Goal: Task Accomplishment & Management: Complete application form

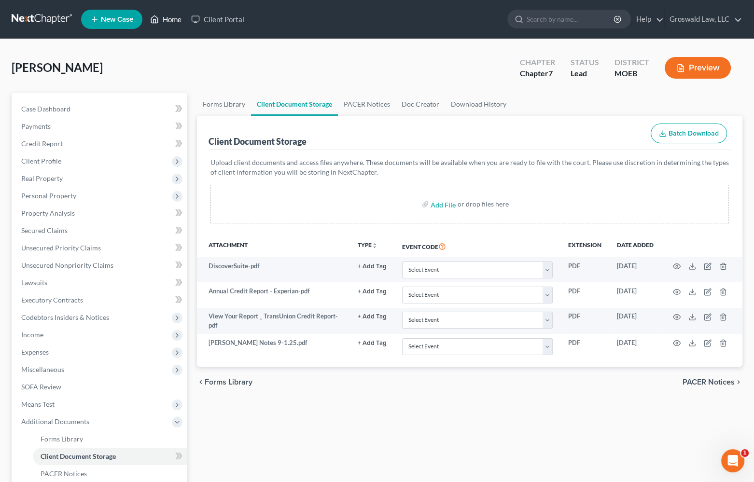
drag, startPoint x: 164, startPoint y: 15, endPoint x: 168, endPoint y: 19, distance: 5.5
click at [164, 15] on link "Home" at bounding box center [165, 19] width 41 height 17
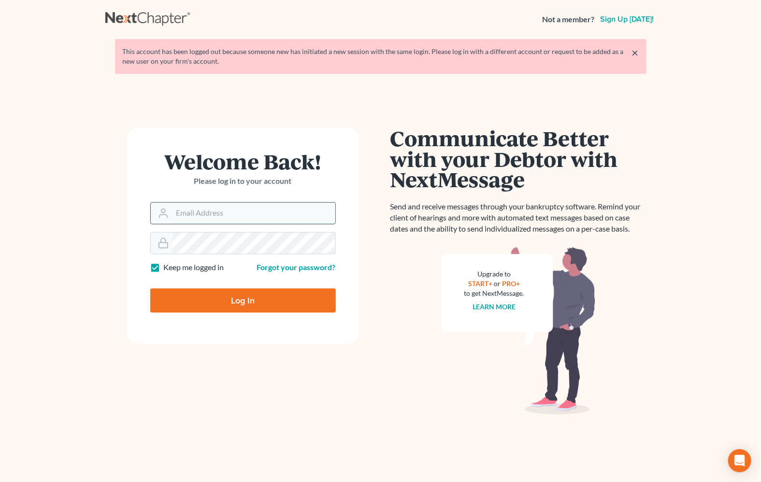
click at [212, 216] on input "Email Address" at bounding box center [253, 213] width 163 height 21
type input "[PERSON_NAME][EMAIL_ADDRESS][DOMAIN_NAME]"
click at [150, 289] on input "Log In" at bounding box center [242, 301] width 185 height 24
type input "Thinking..."
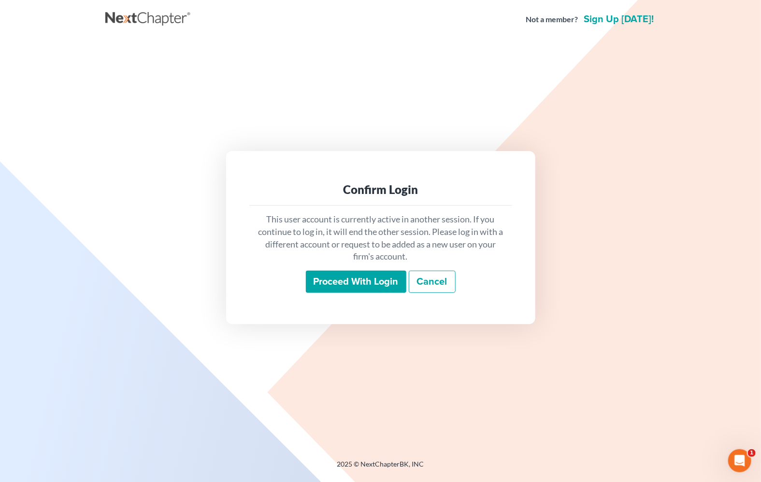
click at [356, 287] on input "Proceed with login" at bounding box center [356, 282] width 100 height 22
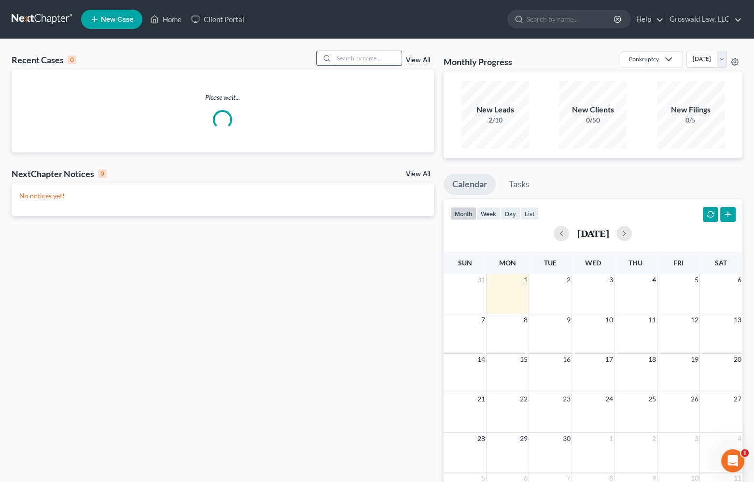
click at [361, 58] on input "search" at bounding box center [368, 58] width 68 height 14
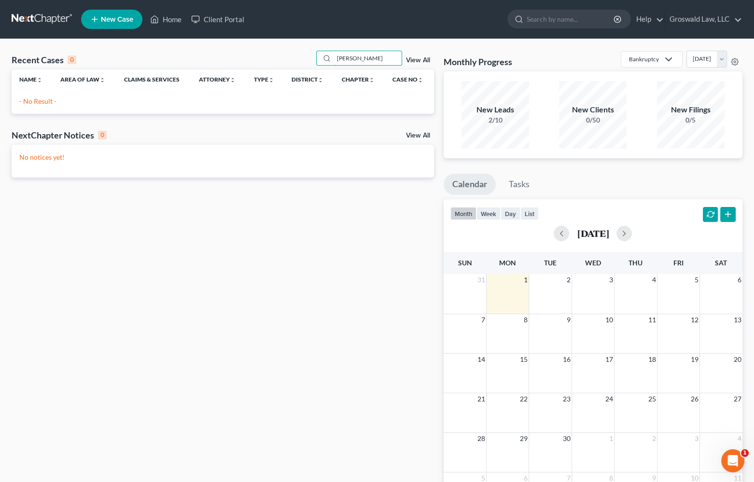
drag, startPoint x: 172, startPoint y: 59, endPoint x: 68, endPoint y: 56, distance: 103.9
click at [68, 57] on div "Recent Cases 0 [PERSON_NAME] View All" at bounding box center [223, 60] width 423 height 19
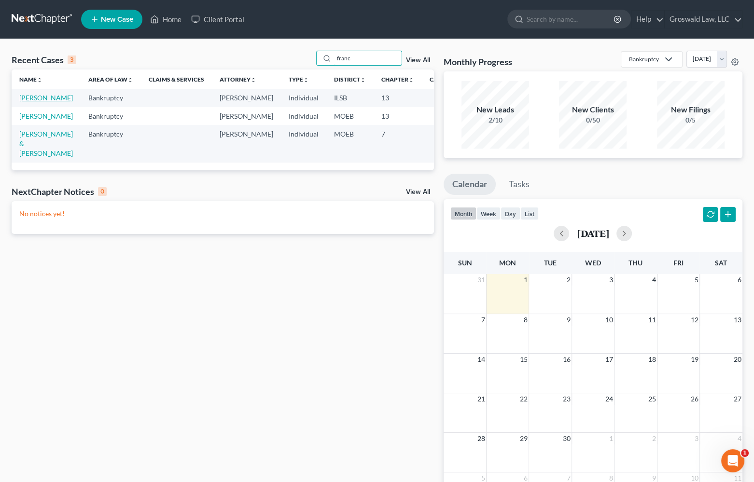
type input "franc"
click at [29, 102] on link "[PERSON_NAME]" at bounding box center [46, 98] width 54 height 8
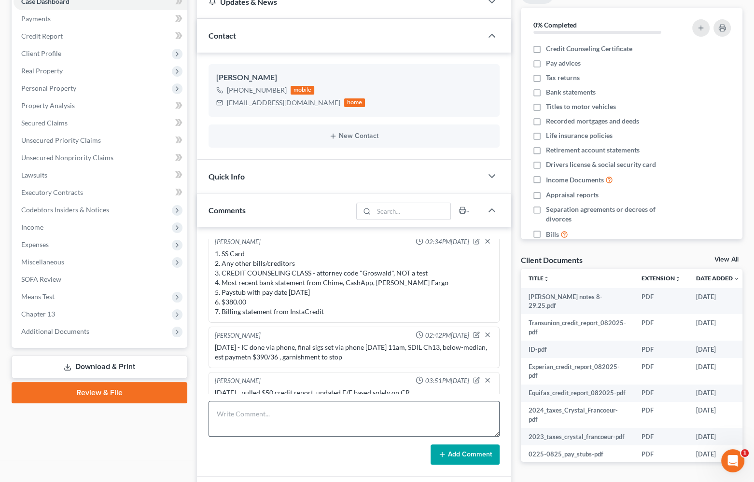
scroll to position [219, 0]
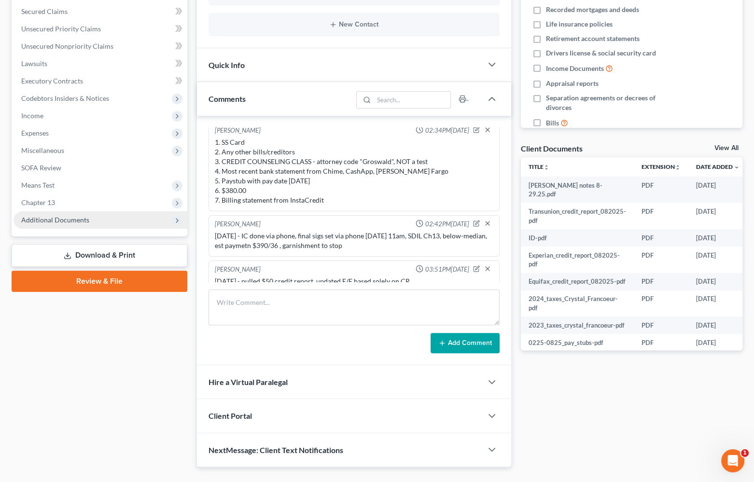
click at [116, 219] on span "Additional Documents" at bounding box center [101, 220] width 174 height 17
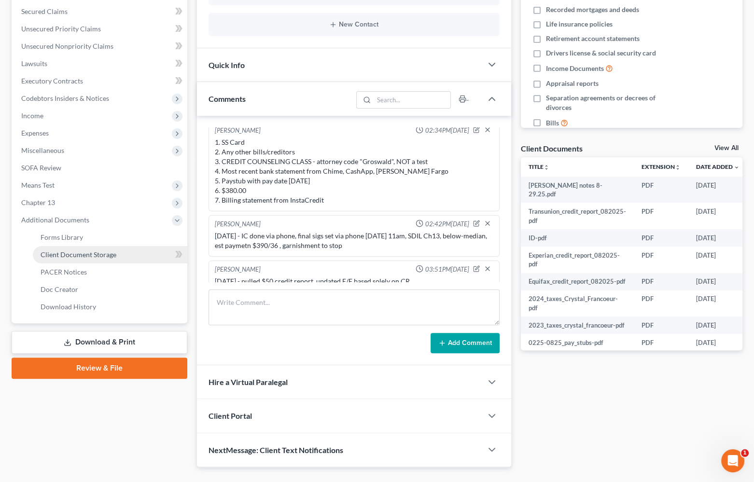
click at [97, 252] on span "Client Document Storage" at bounding box center [79, 255] width 76 height 8
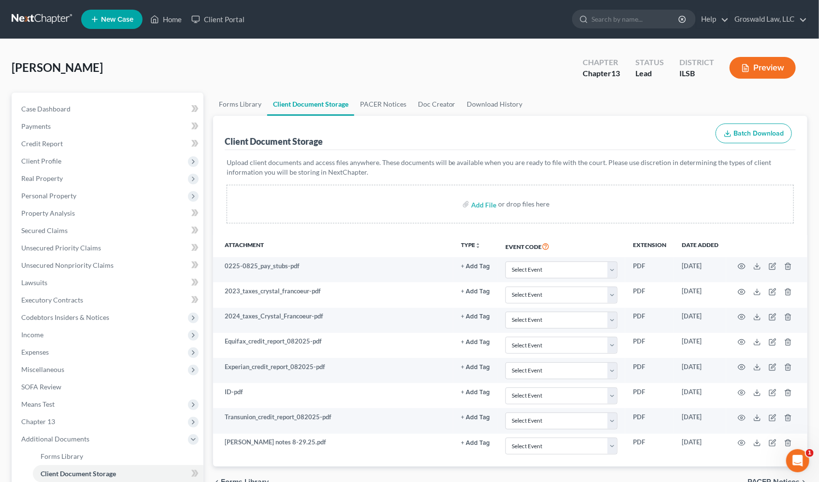
click at [444, 146] on div "Client Document Storage Batch Download" at bounding box center [510, 133] width 571 height 35
click at [77, 266] on span "Unsecured Nonpriority Claims" at bounding box center [67, 265] width 92 height 8
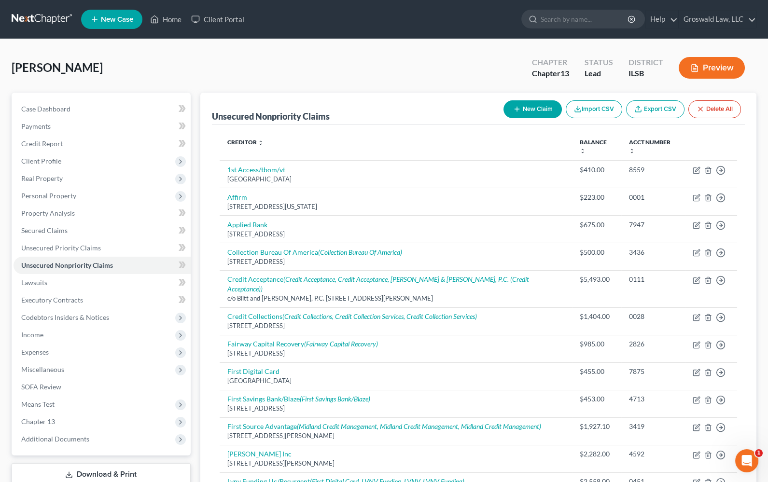
click at [520, 113] on button "New Claim" at bounding box center [533, 109] width 58 height 18
select select "0"
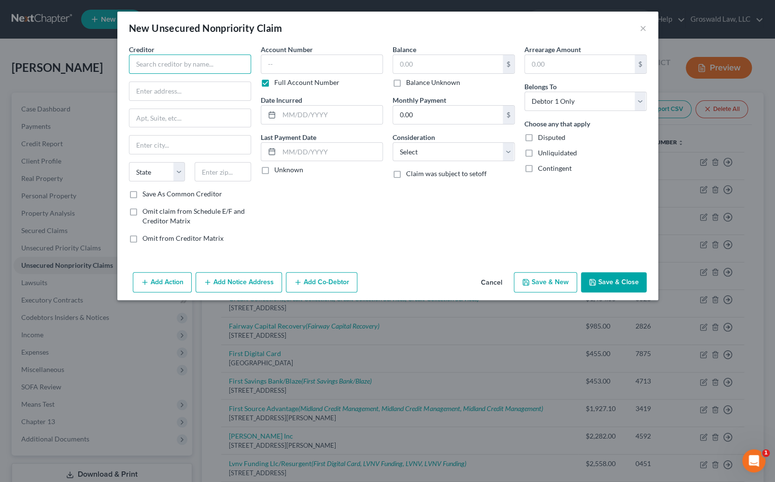
click at [221, 67] on input "text" at bounding box center [190, 64] width 122 height 19
type input "[PERSON_NAME]"
click at [227, 91] on input "text" at bounding box center [189, 91] width 121 height 18
type input "PO Box 171374"
type input "84117"
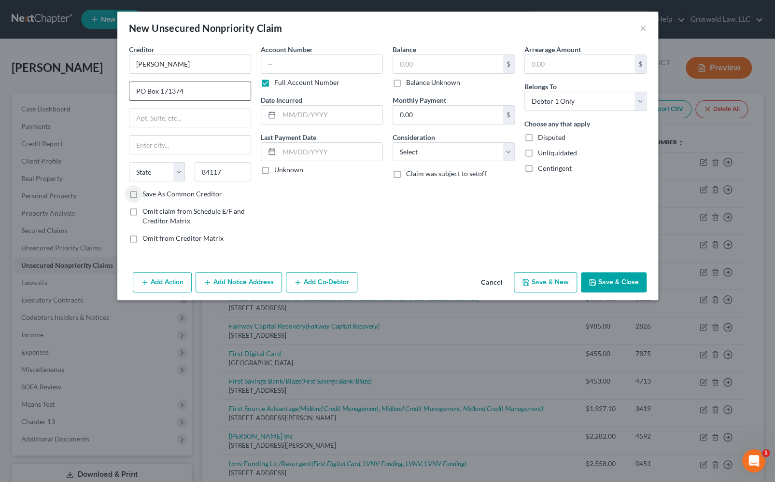
type input "[GEOGRAPHIC_DATA]"
select select "46"
click at [271, 65] on input "text" at bounding box center [322, 64] width 122 height 19
type input "4451"
type input "2024"
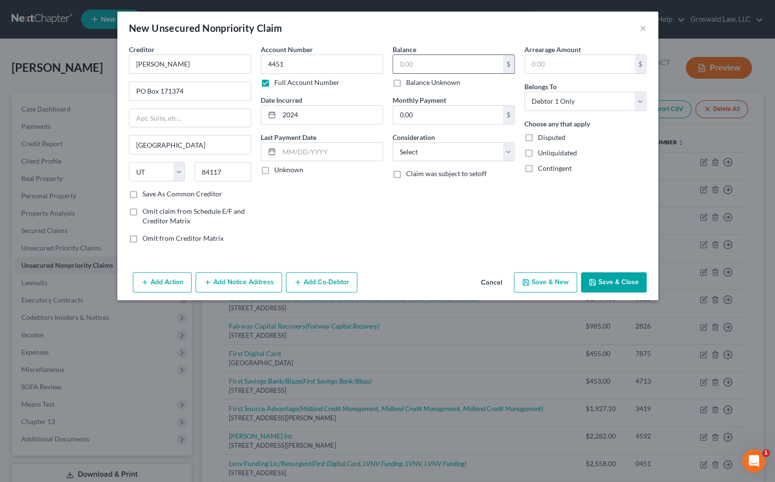
click at [462, 64] on input "text" at bounding box center [448, 64] width 110 height 18
type input "9"
type input "617.38"
select select "14"
type input "collections - club fitness"
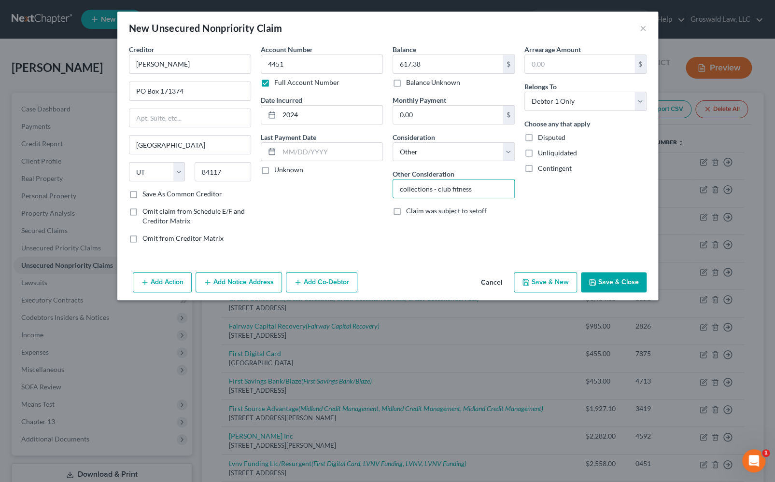
click at [616, 290] on button "Save & Close" at bounding box center [614, 282] width 66 height 20
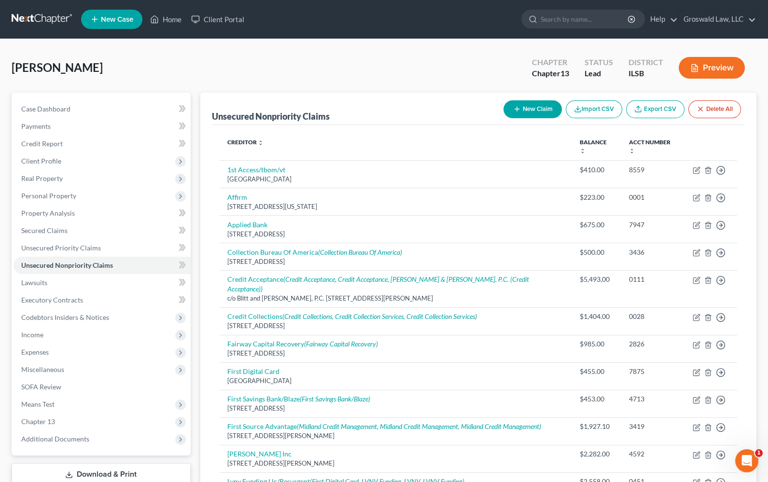
click at [433, 89] on div "[PERSON_NAME] Upgraded Chapter Chapter 13 Status Lead District ILSB Preview" at bounding box center [384, 72] width 745 height 42
click at [526, 114] on button "New Claim" at bounding box center [533, 109] width 58 height 18
select select "0"
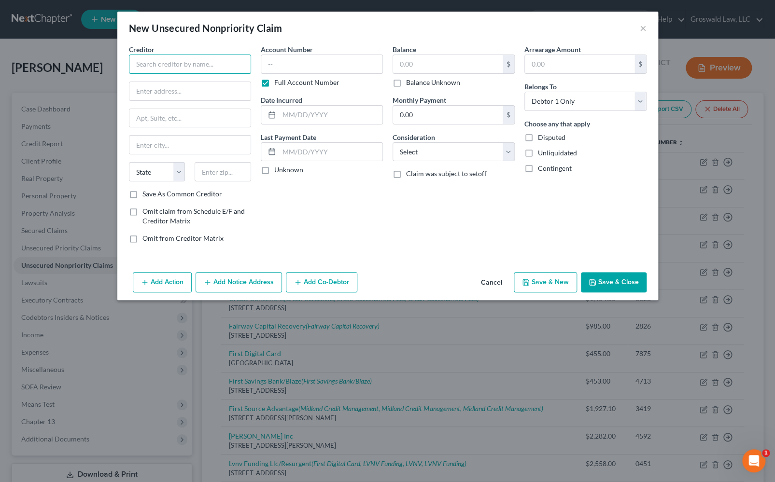
click at [229, 68] on input "text" at bounding box center [190, 64] width 122 height 19
type input "T"
type input "A"
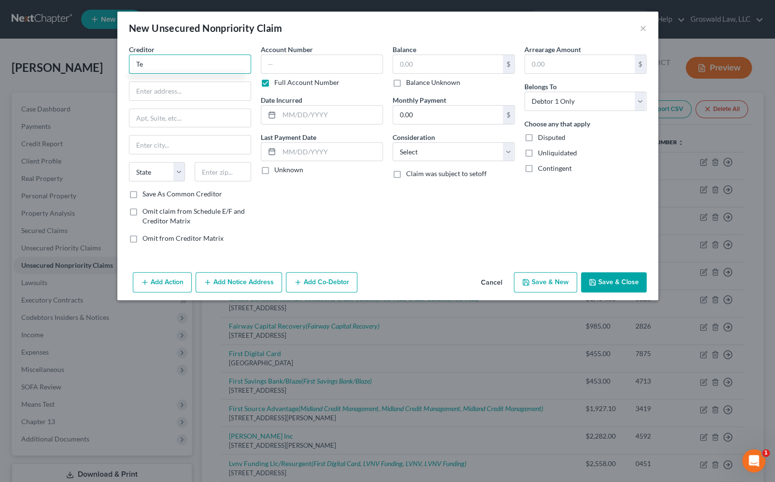
type input "T"
click at [199, 63] on input "text" at bounding box center [190, 64] width 122 height 19
paste input "[US_STATE] Emergency Physicians [PERSON_NAME]"
type input "[US_STATE] Emergency Physicians [PERSON_NAME]"
click at [197, 94] on input "text" at bounding box center [189, 91] width 121 height 18
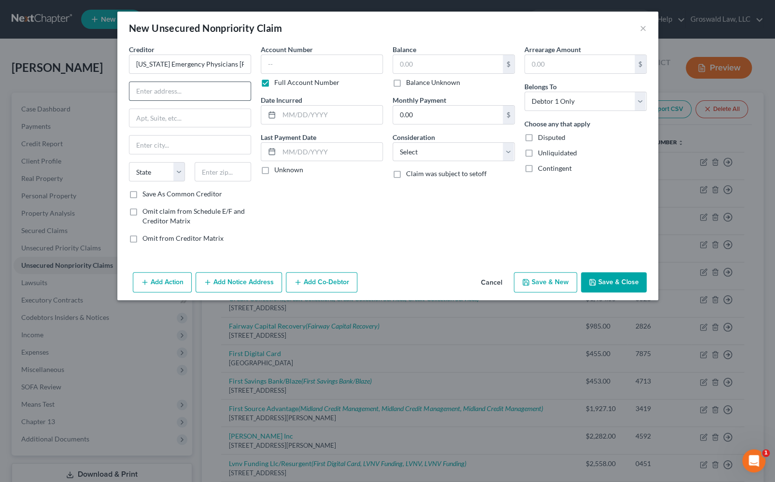
paste input "[STREET_ADDRESS]"
type input "[STREET_ADDRESS]"
click at [207, 147] on input "text" at bounding box center [189, 145] width 121 height 18
paste input "32751"
type input "32751"
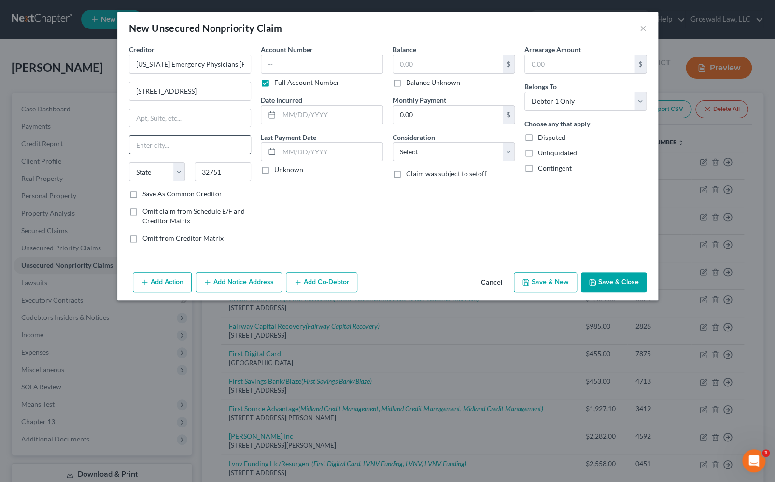
type input "[GEOGRAPHIC_DATA]"
select select "9"
click at [294, 68] on input "text" at bounding box center [322, 64] width 122 height 19
type input "4"
type input "4299"
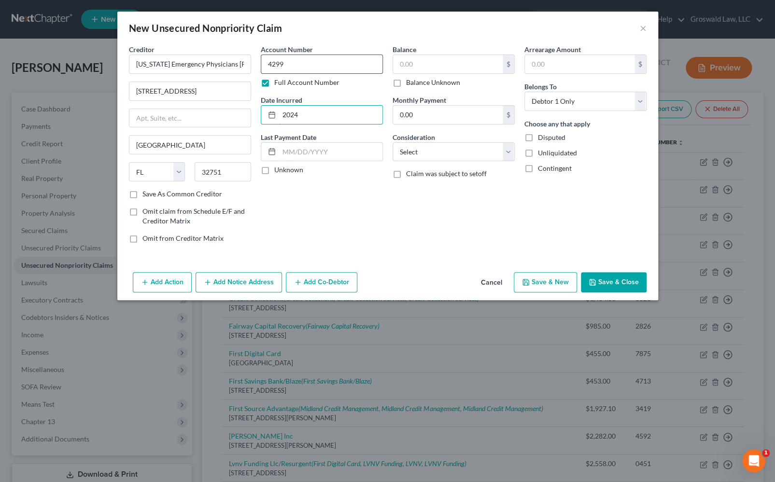
type input "2024"
type input "497.20"
select select "9"
click at [604, 278] on button "Save & Close" at bounding box center [614, 282] width 66 height 20
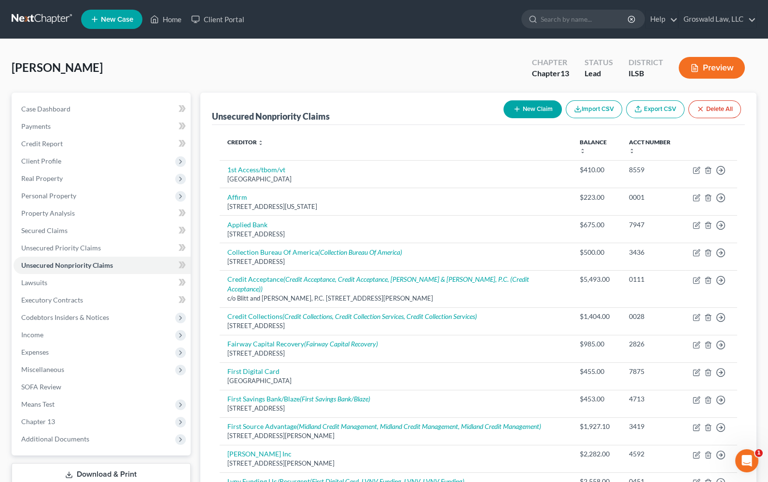
click at [422, 95] on div "Unsecured Nonpriority Claims New Claim Import CSV Export CSV Delete All" at bounding box center [478, 109] width 533 height 32
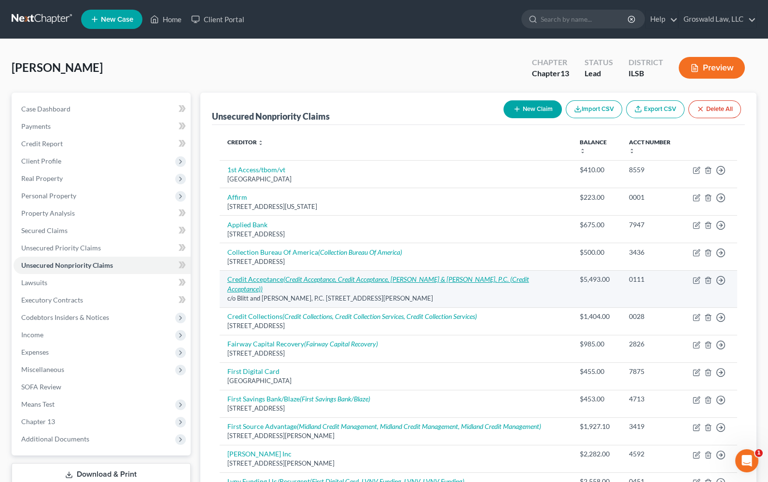
click at [297, 275] on icon "(Credit Acceptance, Credit Acceptance, [PERSON_NAME] & [PERSON_NAME], P.C. (Cre…" at bounding box center [378, 284] width 302 height 18
select select "14"
select select "4"
select select "0"
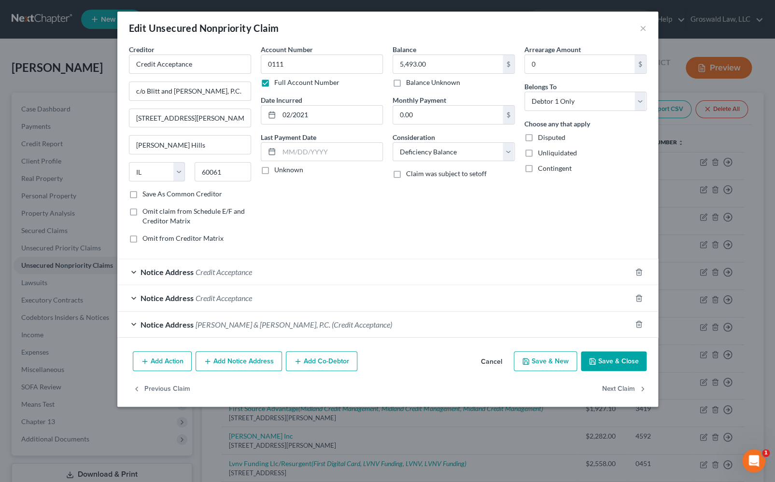
click at [365, 212] on div "Account Number 0111 Full Account Number Date Incurred 02/2021 Last Payment Date…" at bounding box center [322, 147] width 132 height 207
click at [240, 330] on div "Notice Address Blitt & [PERSON_NAME], P.C. (Credit Acceptance)" at bounding box center [374, 325] width 514 height 26
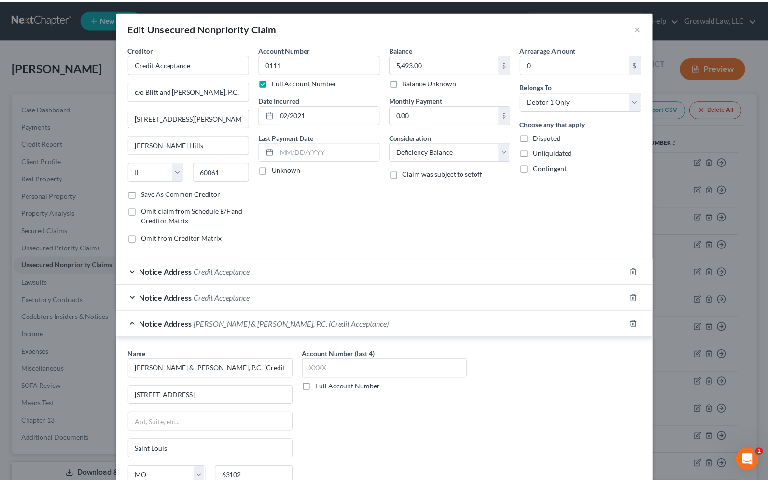
scroll to position [116, 0]
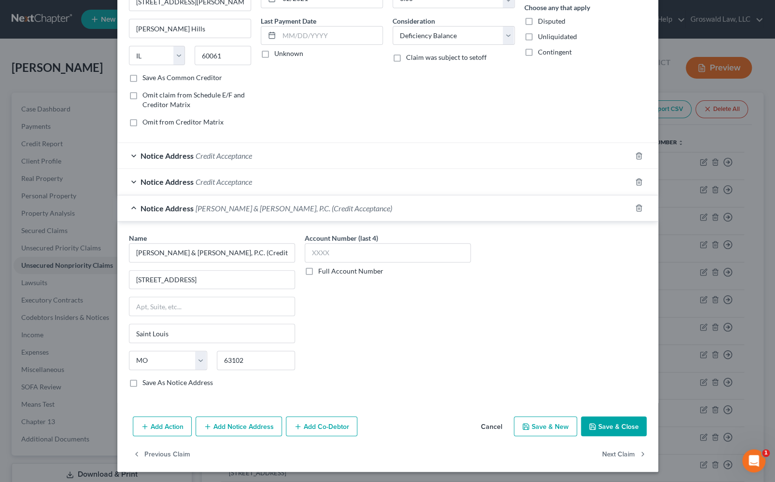
click at [482, 424] on button "Cancel" at bounding box center [491, 427] width 37 height 19
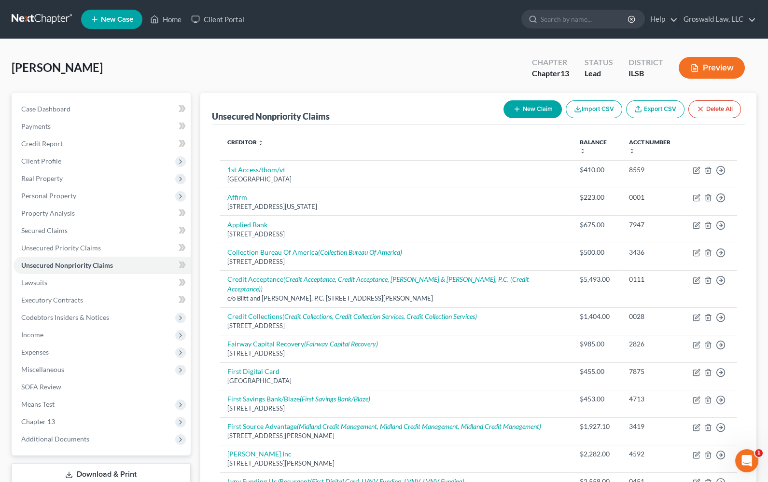
drag, startPoint x: 396, startPoint y: 57, endPoint x: 390, endPoint y: 60, distance: 7.4
click at [396, 57] on div "[PERSON_NAME] Upgraded Chapter Chapter 13 Status Lead District ILSB Preview" at bounding box center [384, 72] width 745 height 42
click at [100, 197] on span "Personal Property" at bounding box center [102, 195] width 177 height 17
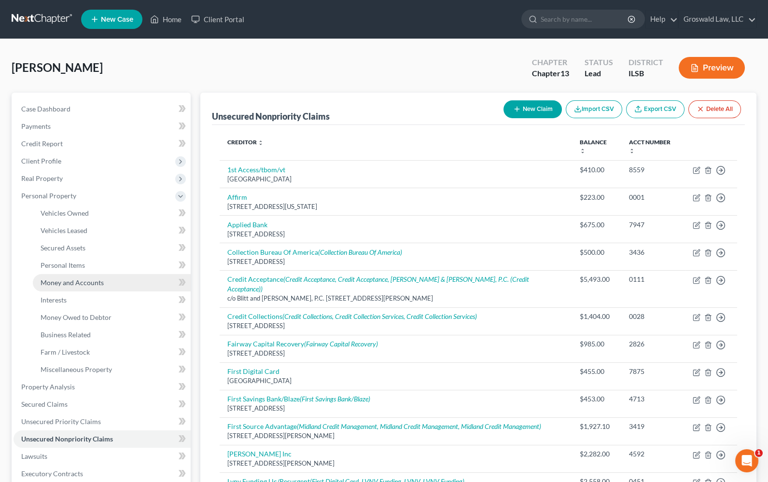
click at [89, 284] on span "Money and Accounts" at bounding box center [72, 283] width 63 height 8
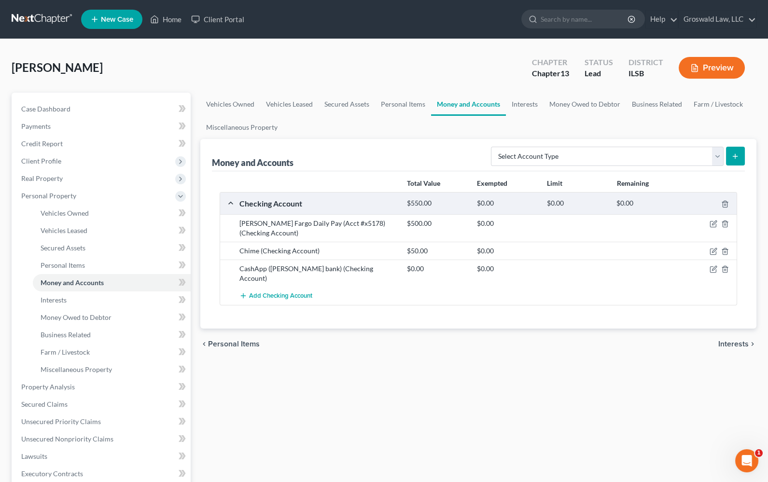
click at [375, 347] on div "chevron_left Personal Items Interests chevron_right" at bounding box center [478, 344] width 556 height 31
click at [712, 270] on icon "button" at bounding box center [714, 270] width 8 height 8
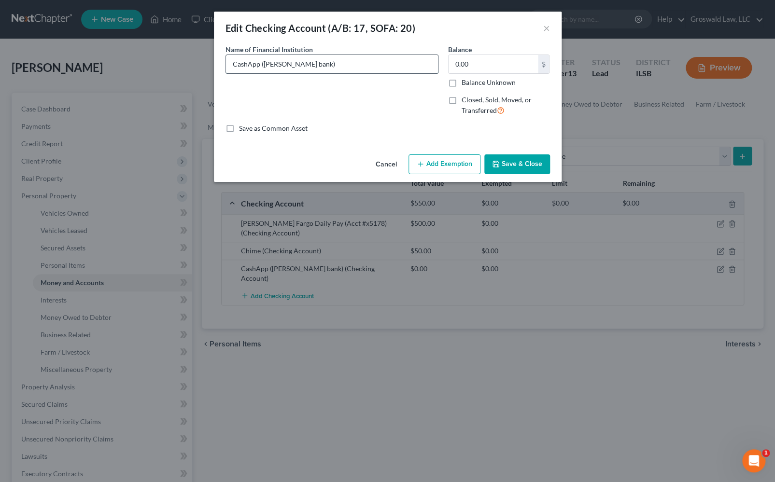
drag, startPoint x: 296, startPoint y: 64, endPoint x: 336, endPoint y: 63, distance: 39.6
click at [297, 64] on input "CashApp ([PERSON_NAME] bank)" at bounding box center [332, 64] width 212 height 18
type input "CashApp ([PERSON_NAME] bank Acct #x0552)"
click at [517, 170] on button "Save & Close" at bounding box center [517, 165] width 66 height 20
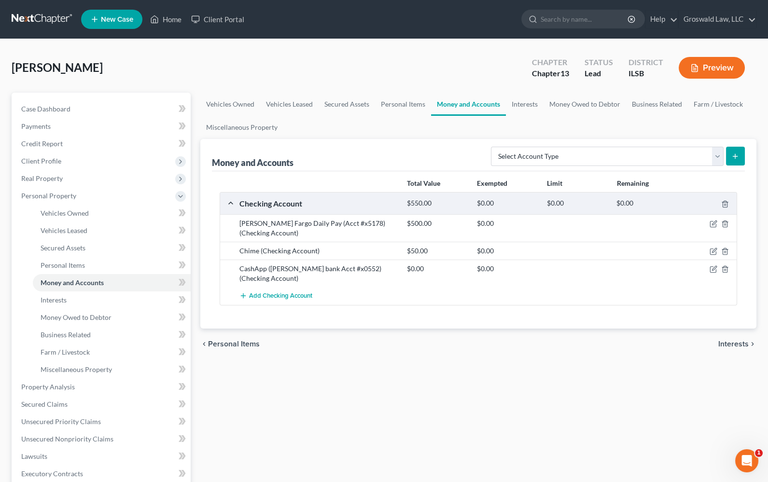
click at [396, 368] on div "Vehicles Owned Vehicles Leased Secured Assets Personal Items Money and Accounts…" at bounding box center [479, 389] width 566 height 593
click at [54, 160] on span "Client Profile" at bounding box center [41, 161] width 40 height 8
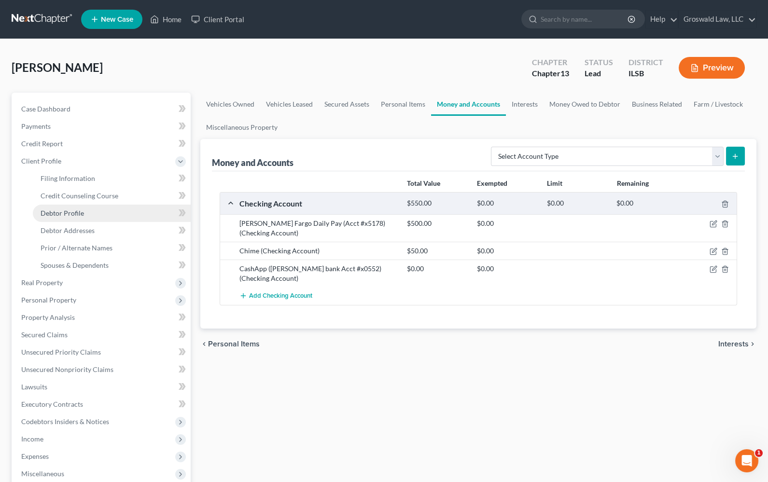
click at [81, 212] on span "Debtor Profile" at bounding box center [62, 213] width 43 height 8
select select "0"
select select "4"
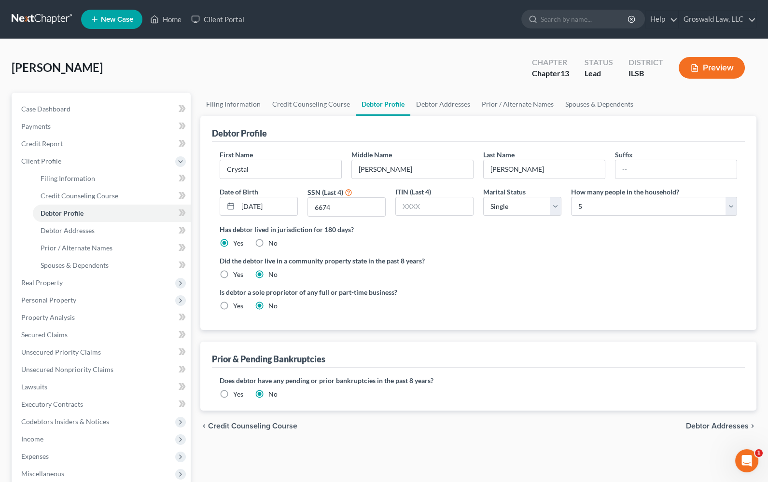
click at [531, 303] on div "Is debtor a sole proprietor of any full or part-time business? Yes No" at bounding box center [478, 302] width 527 height 31
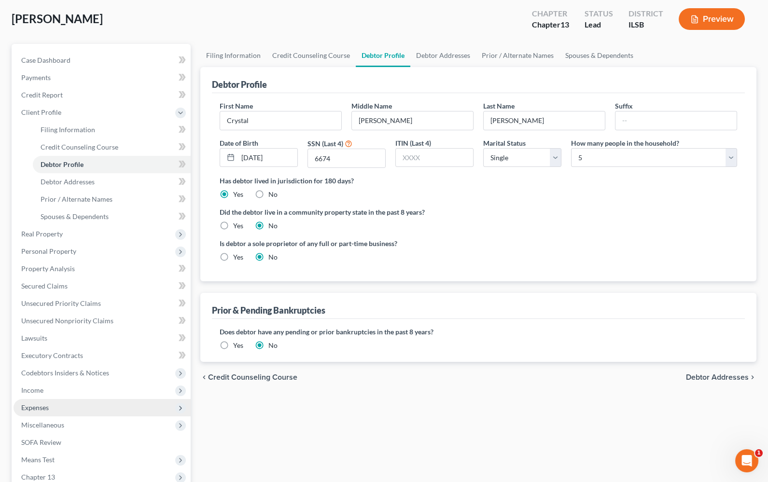
scroll to position [131, 0]
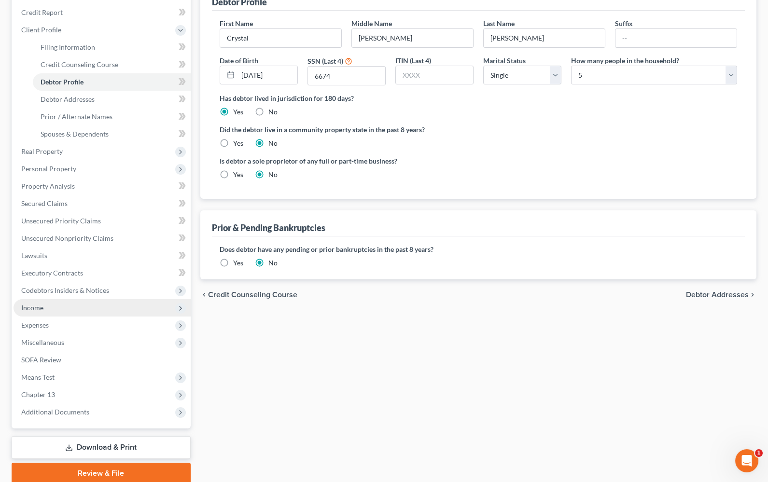
click at [46, 305] on span "Income" at bounding box center [102, 307] width 177 height 17
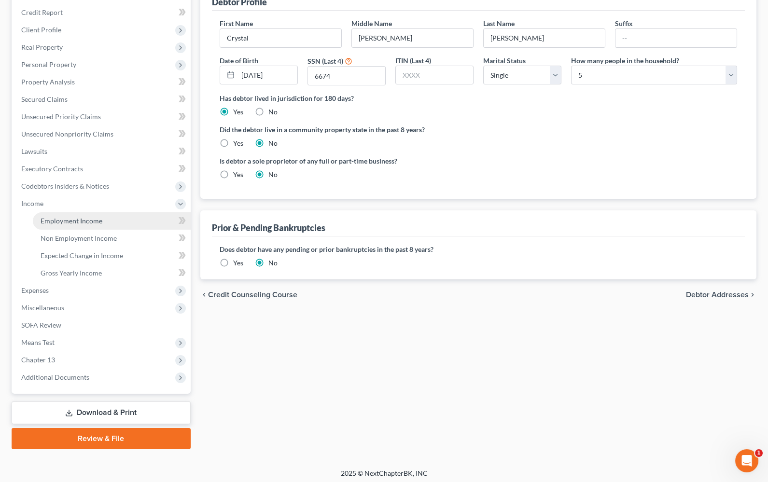
click at [70, 222] on span "Employment Income" at bounding box center [72, 221] width 62 height 8
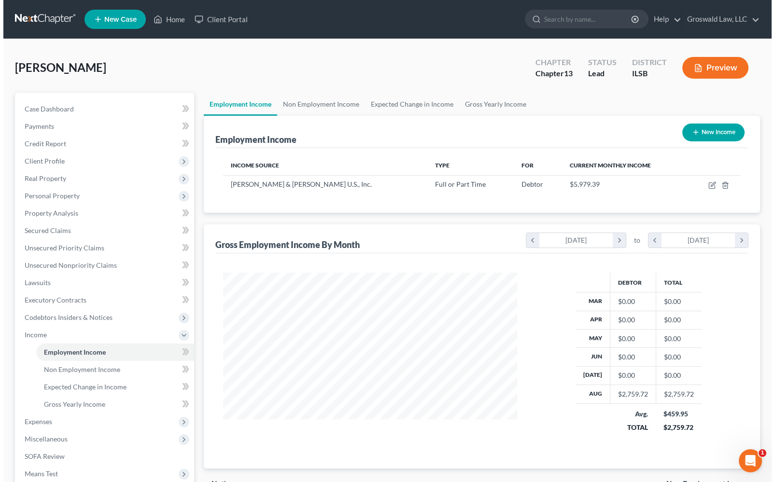
scroll to position [173, 313]
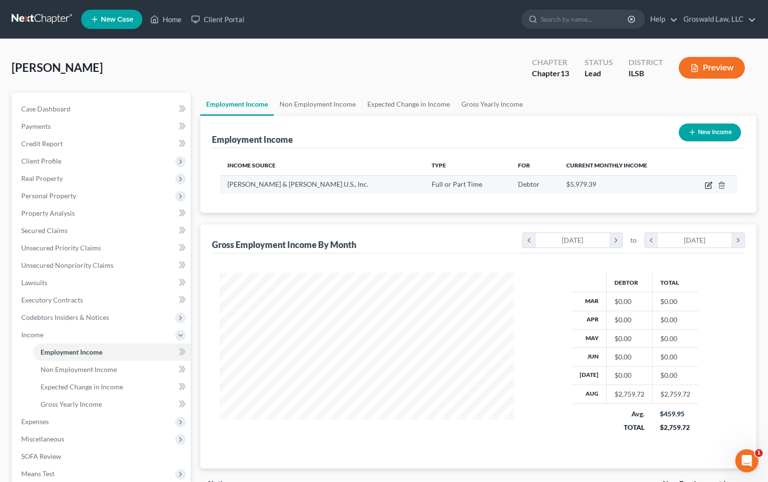
click at [706, 184] on icon "button" at bounding box center [709, 186] width 8 height 8
select select "0"
select select "26"
select select "2"
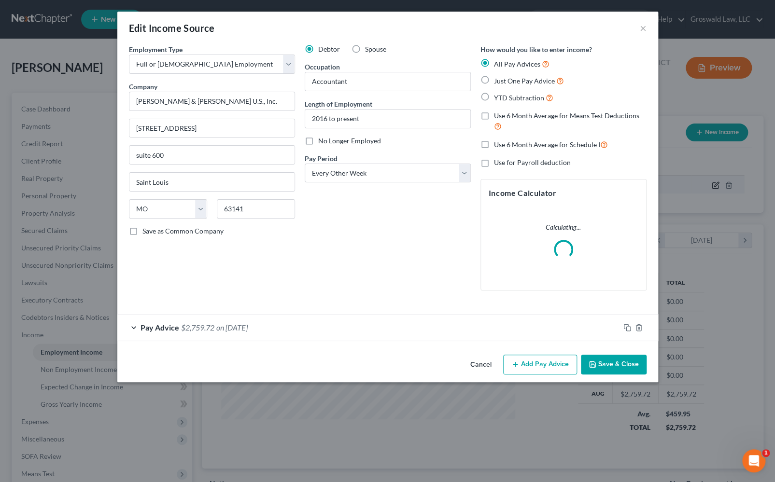
scroll to position [173, 316]
click at [304, 330] on div "Pay Advice $2,759.72 on [DATE]" at bounding box center [368, 328] width 502 height 26
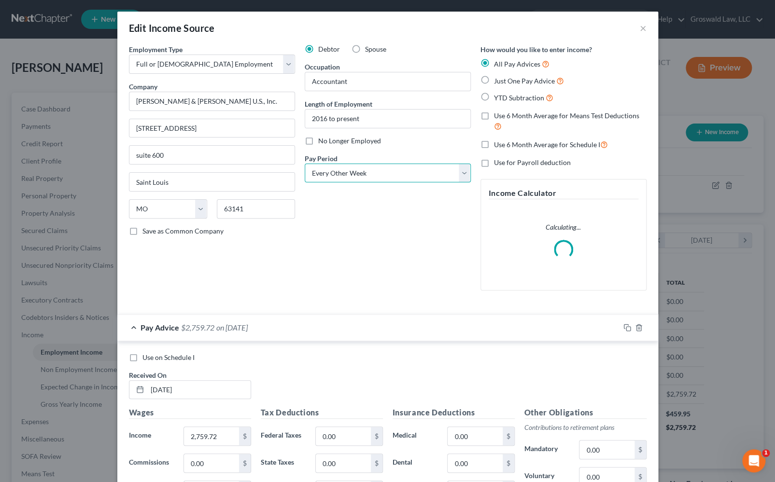
click at [329, 174] on select "Select Monthly Twice Monthly Every Other Week Weekly" at bounding box center [388, 173] width 166 height 19
click at [329, 178] on select "Select Monthly Twice Monthly Every Other Week Weekly" at bounding box center [388, 173] width 166 height 19
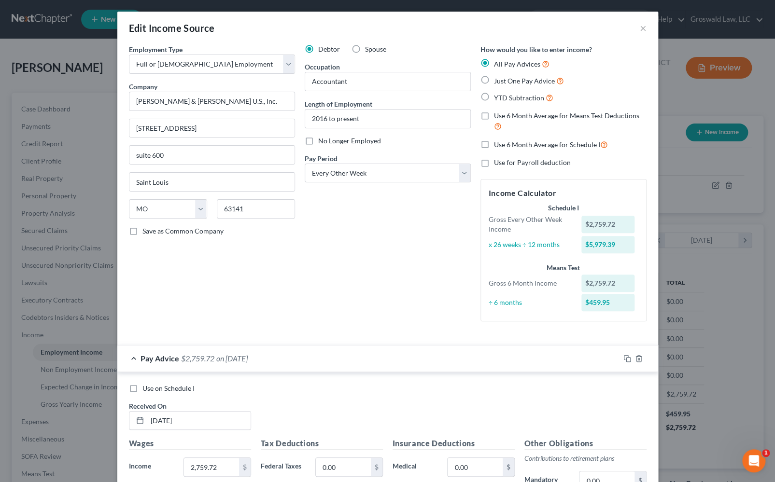
click at [523, 96] on span "YTD Subtraction" at bounding box center [519, 98] width 50 height 8
click at [494, 98] on label "YTD Subtraction" at bounding box center [523, 97] width 59 height 11
click at [498, 98] on input "YTD Subtraction" at bounding box center [501, 95] width 6 height 6
radio input "true"
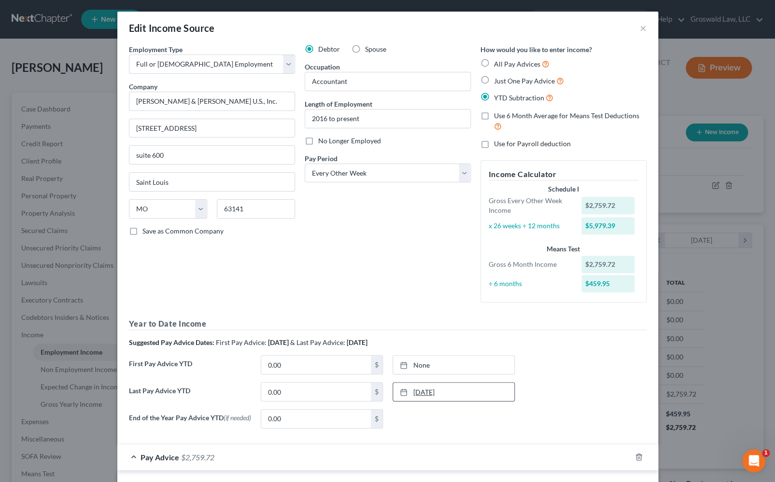
click at [401, 390] on rect at bounding box center [404, 393] width 6 height 6
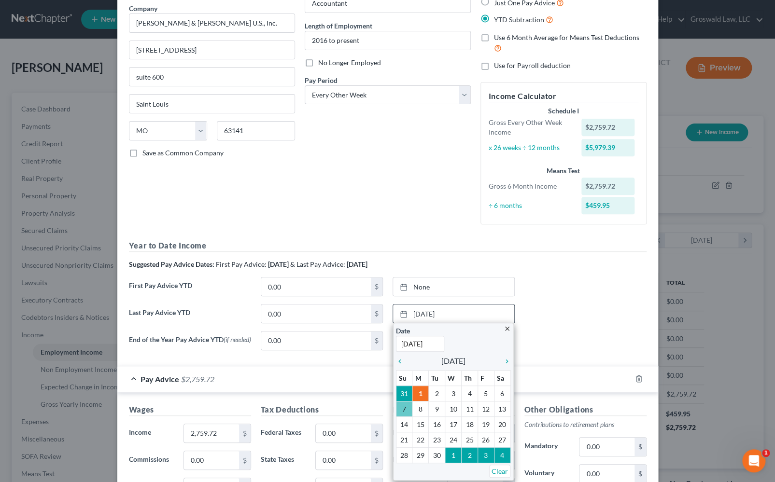
scroll to position [87, 0]
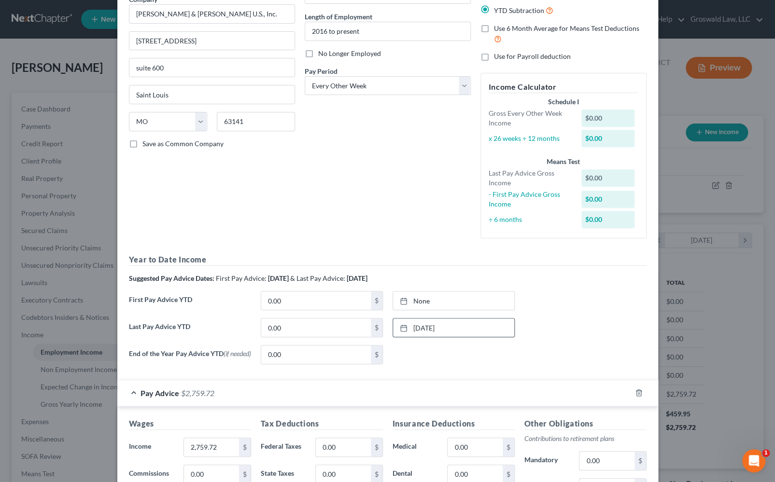
click at [409, 214] on div "Debtor Spouse Occupation Accountant Length of Employment 2016 to present No Lon…" at bounding box center [388, 101] width 176 height 289
click at [287, 329] on input "0.00" at bounding box center [316, 328] width 110 height 18
type input "46,450.92"
click at [537, 345] on div "End of the Year Pay Advice YTD (if needed) 0.00 $ None close Date Time chevron_…" at bounding box center [387, 358] width 527 height 27
type input "[DATE]"
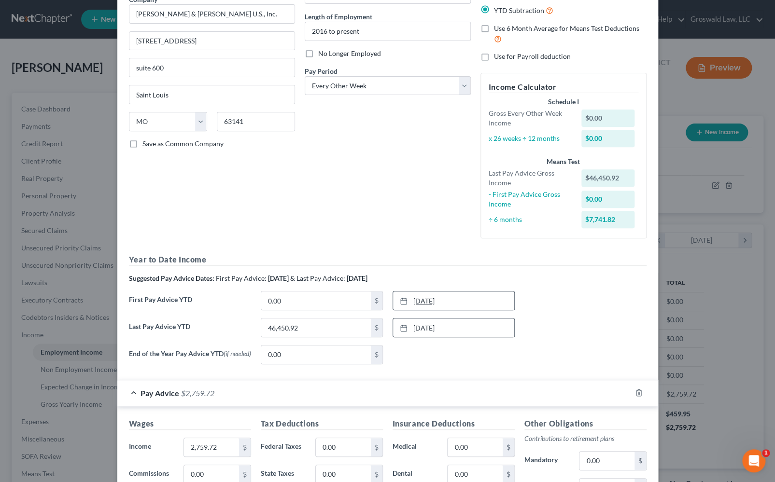
click at [415, 301] on link "[DATE]" at bounding box center [453, 301] width 121 height 18
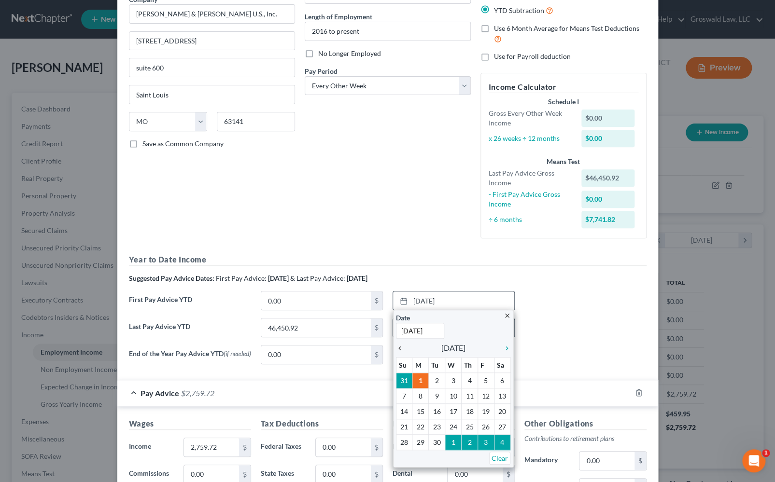
click at [396, 348] on icon "chevron_left" at bounding box center [402, 349] width 13 height 8
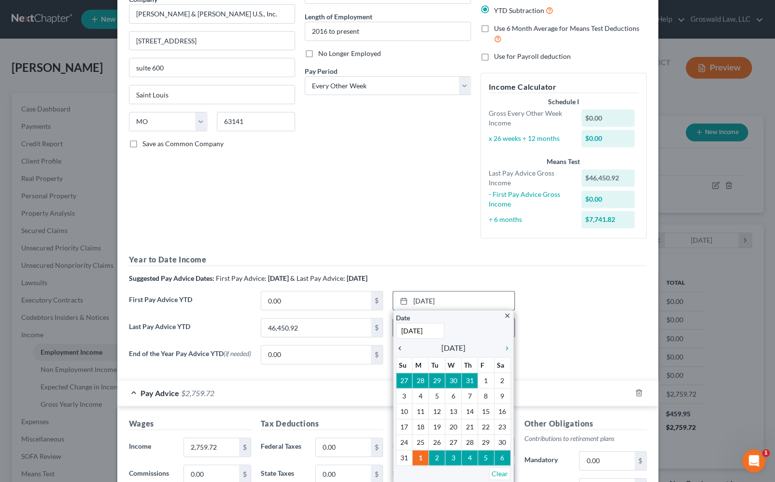
click at [396, 348] on icon "chevron_left" at bounding box center [402, 349] width 13 height 8
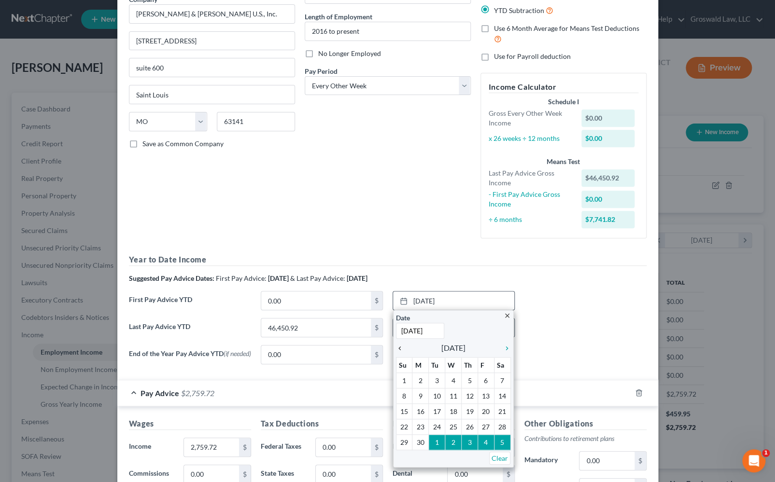
click at [396, 348] on icon "chevron_left" at bounding box center [402, 349] width 13 height 8
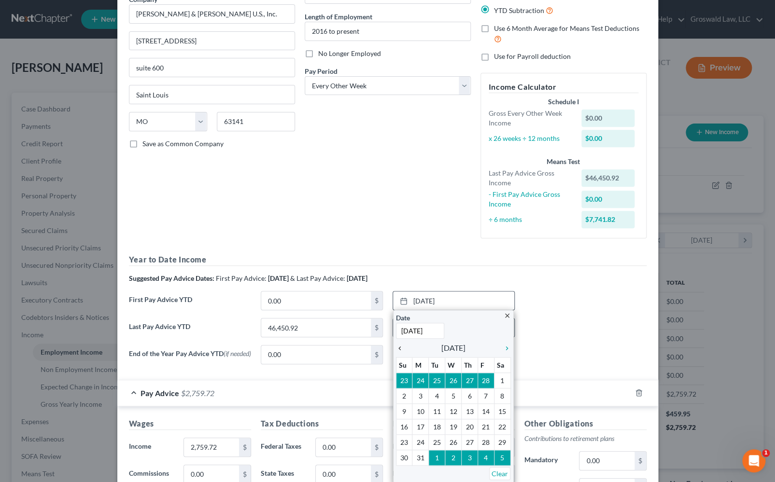
click at [396, 348] on icon "chevron_left" at bounding box center [402, 349] width 13 height 8
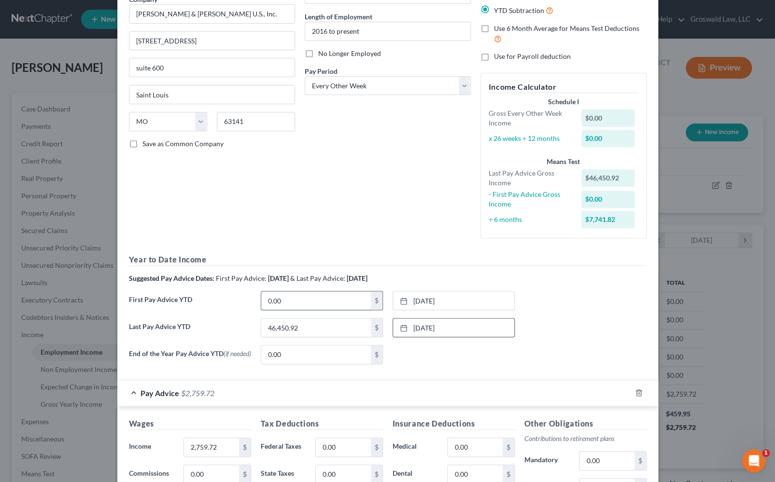
click at [295, 296] on input "0.00" at bounding box center [316, 301] width 110 height 18
type input "10,787.40"
drag, startPoint x: 444, startPoint y: 372, endPoint x: 448, endPoint y: 368, distance: 5.8
click at [444, 371] on div "End of the Year Pay Advice YTD (if needed) 0.00 $ None close Date Time chevron_…" at bounding box center [387, 358] width 527 height 27
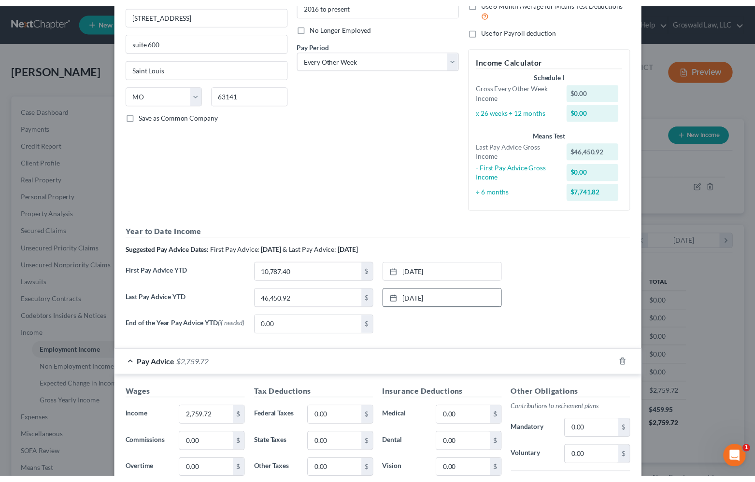
scroll to position [131, 0]
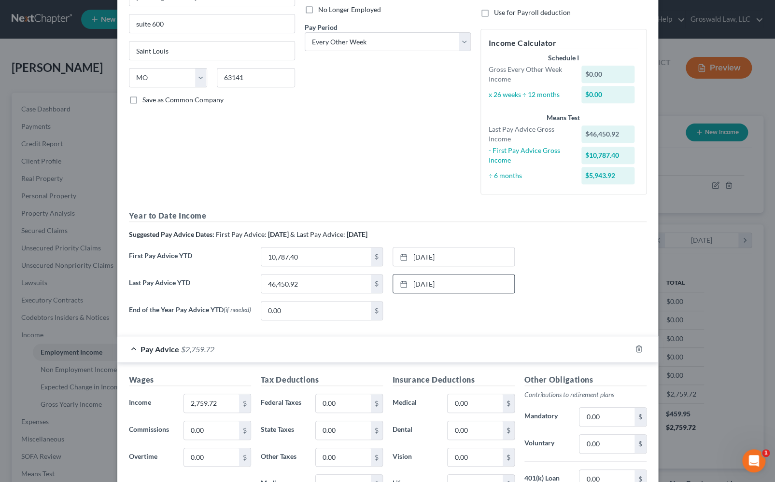
click at [578, 293] on div "Last Pay Advice YTD 46,450.92 $ [DATE] close Date [DATE] Time 12:00 AM chevron_…" at bounding box center [387, 287] width 527 height 27
click at [354, 401] on input "0.00" at bounding box center [343, 404] width 55 height 18
type input "290.59"
click at [307, 169] on div "Debtor Spouse Occupation Accountant Length of Employment 2016 to present No Lon…" at bounding box center [388, 57] width 176 height 289
click at [602, 442] on input "0.00" at bounding box center [606, 444] width 55 height 18
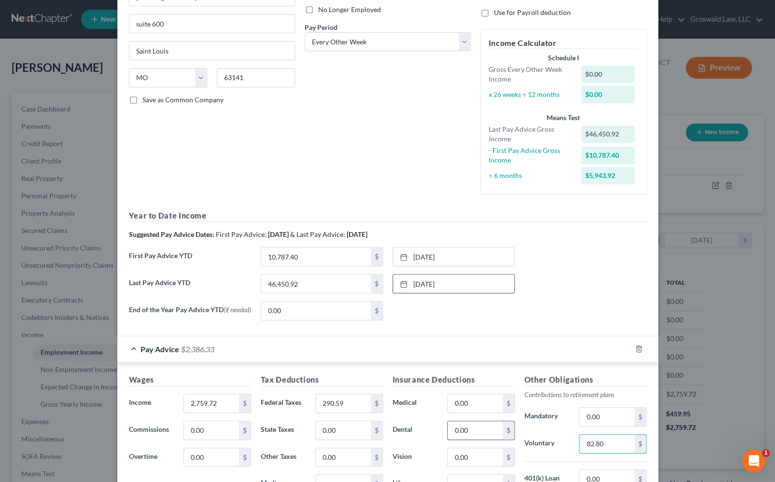
type input "82.80"
click at [478, 433] on input "0.00" at bounding box center [475, 431] width 55 height 18
type input "61.25"
type input "138.50"
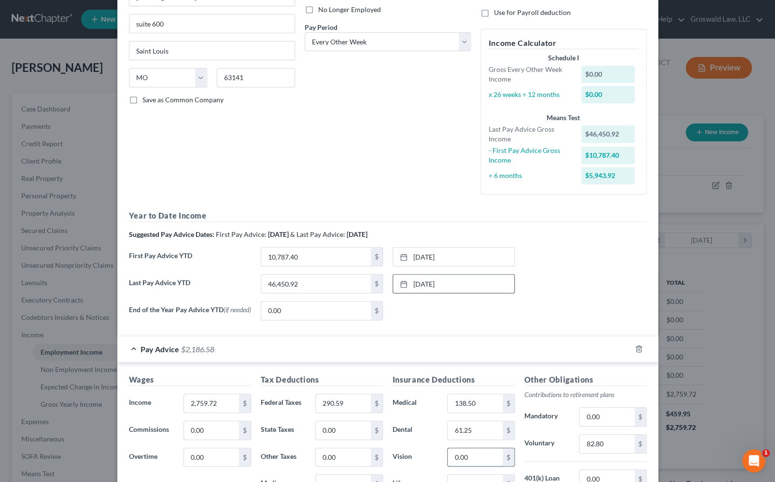
click at [461, 459] on input "0.00" at bounding box center [475, 458] width 55 height 18
type input "7.76"
click at [540, 306] on div "End of the Year Pay Advice YTD (if needed) 0.00 $ None close Date Time chevron_…" at bounding box center [387, 314] width 527 height 27
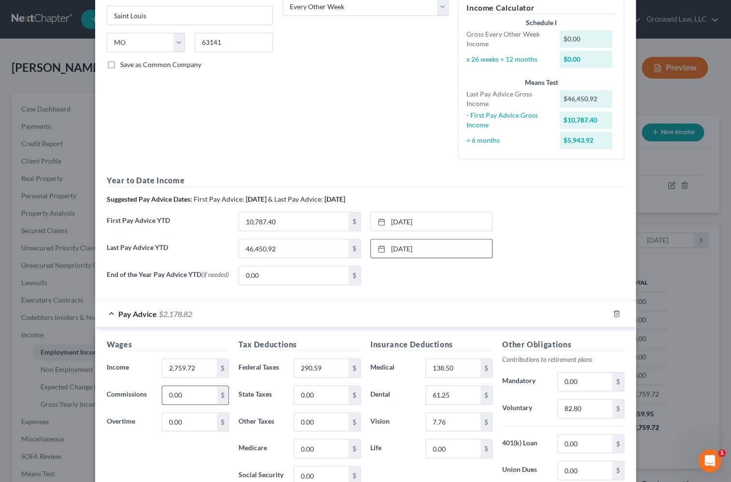
scroll to position [219, 0]
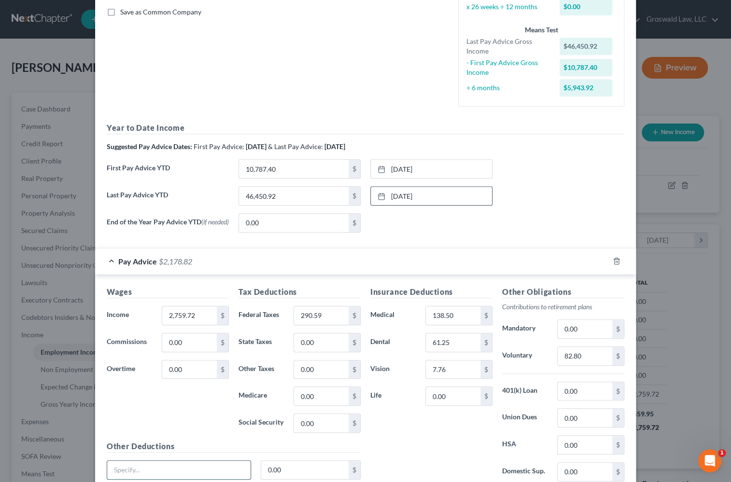
click at [184, 466] on input "text" at bounding box center [178, 470] width 143 height 18
type input "Crit Ill, Hosp Indem, AD&D, Pers Acc, Life Ins."
click at [298, 471] on input "0.00" at bounding box center [305, 470] width 88 height 18
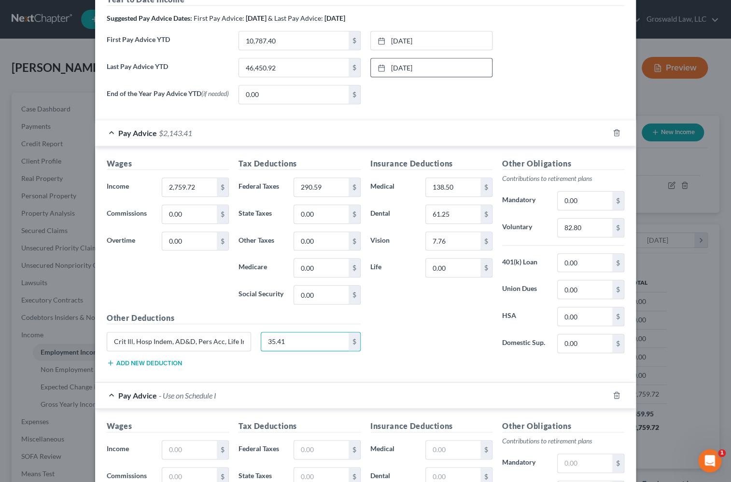
scroll to position [351, 0]
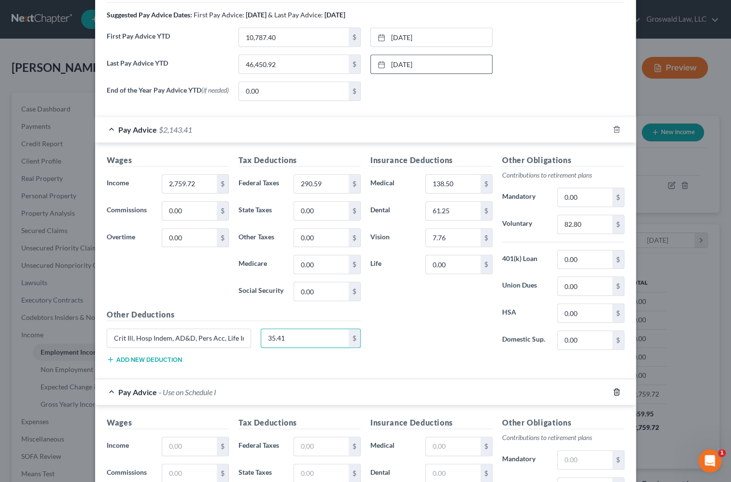
type input "35.41"
click at [616, 392] on icon "button" at bounding box center [617, 392] width 8 height 8
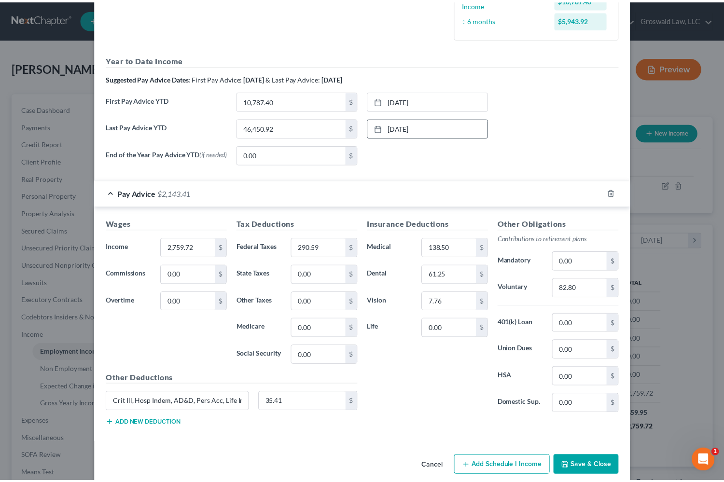
scroll to position [301, 0]
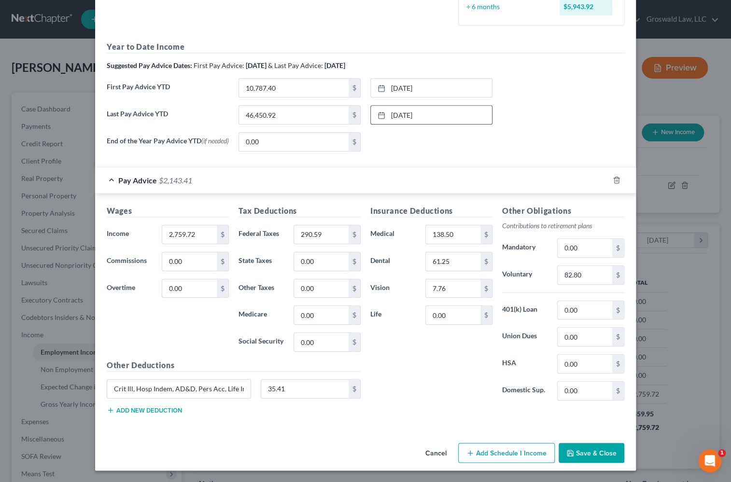
click at [573, 454] on button "Save & Close" at bounding box center [592, 453] width 66 height 20
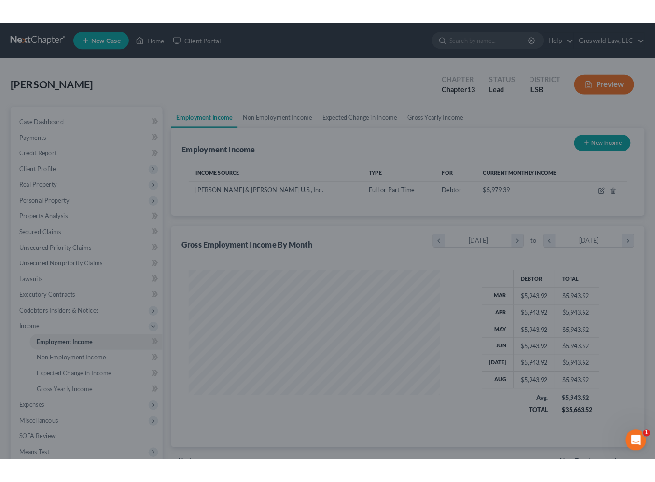
scroll to position [482734, 482612]
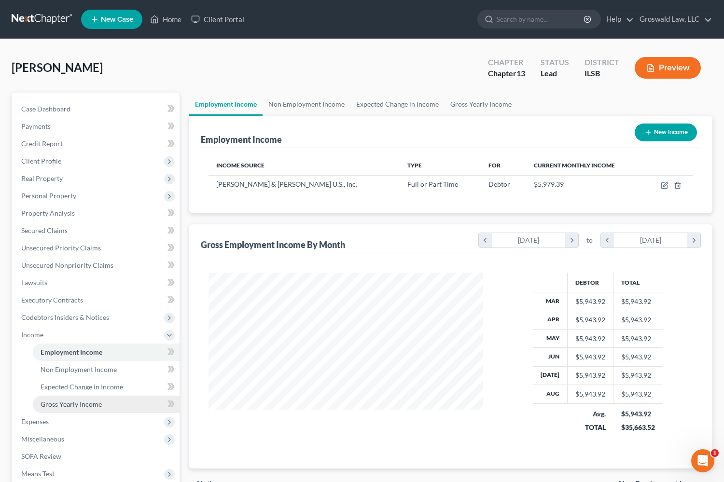
click at [84, 404] on span "Gross Yearly Income" at bounding box center [71, 404] width 61 height 8
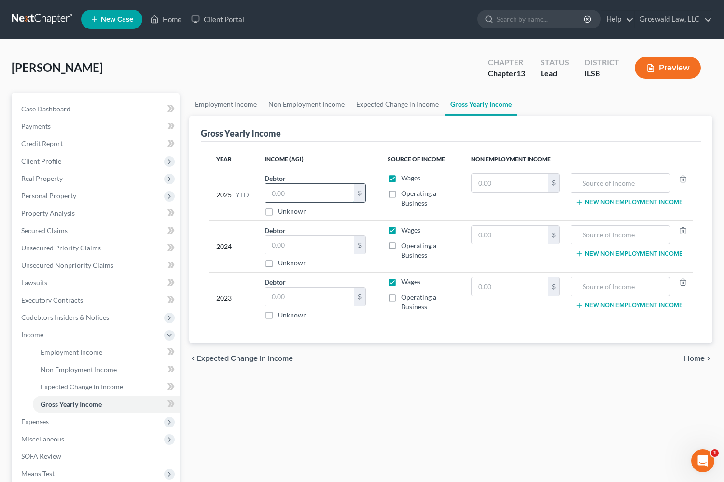
click at [295, 192] on input "text" at bounding box center [309, 193] width 89 height 18
type input "46,452"
click at [275, 386] on div "Employment Income Non Employment Income Expected Change in Income Gross Yearly …" at bounding box center [450, 337] width 533 height 488
click at [506, 400] on div "Employment Income Non Employment Income Expected Change in Income Gross Yearly …" at bounding box center [450, 337] width 533 height 488
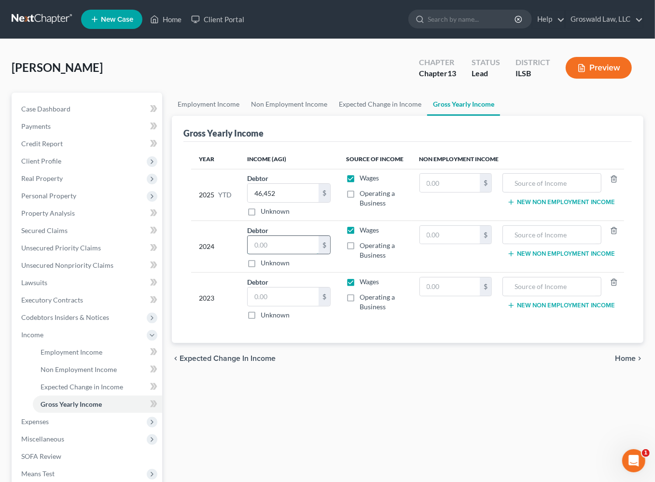
click at [279, 244] on input "text" at bounding box center [283, 245] width 71 height 18
type input "63,383"
drag, startPoint x: 275, startPoint y: 381, endPoint x: 74, endPoint y: 304, distance: 215.2
click at [274, 380] on div "Employment Income Non Employment Income Expected Change in Income Gross Yearly …" at bounding box center [407, 337] width 481 height 488
click at [318, 412] on div "Employment Income Non Employment Income Expected Change in Income Gross Yearly …" at bounding box center [407, 337] width 481 height 488
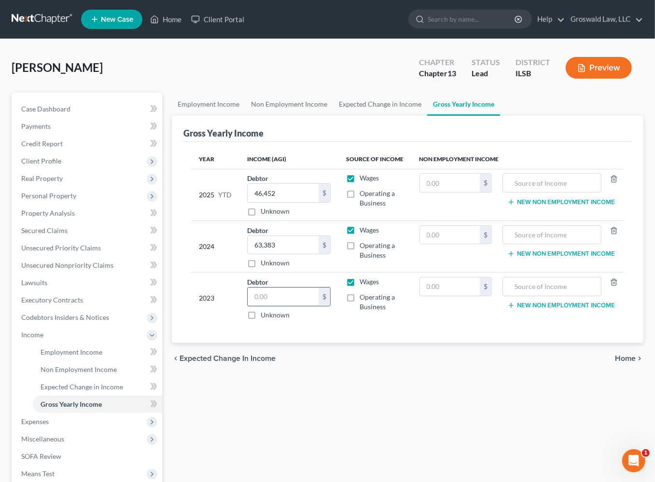
click at [274, 299] on input "text" at bounding box center [283, 297] width 71 height 18
type input "62,468"
click at [289, 376] on div "Employment Income Non Employment Income Expected Change in Income Gross Yearly …" at bounding box center [407, 337] width 481 height 488
drag, startPoint x: 439, startPoint y: 381, endPoint x: 421, endPoint y: 368, distance: 22.1
click at [439, 381] on div "Employment Income Non Employment Income Expected Change in Income Gross Yearly …" at bounding box center [407, 337] width 481 height 488
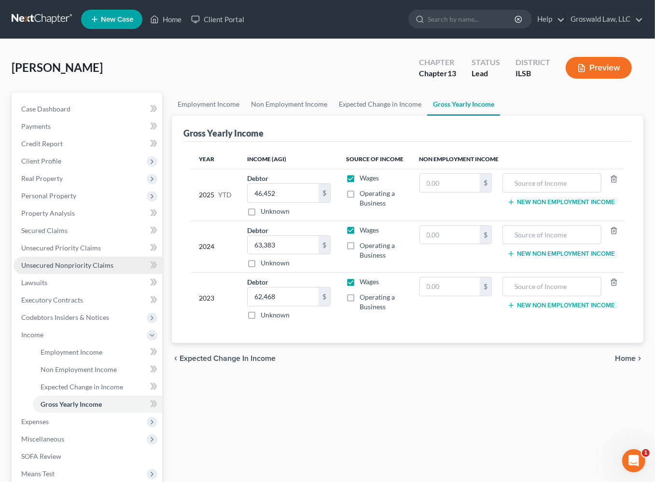
click at [92, 262] on span "Unsecured Nonpriority Claims" at bounding box center [67, 265] width 92 height 8
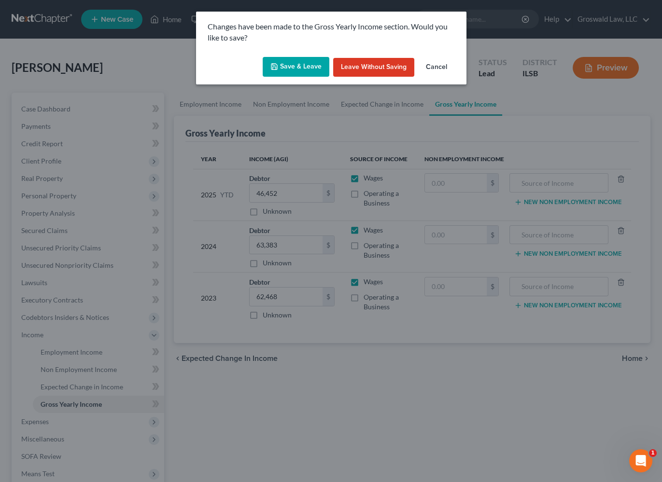
click at [285, 64] on button "Save & Leave" at bounding box center [296, 67] width 67 height 20
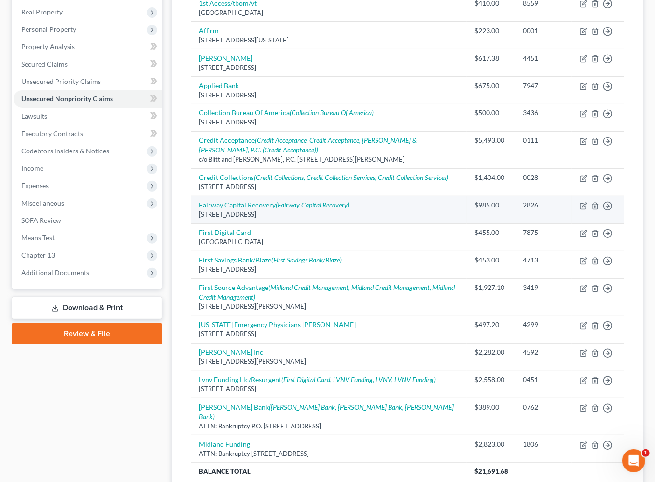
scroll to position [240, 0]
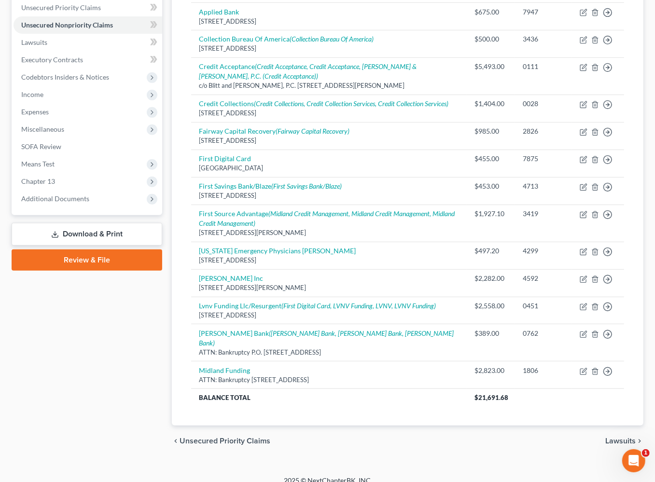
click at [428, 452] on div "Petition Navigation Case Dashboard Payments Invoices Payments Payments Credit R…" at bounding box center [328, 158] width 632 height 613
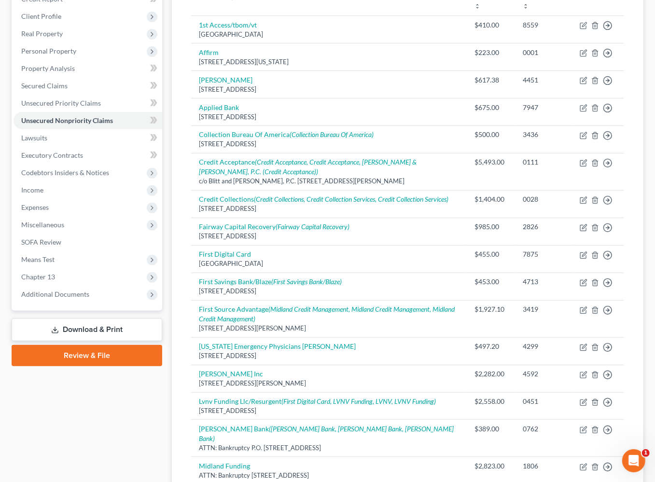
scroll to position [0, 0]
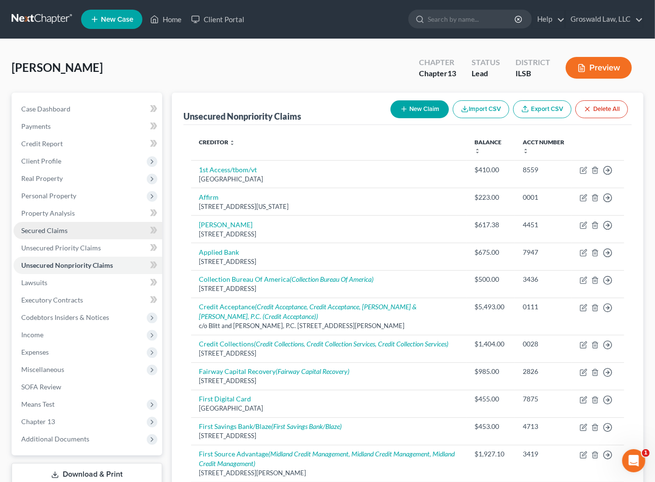
click at [55, 231] on span "Secured Claims" at bounding box center [44, 230] width 46 height 8
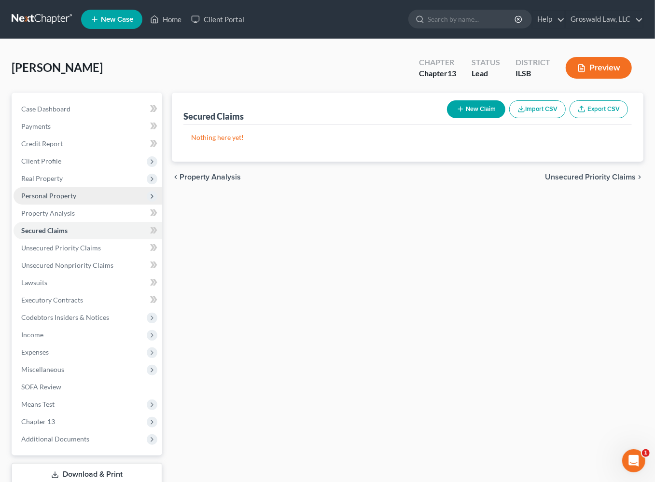
click at [52, 192] on span "Personal Property" at bounding box center [48, 196] width 55 height 8
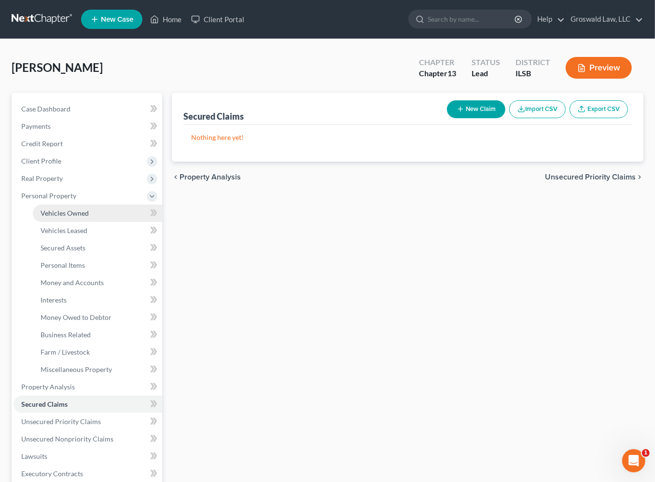
click at [101, 212] on link "Vehicles Owned" at bounding box center [97, 213] width 129 height 17
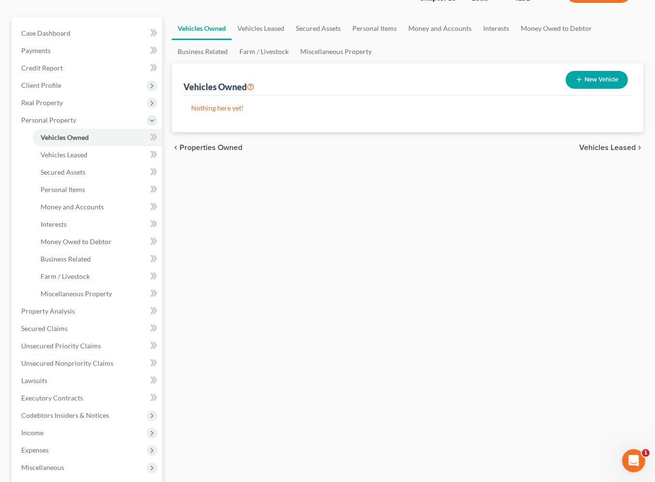
scroll to position [219, 0]
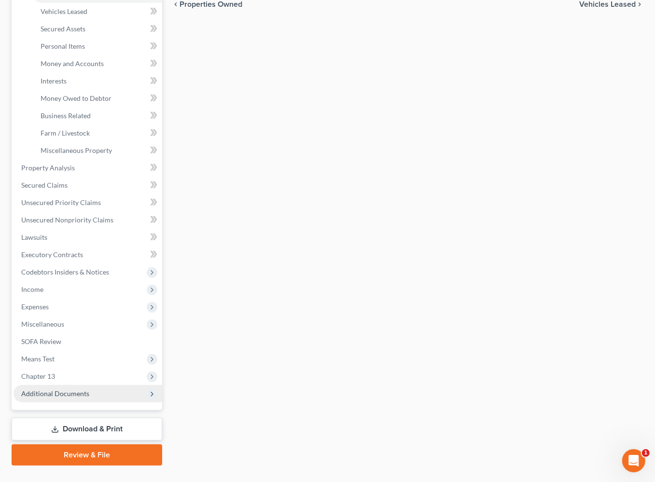
click at [62, 398] on span "Additional Documents" at bounding box center [88, 393] width 149 height 17
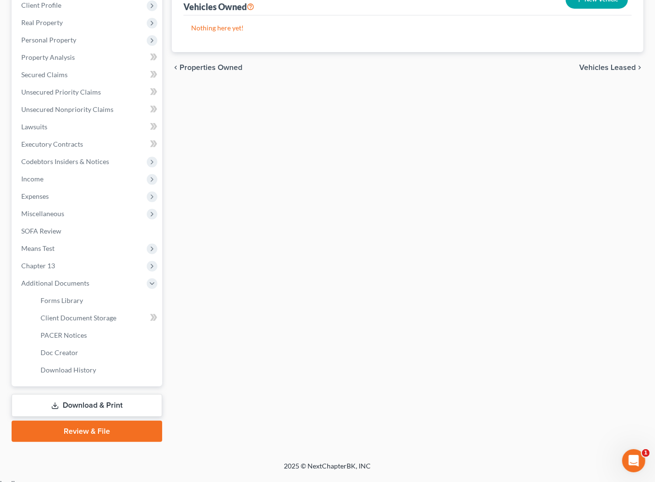
scroll to position [151, 0]
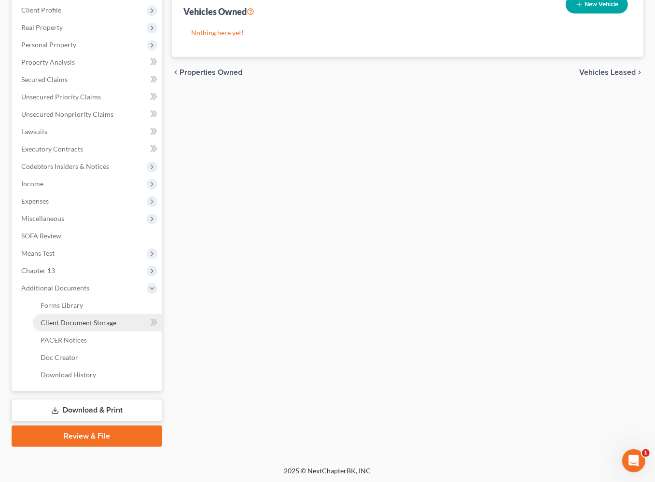
click at [80, 323] on span "Client Document Storage" at bounding box center [79, 323] width 76 height 8
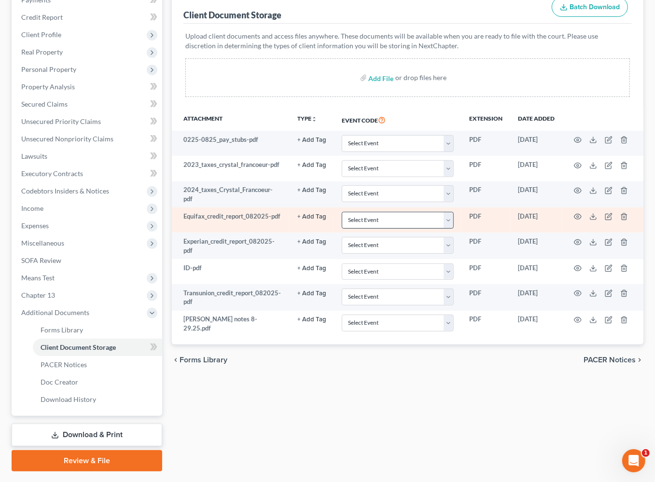
scroll to position [131, 0]
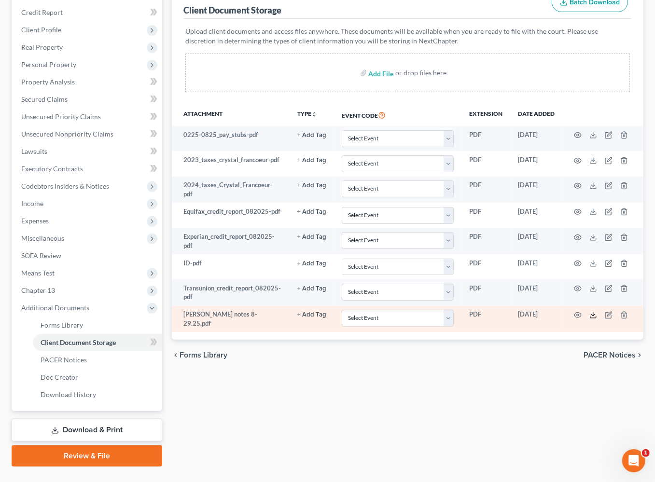
click at [591, 313] on icon at bounding box center [594, 315] width 8 height 8
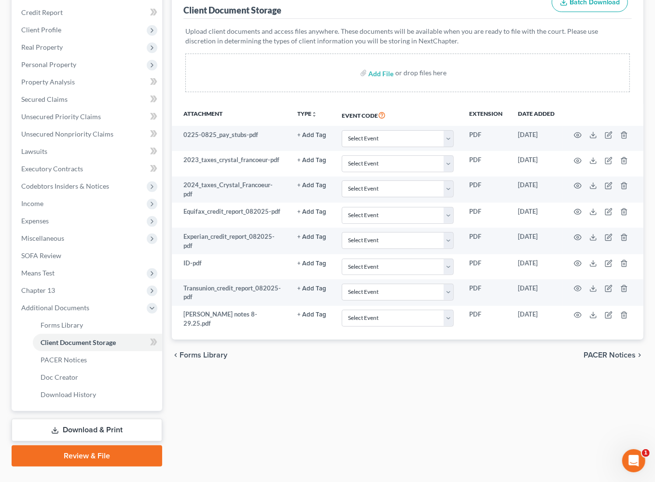
click at [452, 373] on div "Forms Library Client Document Storage PACER Notices Doc Creator Download Histor…" at bounding box center [407, 214] width 481 height 506
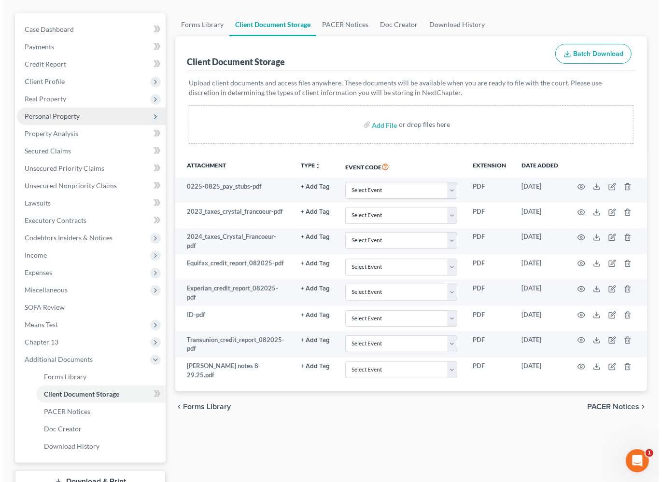
scroll to position [0, 0]
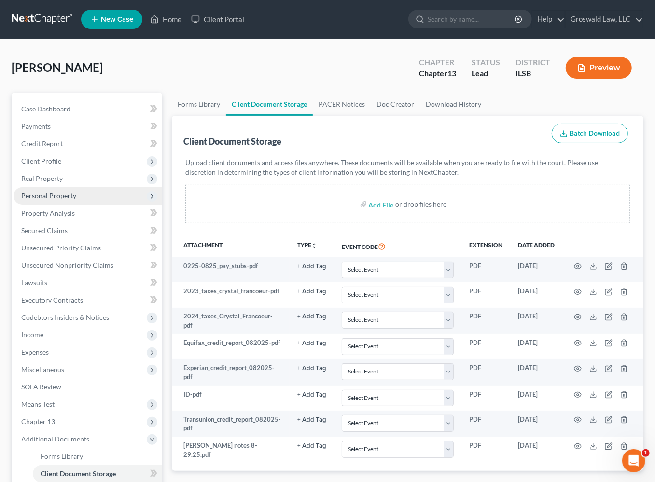
click at [57, 198] on span "Personal Property" at bounding box center [48, 196] width 55 height 8
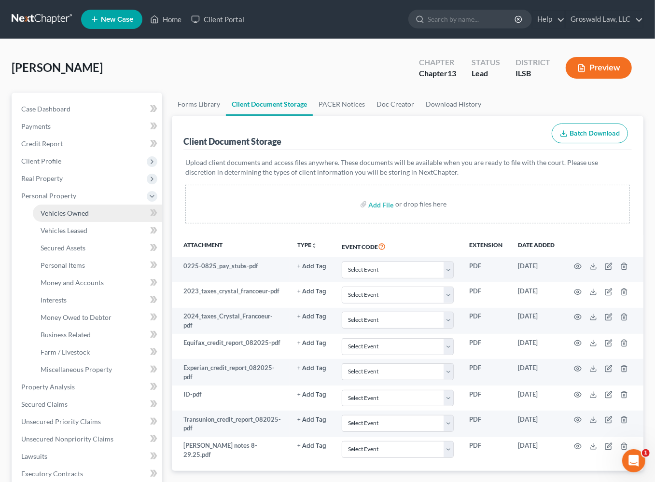
click at [94, 212] on link "Vehicles Owned" at bounding box center [97, 213] width 129 height 17
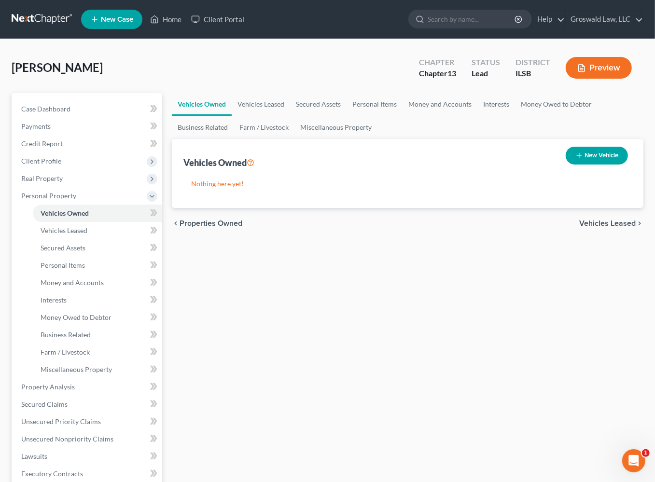
click at [590, 155] on button "New Vehicle" at bounding box center [597, 156] width 62 height 18
select select "0"
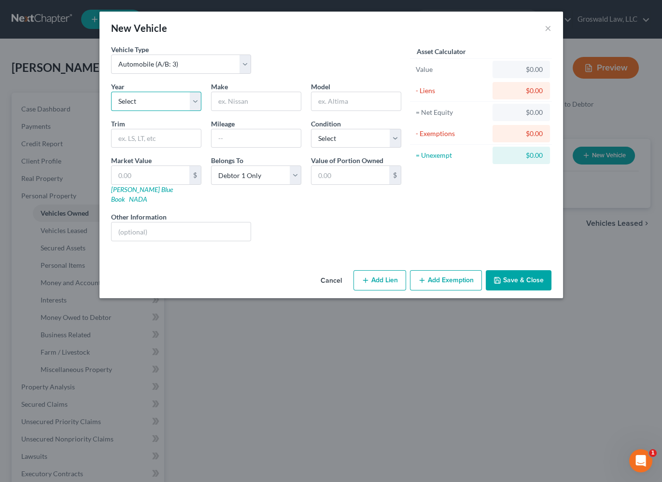
click at [148, 100] on select "Select 2026 2025 2024 2023 2022 2021 2020 2019 2018 2017 2016 2015 2014 2013 20…" at bounding box center [156, 101] width 90 height 19
select select "11"
click at [111, 92] on select "Select 2026 2025 2024 2023 2022 2021 2020 2019 2018 2017 2016 2015 2014 2013 20…" at bounding box center [156, 101] width 90 height 19
click at [267, 100] on input "text" at bounding box center [256, 101] width 89 height 18
type input "Ford"
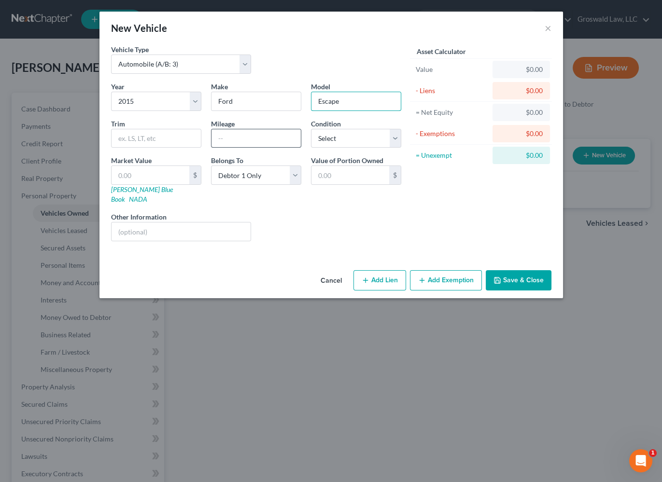
type input "Escape"
drag, startPoint x: 246, startPoint y: 137, endPoint x: 243, endPoint y: 130, distance: 7.4
click at [246, 137] on input "text" at bounding box center [256, 138] width 89 height 18
type input "124,000"
click at [391, 274] on button "Add Lien" at bounding box center [379, 280] width 53 height 20
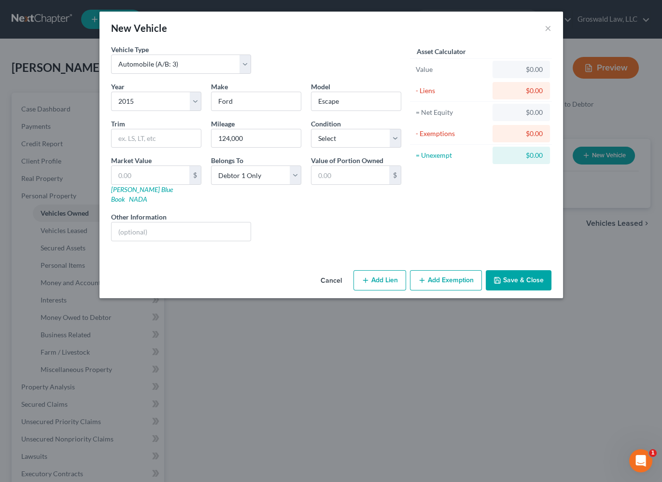
select select "0"
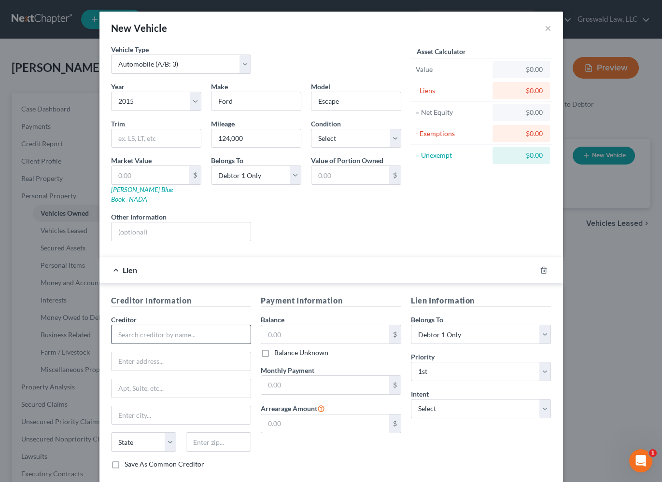
click at [214, 315] on div "Creditor *" at bounding box center [181, 329] width 141 height 29
click at [204, 325] on input "text" at bounding box center [181, 334] width 141 height 19
click at [201, 347] on div "Universal Credit Acceptance Inc." at bounding box center [169, 352] width 100 height 10
type input "Universal Credit Acceptance Inc."
type input "[STREET_ADDRESS]"
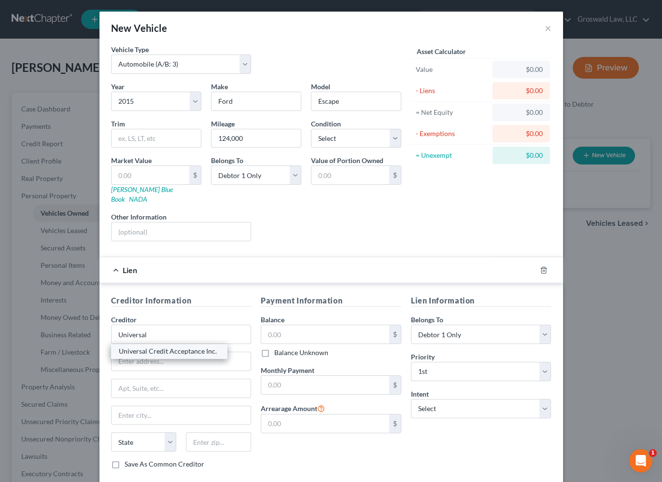
type input "[GEOGRAPHIC_DATA]"
select select "14"
type input "62234"
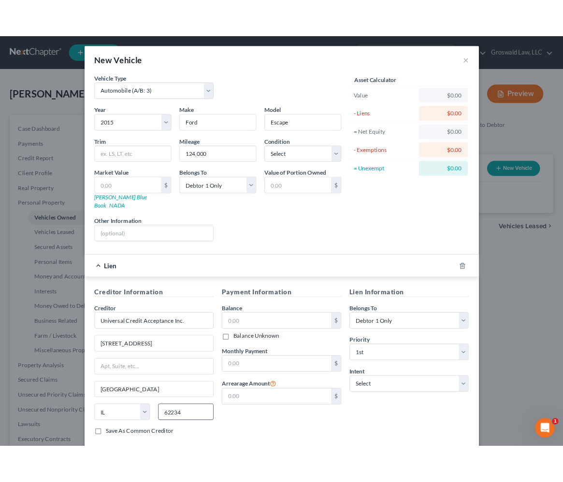
scroll to position [44, 0]
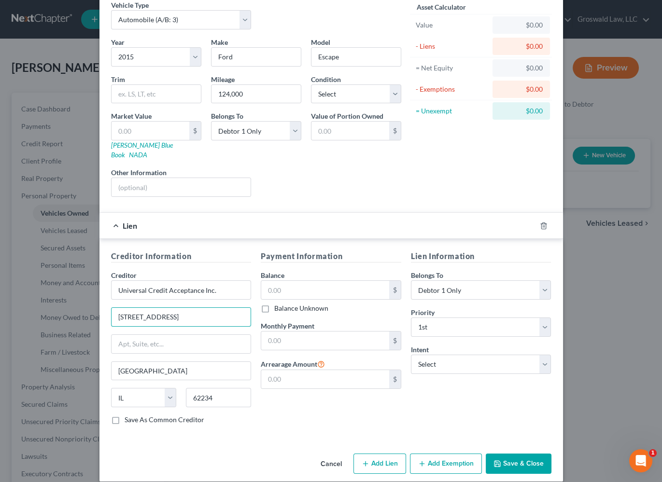
drag, startPoint x: 169, startPoint y: 305, endPoint x: 25, endPoint y: 305, distance: 144.4
click at [25, 305] on div "New Vehicle × Vehicle Type Select Automobile (A/B: 3) Truck (A/B: 3) Trailer (A…" at bounding box center [331, 241] width 662 height 482
click at [149, 335] on input "text" at bounding box center [182, 344] width 140 height 18
paste input "[STREET_ADDRESS]"
type input "[STREET_ADDRESS]"
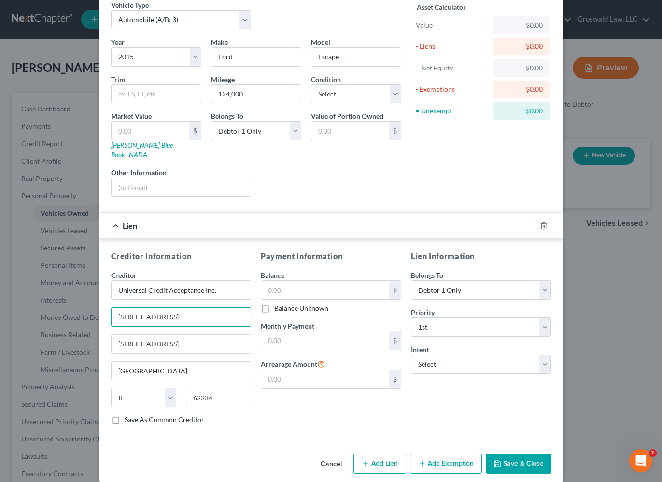
drag, startPoint x: 189, startPoint y: 302, endPoint x: -1, endPoint y: 304, distance: 189.8
click at [0, 304] on html "Home New Case Client Portal Groswald Law, LLC [PERSON_NAME][EMAIL_ADDRESS][DOMA…" at bounding box center [331, 374] width 662 height 749
type input "a/k/a Insta Credit"
click at [514, 458] on button "Save & Close" at bounding box center [519, 464] width 66 height 20
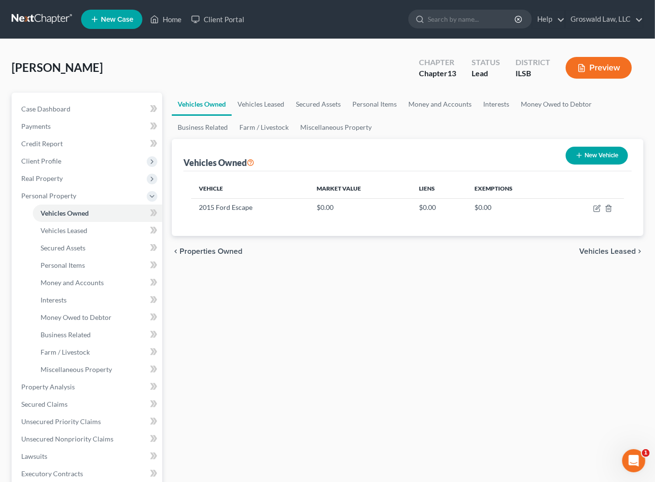
click at [466, 315] on div "Vehicles Owned Vehicles Leased Secured Assets Personal Items Money and Accounts…" at bounding box center [407, 389] width 481 height 593
click at [53, 406] on span "Secured Claims" at bounding box center [44, 404] width 46 height 8
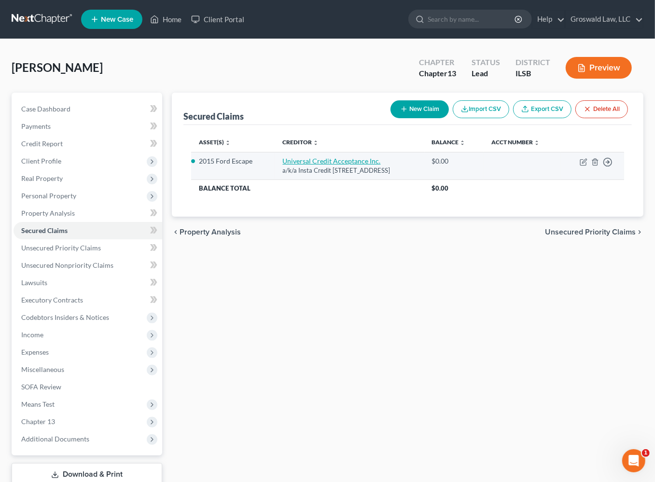
click at [307, 164] on link "Universal Credit Acceptance Inc." at bounding box center [332, 161] width 98 height 8
select select "14"
select select "5"
select select "0"
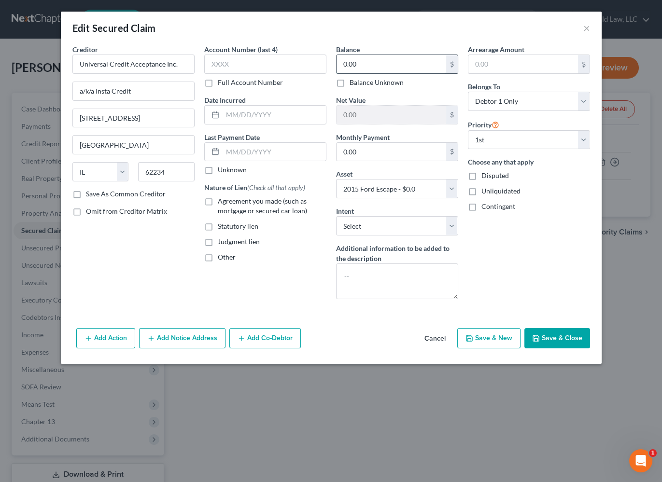
click at [400, 61] on input "0.00" at bounding box center [392, 64] width 110 height 18
type input "16,250"
click at [276, 68] on input "text" at bounding box center [265, 64] width 122 height 19
type input "0000"
click at [528, 273] on div "Arrearage Amount $ Belongs To * Select Debtor 1 Only Debtor 2 Only Debtor 1 And…" at bounding box center [529, 175] width 132 height 263
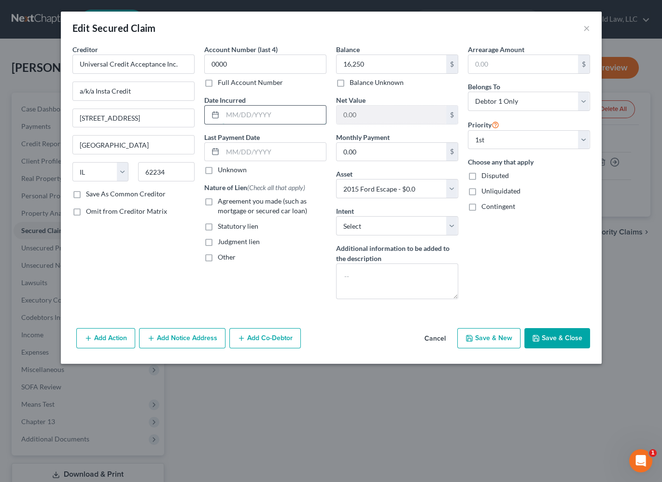
click at [261, 110] on input "text" at bounding box center [274, 115] width 103 height 18
type input "04/2025"
click at [252, 199] on span "Agreement you made (such as mortgage or secured car loan)" at bounding box center [262, 206] width 89 height 18
click at [228, 199] on input "Agreement you made (such as mortgage or secured car loan)" at bounding box center [225, 200] width 6 height 6
checkbox input "true"
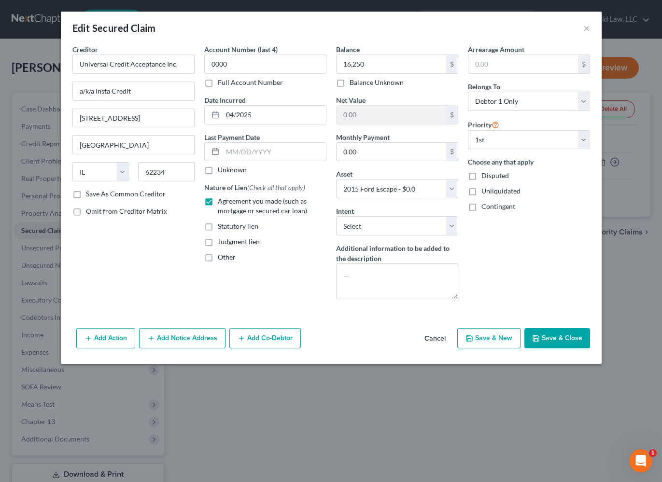
click at [550, 336] on button "Save & Close" at bounding box center [557, 338] width 66 height 20
select select
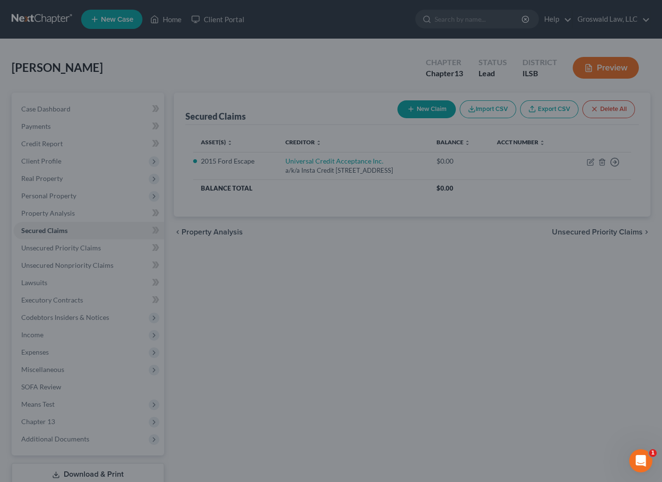
type input "16,250.00"
type input "-16,250.00"
select select "5"
type input "0"
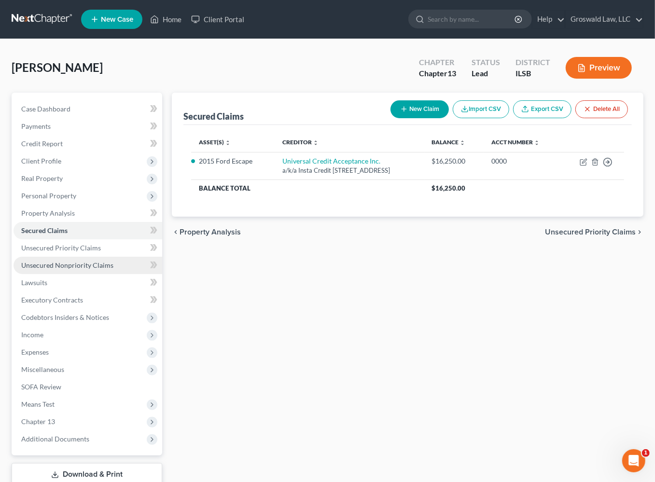
click at [62, 265] on span "Unsecured Nonpriority Claims" at bounding box center [67, 265] width 92 height 8
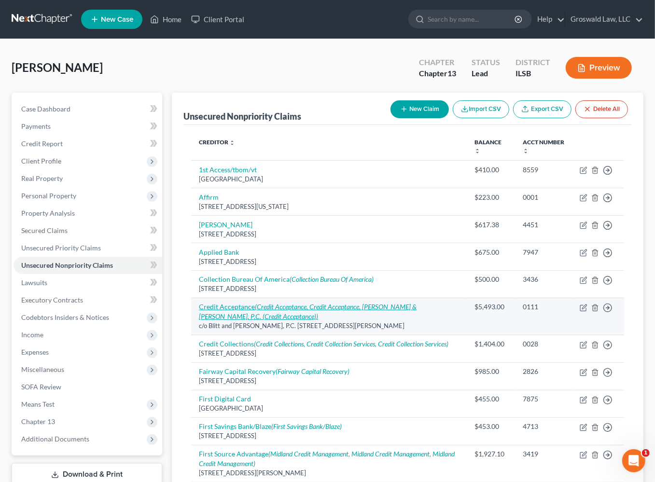
click at [249, 308] on link "Credit Acceptance (Credit Acceptance, Credit Acceptance, Blitt & [PERSON_NAME],…" at bounding box center [308, 312] width 218 height 18
select select "14"
select select "4"
select select "0"
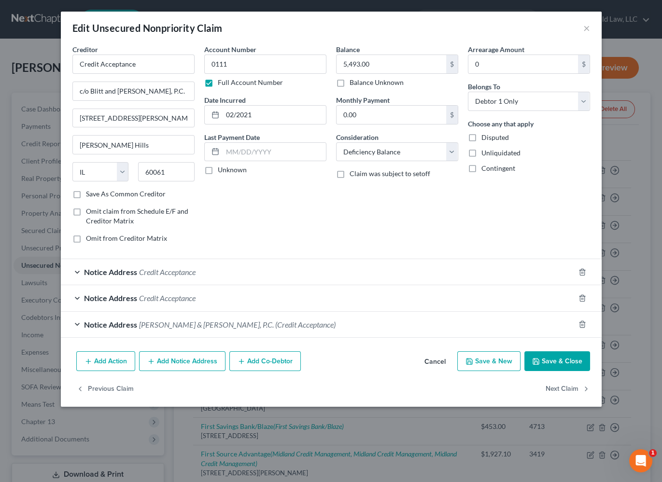
drag, startPoint x: 193, startPoint y: 365, endPoint x: 212, endPoint y: 402, distance: 41.3
click at [209, 402] on div "Edit Unsecured Nonpriority Claim × Creditor * Credit Acceptance c/o Blitt and […" at bounding box center [331, 210] width 541 height 396
click at [118, 366] on button "Add Action" at bounding box center [105, 362] width 59 height 20
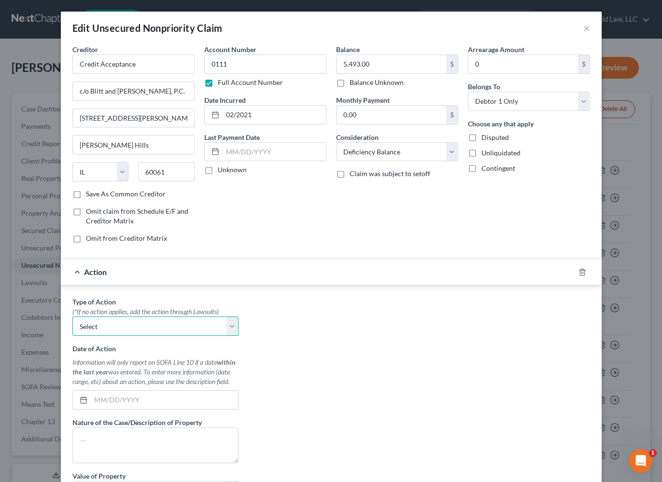
click at [111, 322] on select "Select Repossession Garnishment Foreclosure Personal Injury Attached, Seized, O…" at bounding box center [155, 326] width 166 height 19
select select "1"
click at [72, 317] on select "Select Repossession Garnishment Foreclosure Personal Injury Attached, Seized, O…" at bounding box center [155, 326] width 166 height 19
click at [472, 387] on div "Type of Action * (*If no action applies, add the action through Lawsuits) Selec…" at bounding box center [331, 418] width 527 height 242
click at [144, 403] on input "text" at bounding box center [164, 400] width 147 height 18
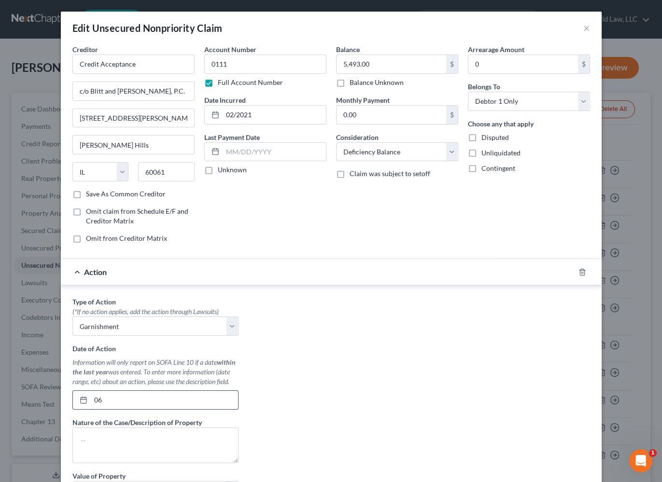
type input "0"
type input "[DATE]"
click at [144, 431] on textarea at bounding box center [155, 446] width 166 height 36
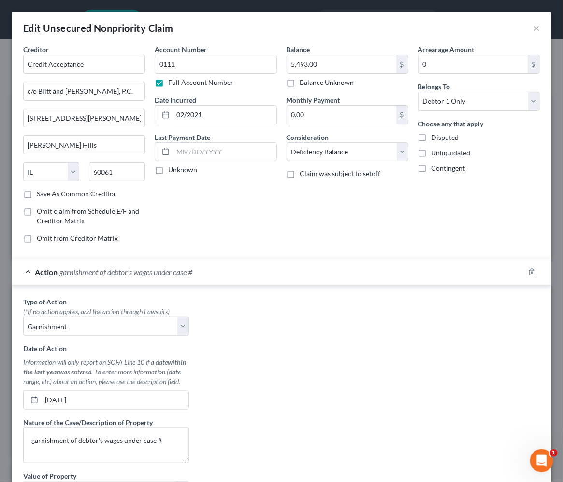
drag, startPoint x: 336, startPoint y: 388, endPoint x: 342, endPoint y: 387, distance: 6.4
click at [338, 387] on div "Type of Action * (*If no action applies, add the action through Lawsuits) Selec…" at bounding box center [281, 418] width 526 height 242
click at [170, 452] on textarea "garnishment of debtor's wages under case #" at bounding box center [106, 446] width 166 height 36
type textarea "garnishment of debtor's wages under case # 2024AR000308"
click at [363, 360] on div "Type of Action * (*If no action applies, add the action through Lawsuits) Selec…" at bounding box center [281, 418] width 526 height 242
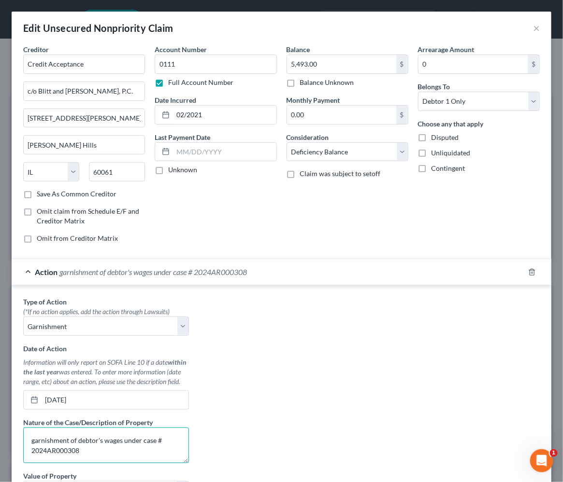
click at [148, 457] on textarea "garnishment of debtor's wages under case # 2024AR000308" at bounding box center [106, 446] width 166 height 36
drag, startPoint x: 342, startPoint y: 368, endPoint x: 328, endPoint y: 373, distance: 14.7
click at [342, 368] on div "Type of Action * (*If no action applies, add the action through Lawsuits) Selec…" at bounding box center [281, 418] width 526 height 242
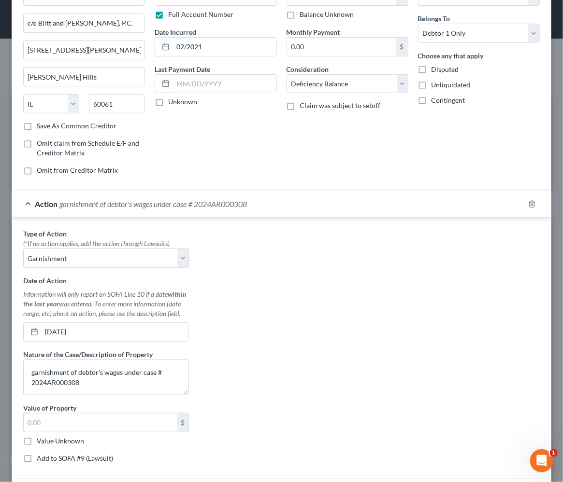
scroll to position [131, 0]
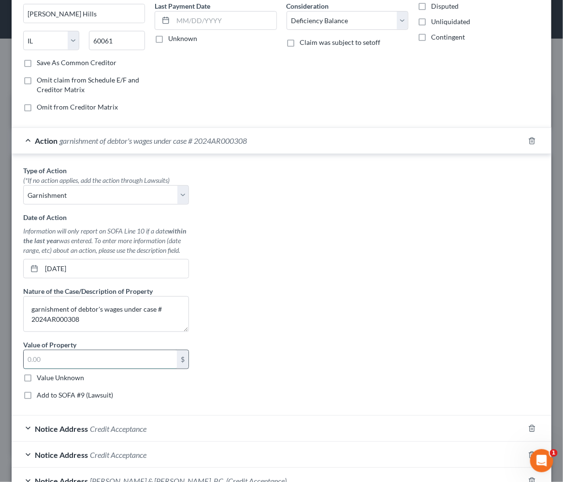
click at [133, 366] on input "text" at bounding box center [100, 360] width 153 height 18
type input "6,925.62"
click at [241, 328] on div "Type of Action * (*If no action applies, add the action through Lawsuits) Selec…" at bounding box center [281, 287] width 526 height 242
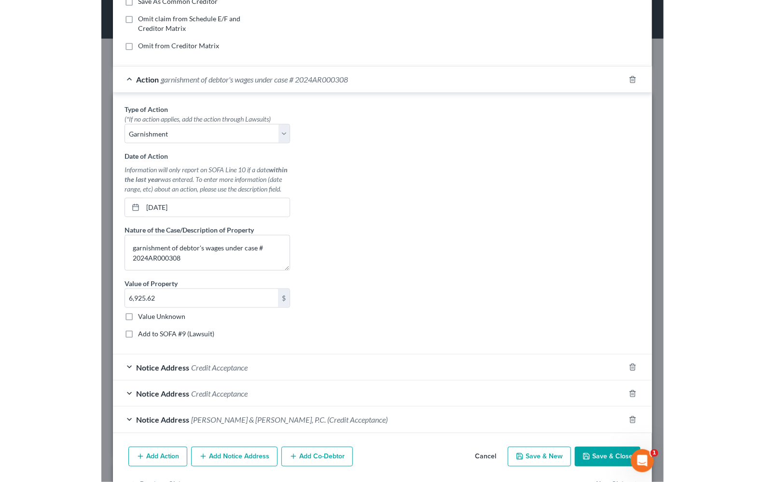
scroll to position [232, 0]
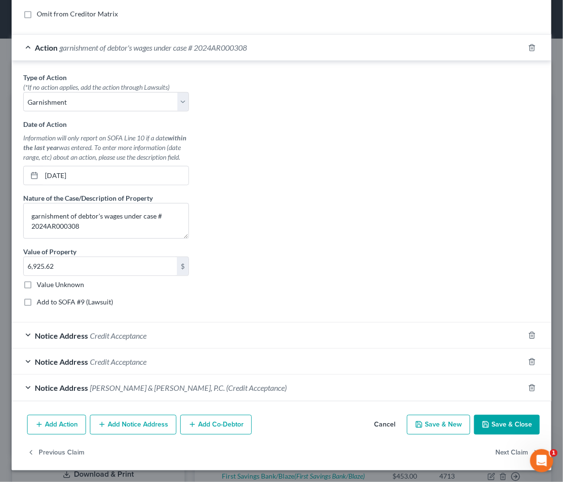
click at [482, 421] on icon "button" at bounding box center [485, 425] width 8 height 8
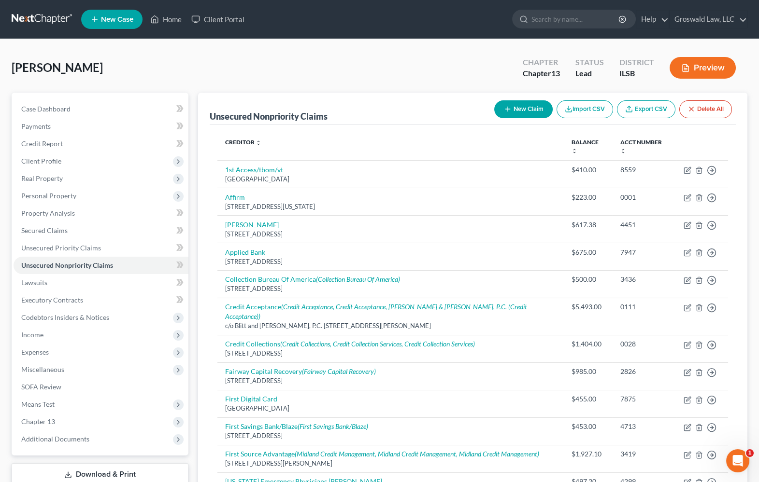
click at [519, 110] on button "New Claim" at bounding box center [523, 109] width 58 height 18
select select "0"
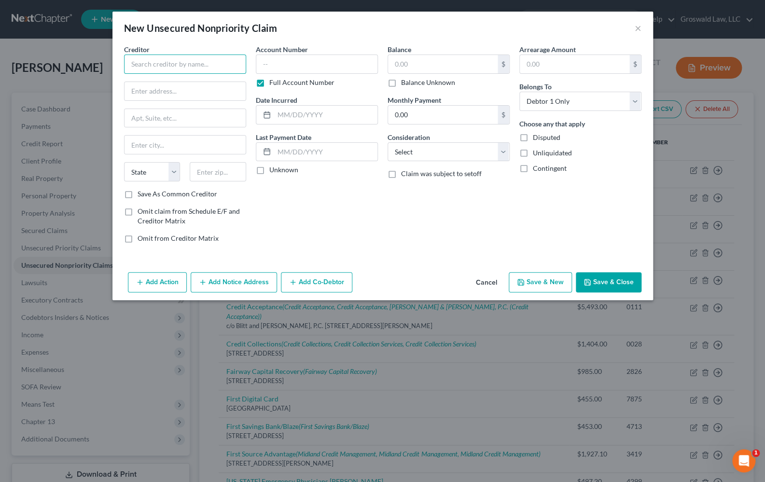
click at [189, 63] on input "text" at bounding box center [185, 64] width 122 height 19
type input "Ameren"
type input "Credit Division 310"
type input "P.O. Box 66149"
type input "Saint Louis"
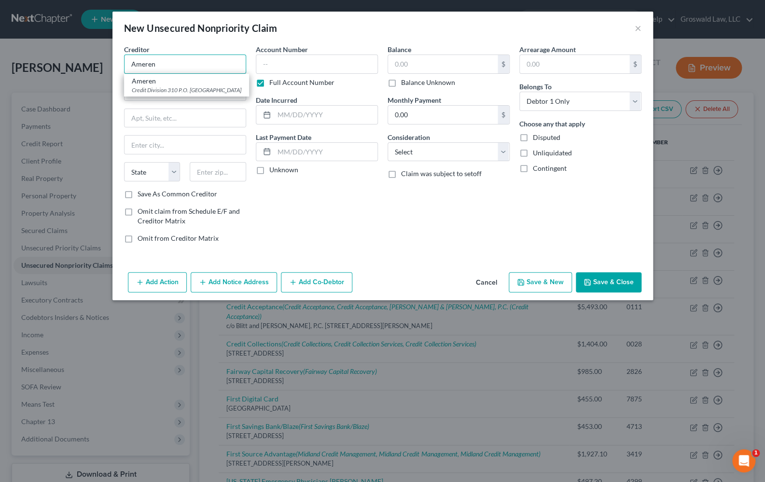
select select "26"
type input "63166"
type input "Ameren"
click at [380, 231] on div "Account Number Full Account Number Date Incurred Last Payment Date Unknown" at bounding box center [317, 147] width 132 height 207
drag, startPoint x: 79, startPoint y: 68, endPoint x: 72, endPoint y: 68, distance: 6.8
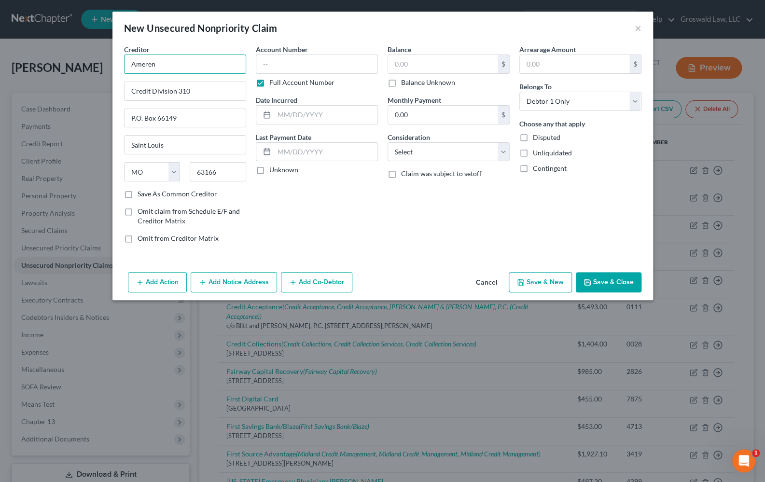
click at [72, 68] on div "New Unsecured Nonpriority Claim × Creditor * Ameren Credit Division 310 P.O. [G…" at bounding box center [382, 241] width 765 height 482
drag, startPoint x: 230, startPoint y: 286, endPoint x: 221, endPoint y: 289, distance: 9.6
click at [230, 285] on button "Add Notice Address" at bounding box center [234, 282] width 86 height 20
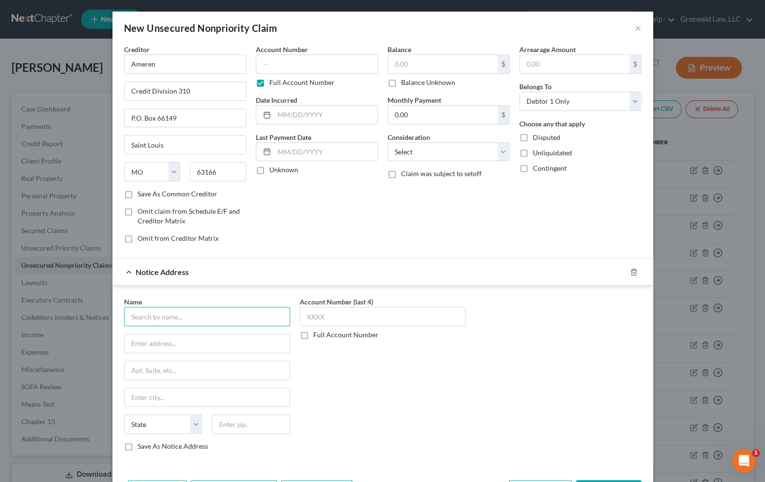
click at [184, 309] on input "text" at bounding box center [207, 316] width 166 height 19
paste input "Ameren"
type input "Ameren [US_STATE]"
drag, startPoint x: 381, startPoint y: 424, endPoint x: 195, endPoint y: 393, distance: 187.9
click at [373, 420] on div "Account Number (last 4) Full Account Number" at bounding box center [383, 378] width 176 height 162
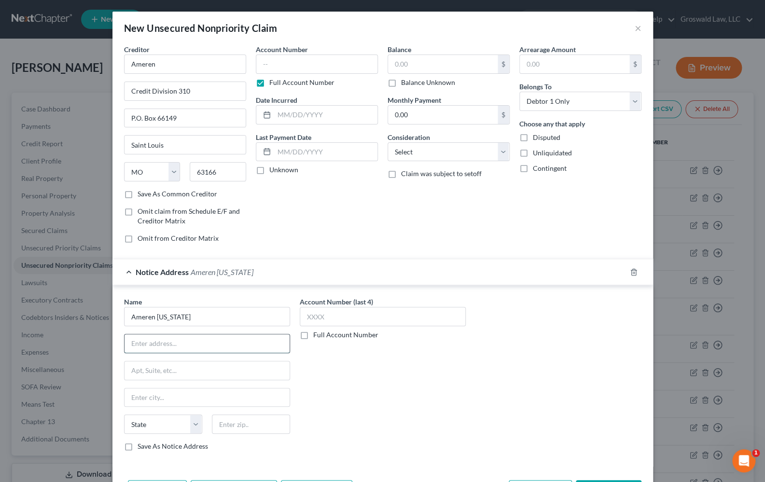
click at [175, 341] on input "text" at bounding box center [207, 344] width 165 height 18
paste input "88034"
type input "PO Box 88034"
type input "60680"
type input "[GEOGRAPHIC_DATA]"
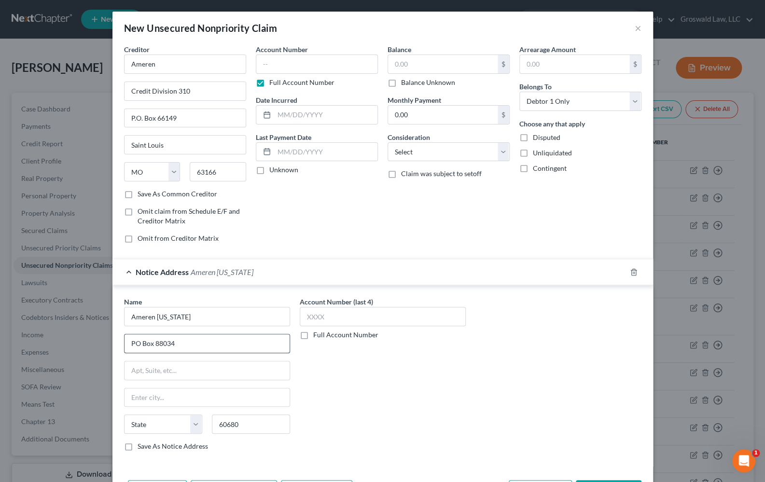
select select "14"
click at [357, 236] on div "Account Number Full Account Number Date Incurred Last Payment Date Unknown" at bounding box center [317, 147] width 132 height 207
drag, startPoint x: 331, startPoint y: 221, endPoint x: 237, endPoint y: 140, distance: 124.7
click at [316, 200] on div "Account Number Full Account Number Date Incurred Last Payment Date Unknown" at bounding box center [317, 147] width 132 height 207
click at [286, 61] on input "text" at bounding box center [317, 64] width 122 height 19
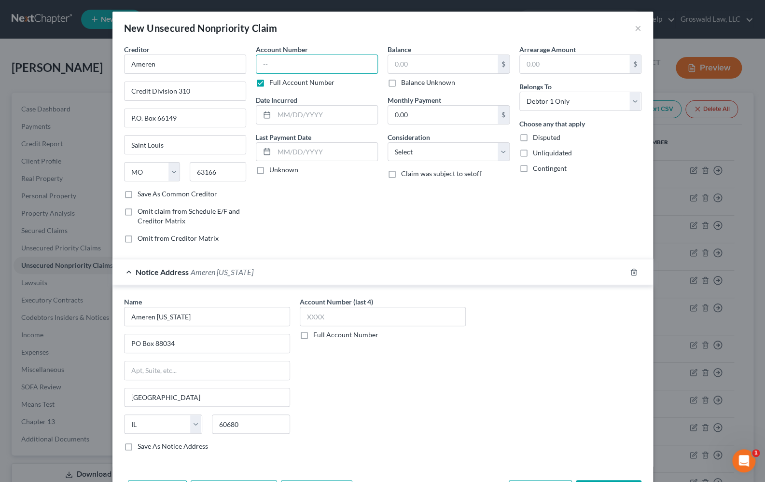
paste input "3029"
type input "3029"
click at [305, 116] on input "text" at bounding box center [325, 115] width 103 height 18
type input "2023"
click at [398, 70] on input "text" at bounding box center [443, 64] width 110 height 18
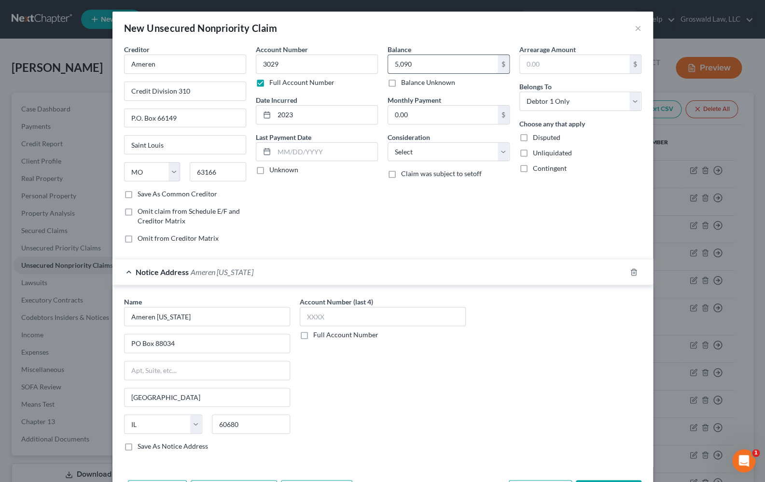
type input "5,090"
select select "20"
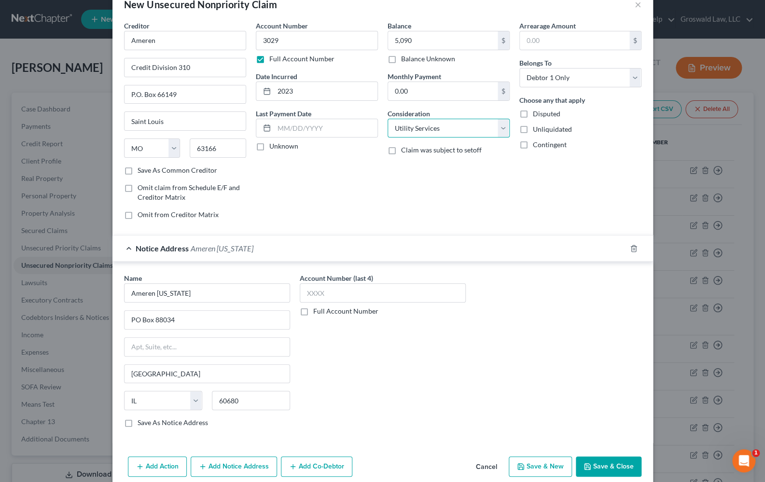
scroll to position [36, 0]
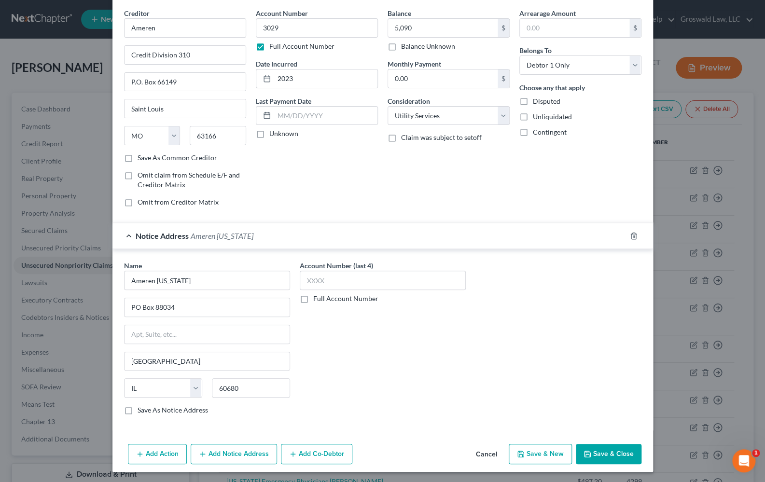
click at [625, 456] on button "Save & Close" at bounding box center [609, 454] width 66 height 20
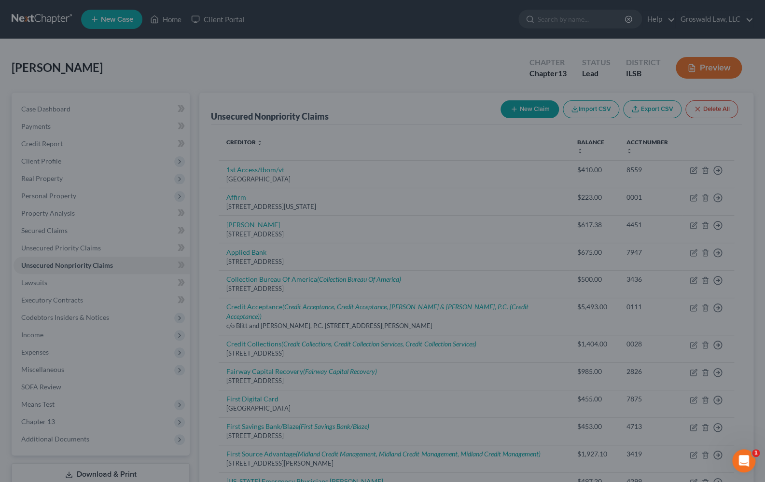
type input "5,090.00"
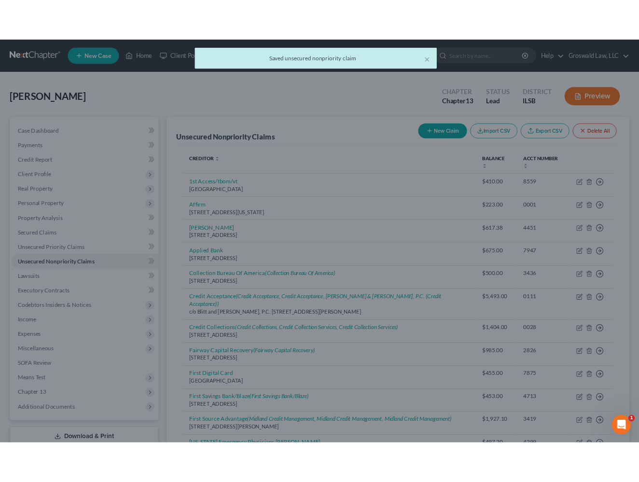
scroll to position [0, 0]
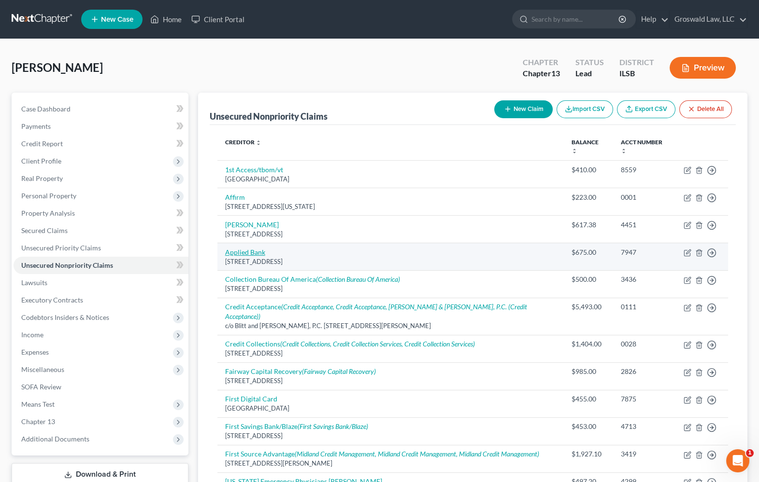
click at [240, 248] on link "Applied Bank" at bounding box center [245, 252] width 40 height 8
select select "7"
select select "2"
select select "0"
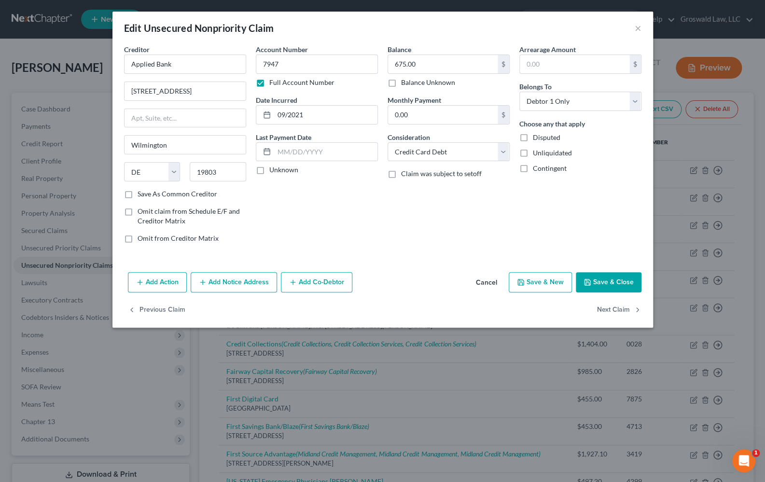
drag, startPoint x: 572, startPoint y: 191, endPoint x: 565, endPoint y: 193, distance: 7.5
click at [573, 191] on div "Arrearage Amount $ Belongs To * Select Debtor 1 Only Debtor 2 Only Debtor 1 And…" at bounding box center [581, 147] width 132 height 207
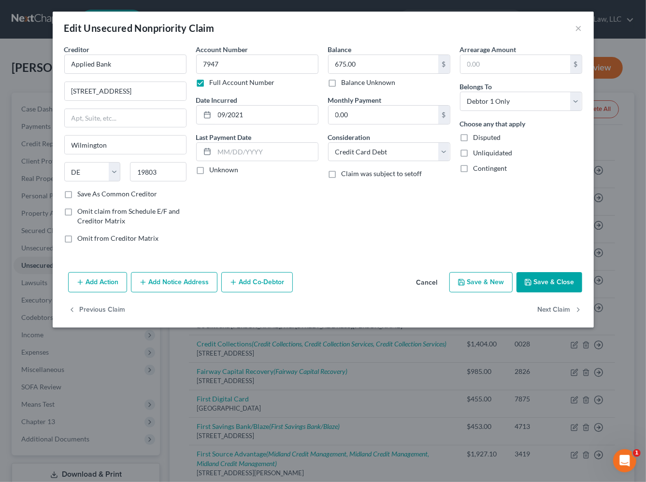
click at [191, 281] on button "Add Notice Address" at bounding box center [174, 282] width 86 height 20
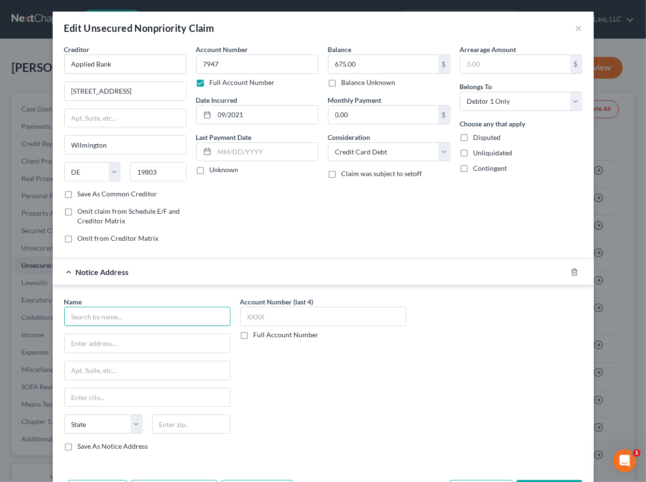
click at [100, 318] on input "text" at bounding box center [147, 316] width 166 height 19
type input "Applied Bank"
type input "PO Box 70165"
type input "19176"
drag, startPoint x: 169, startPoint y: 422, endPoint x: 195, endPoint y: 422, distance: 26.1
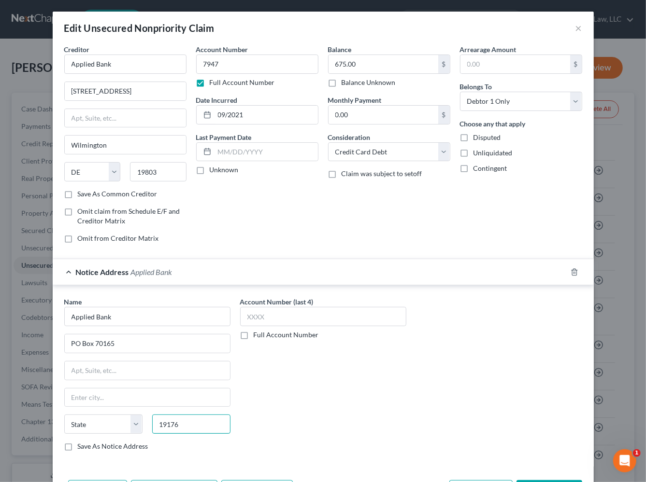
click at [170, 422] on input "19176" at bounding box center [191, 424] width 78 height 19
click at [127, 397] on input "text" at bounding box center [147, 398] width 165 height 18
click at [207, 423] on input "19176" at bounding box center [191, 424] width 78 height 19
drag, startPoint x: 65, startPoint y: 439, endPoint x: 59, endPoint y: 436, distance: 7.0
click at [64, 439] on div "Name * Applied Bank PO Box [GEOGRAPHIC_DATA][US_STATE] CA CO CT DE DC [GEOGRAPH…" at bounding box center [147, 374] width 166 height 155
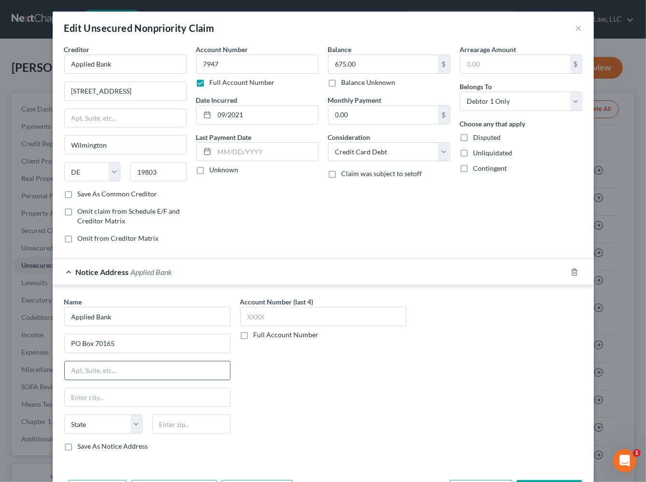
click at [108, 372] on input "text" at bounding box center [147, 371] width 165 height 18
type input "19176"
click at [575, 272] on line "button" at bounding box center [575, 273] width 0 height 2
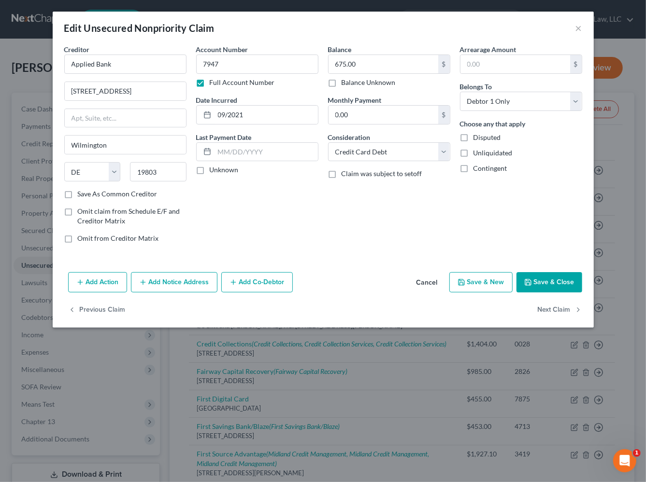
click at [564, 283] on button "Save & Close" at bounding box center [549, 282] width 66 height 20
type input "0"
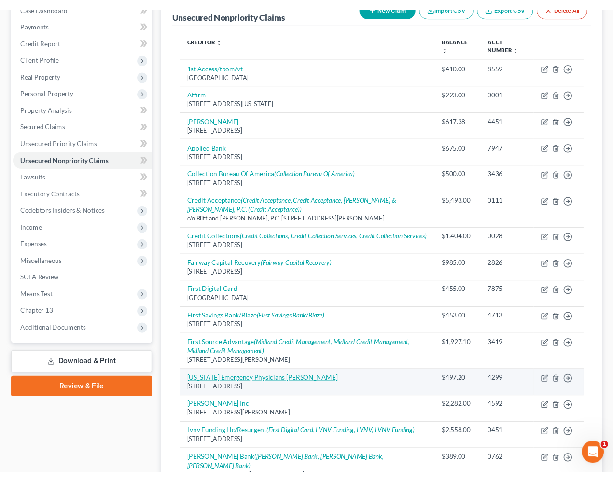
scroll to position [131, 0]
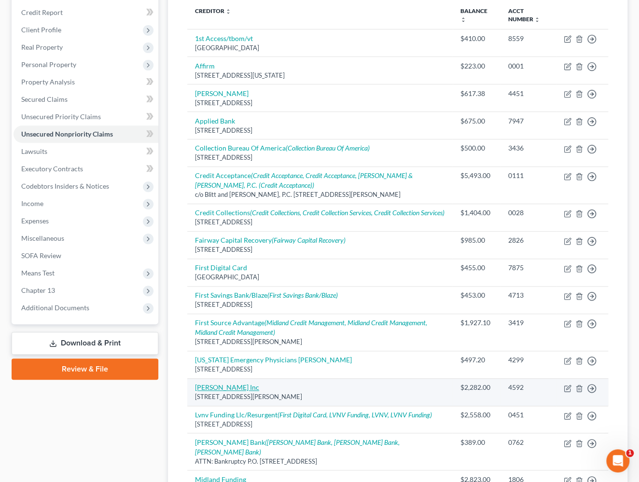
click at [204, 392] on link "[PERSON_NAME] Inc" at bounding box center [227, 387] width 64 height 8
select select "15"
select select "14"
select select "0"
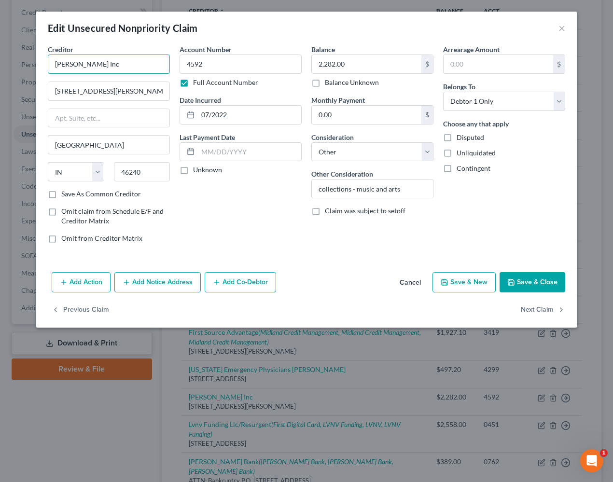
drag, startPoint x: 137, startPoint y: 63, endPoint x: -44, endPoint y: 62, distance: 181.1
click at [0, 62] on html "Home New Case Client Portal Groswald Law, LLC [PERSON_NAME][EMAIL_ADDRESS][DOMA…" at bounding box center [306, 273] width 613 height 808
click at [146, 279] on button "Add Notice Address" at bounding box center [157, 282] width 86 height 20
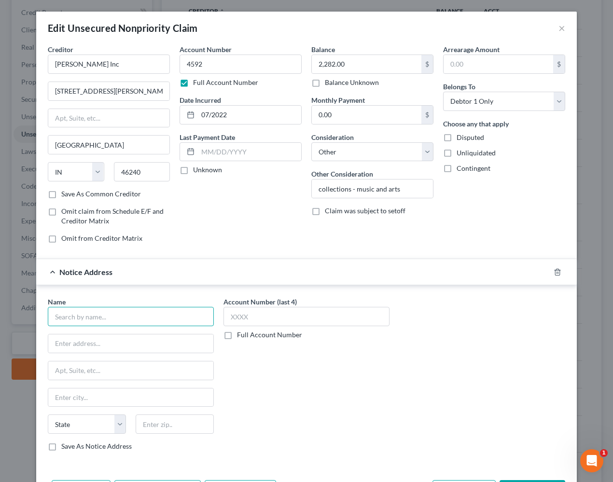
click at [107, 322] on input "text" at bounding box center [131, 316] width 166 height 19
paste input "[PERSON_NAME] Inc"
type input "[PERSON_NAME] Inc"
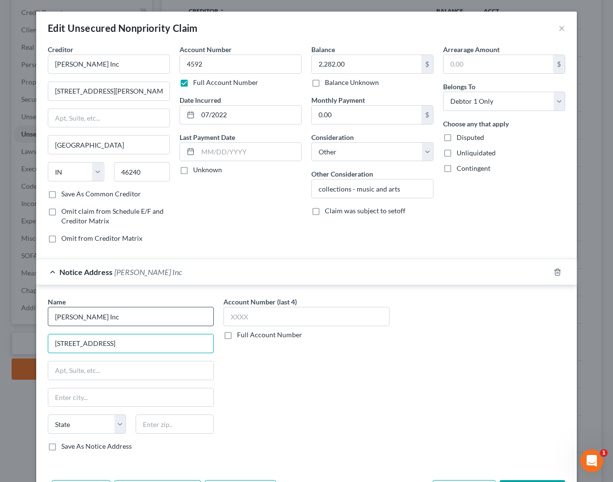
type input "[STREET_ADDRESS]"
type input "Ste. 160"
type input "23452"
type input "[US_STATE][GEOGRAPHIC_DATA]"
select select "48"
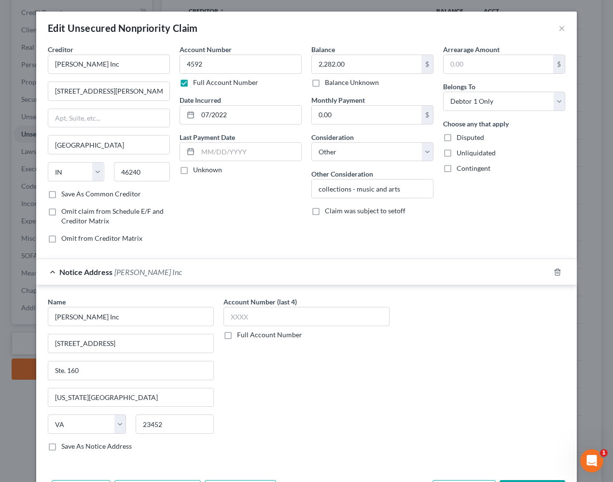
click at [65, 448] on label "Save As Notice Address" at bounding box center [96, 447] width 71 height 10
click at [65, 448] on input "Save As Notice Address" at bounding box center [68, 445] width 6 height 6
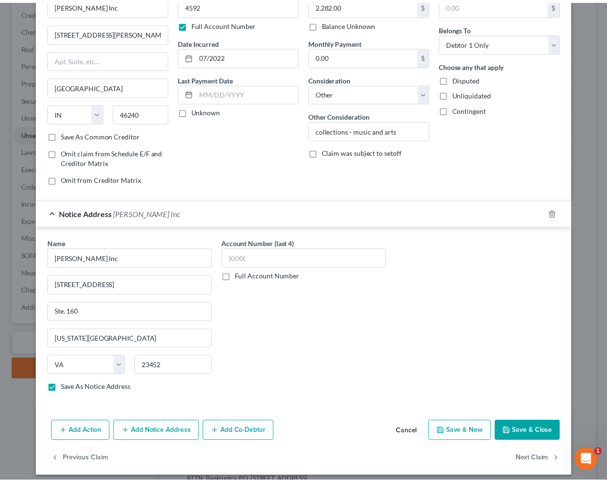
scroll to position [64, 0]
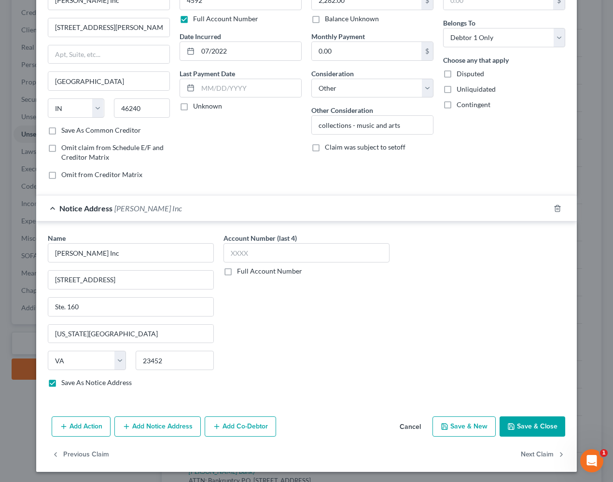
click at [518, 424] on button "Save & Close" at bounding box center [533, 427] width 66 height 20
checkbox input "false"
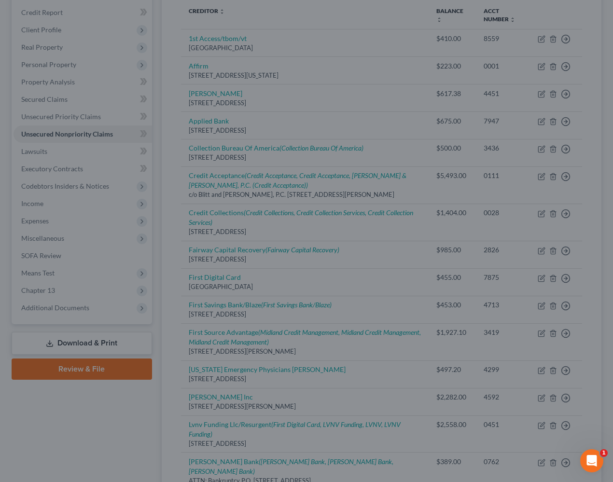
type input "0"
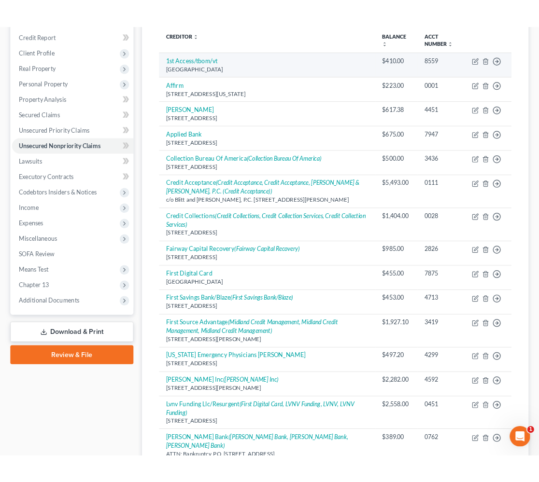
scroll to position [0, 0]
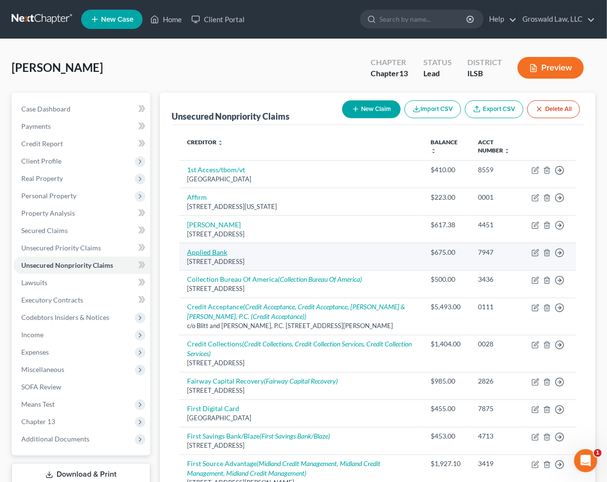
click at [216, 251] on link "Applied Bank" at bounding box center [207, 252] width 40 height 8
select select "7"
select select "2"
select select "0"
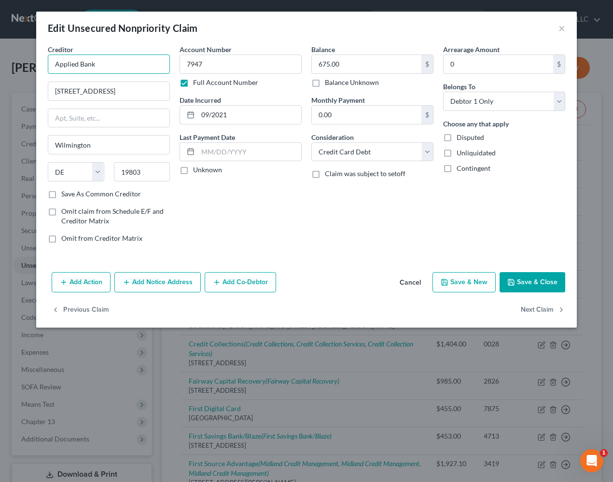
drag, startPoint x: 103, startPoint y: 59, endPoint x: -4, endPoint y: 67, distance: 107.9
click at [0, 67] on html "Home New Case Client Portal Groswald Law, LLC [PERSON_NAME][EMAIL_ADDRESS][DOMA…" at bounding box center [306, 404] width 613 height 808
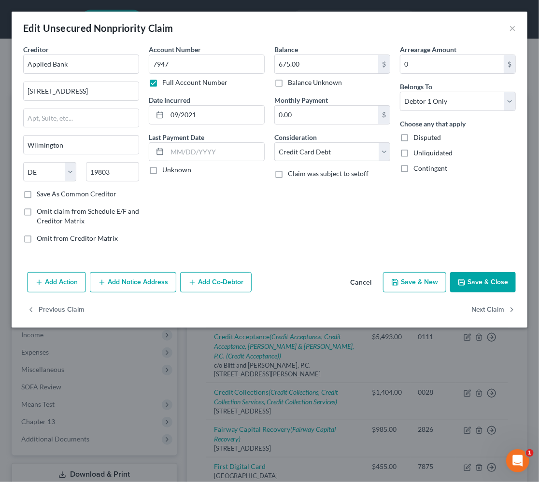
click at [139, 286] on button "Add Notice Address" at bounding box center [133, 282] width 86 height 20
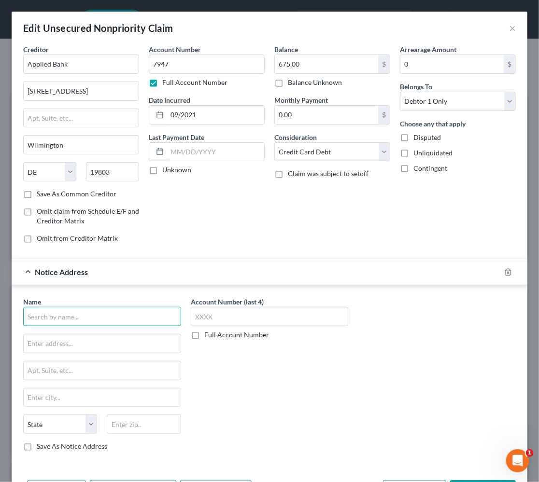
click at [85, 317] on input "text" at bounding box center [102, 316] width 158 height 19
paste input "Applied Bank"
type input "Applied Bank"
type input "[STREET_ADDRESS]"
type input "33431"
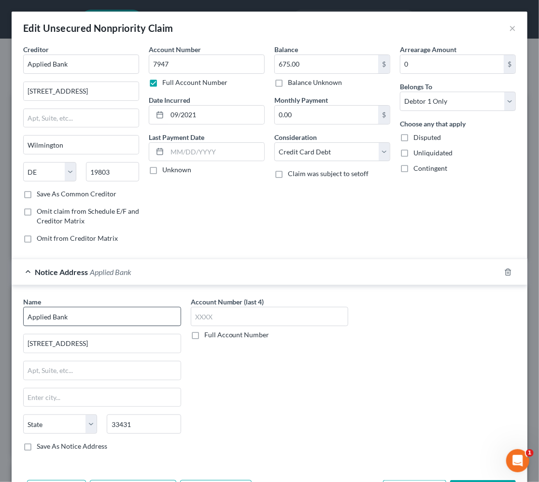
type input "Boca Raton"
select select "9"
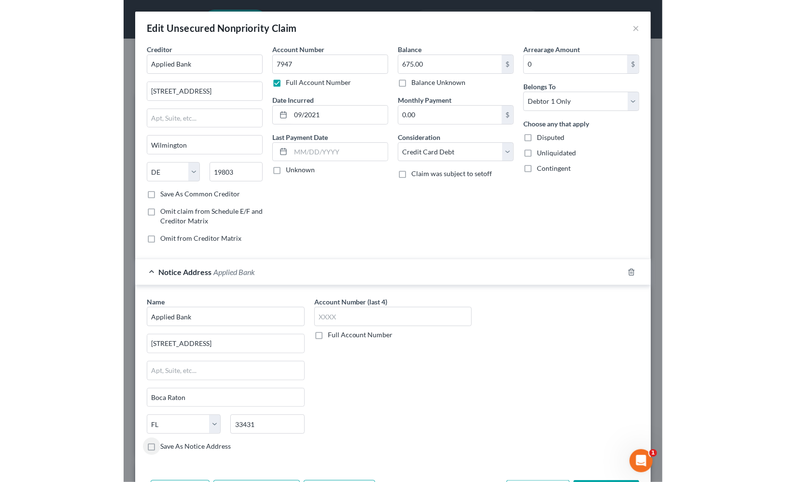
scroll to position [64, 0]
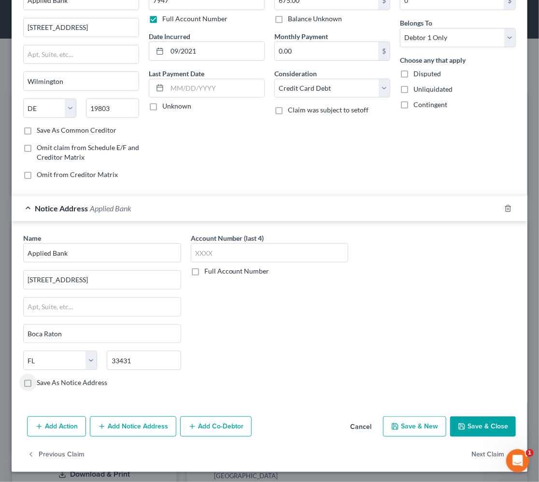
click at [492, 428] on button "Save & Close" at bounding box center [483, 427] width 66 height 20
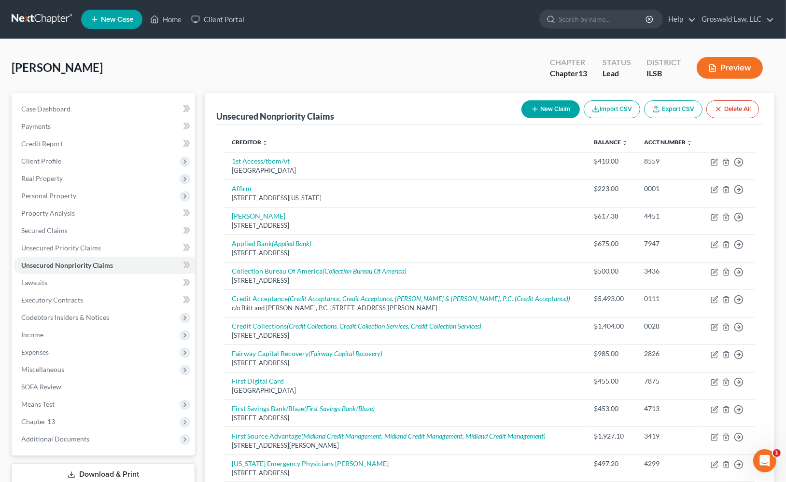
click at [541, 110] on button "New Claim" at bounding box center [551, 109] width 58 height 18
select select "0"
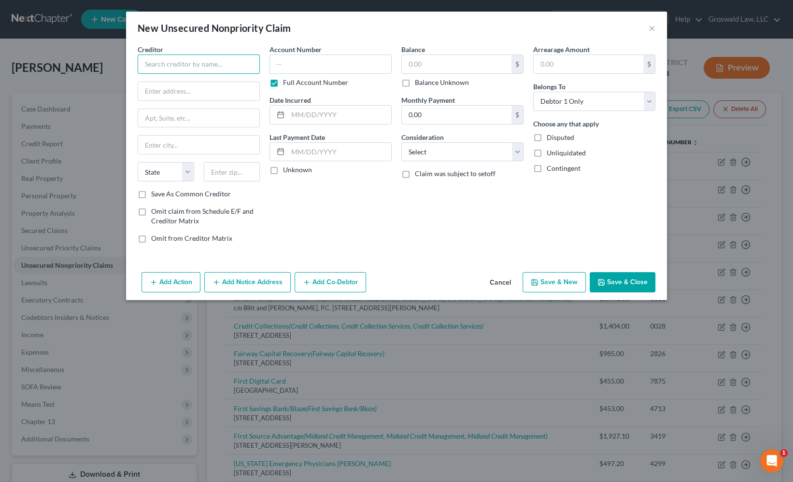
drag, startPoint x: 225, startPoint y: 61, endPoint x: 232, endPoint y: 57, distance: 8.0
click at [228, 60] on input "text" at bounding box center [199, 64] width 122 height 19
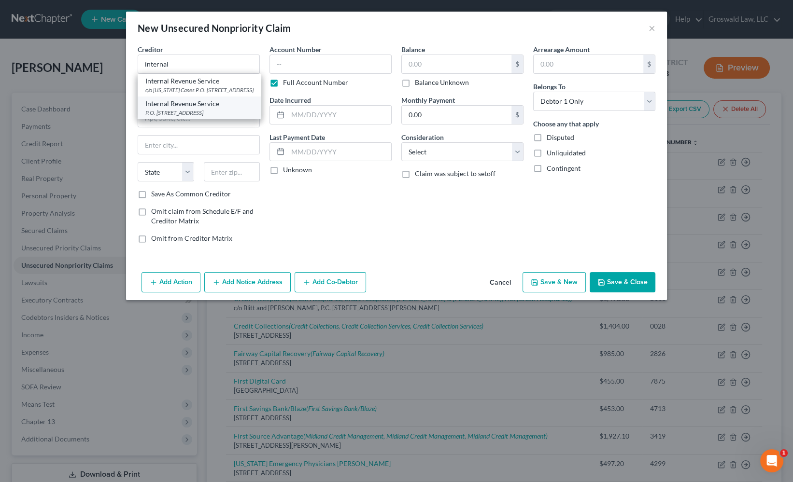
click at [197, 109] on div "Internal Revenue Service" at bounding box center [199, 104] width 108 height 10
type input "Internal Revenue Service"
type input "P.O. Box 7346"
type input "[GEOGRAPHIC_DATA]"
select select "39"
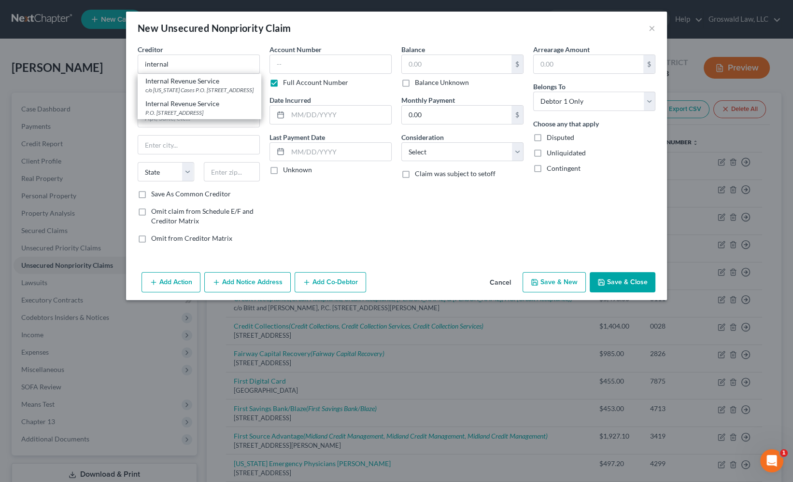
type input "19101"
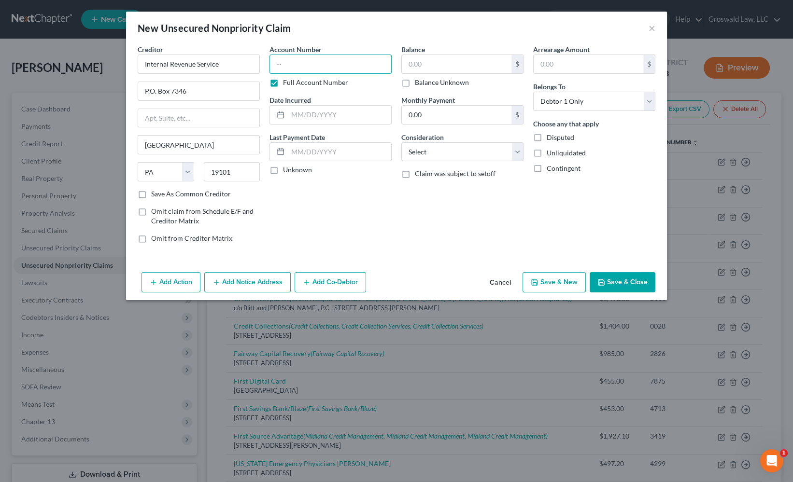
click at [289, 62] on input "text" at bounding box center [330, 64] width 122 height 19
type input "0000"
click at [432, 154] on select "Select Cable / Satellite Services Collection Agency Credit Card Debt Debt Couns…" at bounding box center [462, 151] width 122 height 19
select select "14"
click at [401, 142] on select "Select Cable / Satellite Services Collection Agency Credit Card Debt Debt Couns…" at bounding box center [462, 151] width 122 height 19
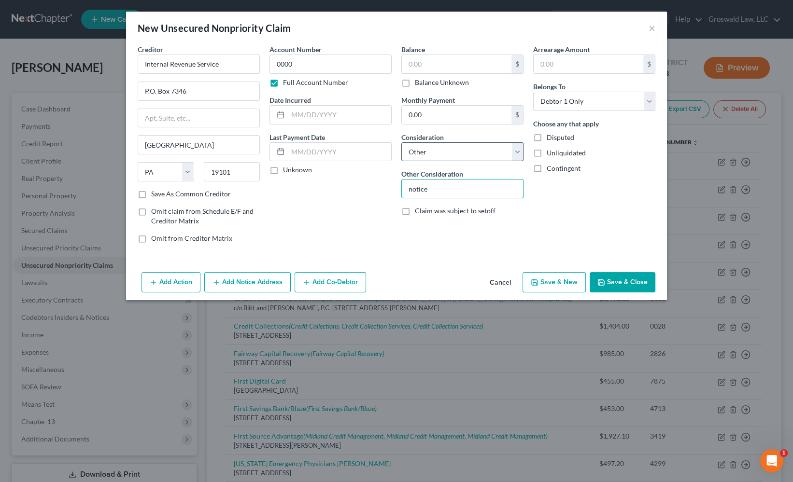
type input "notice only"
click at [551, 288] on button "Save & New" at bounding box center [554, 282] width 63 height 20
select select "0"
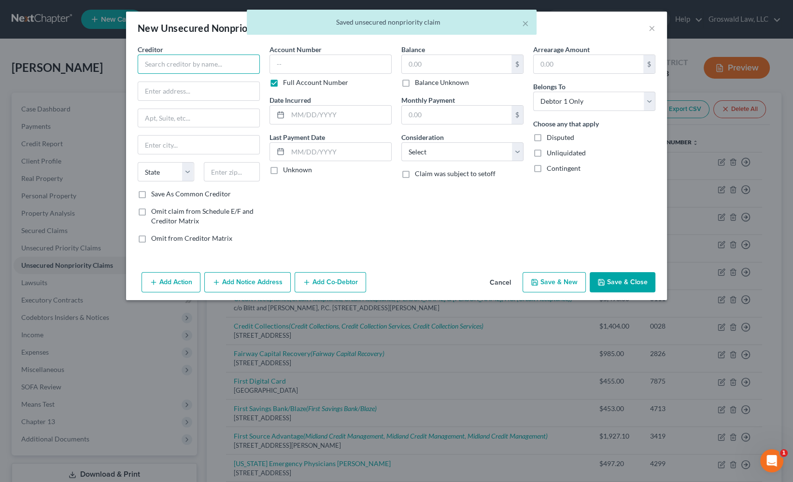
click at [189, 64] on input "text" at bounding box center [199, 64] width 122 height 19
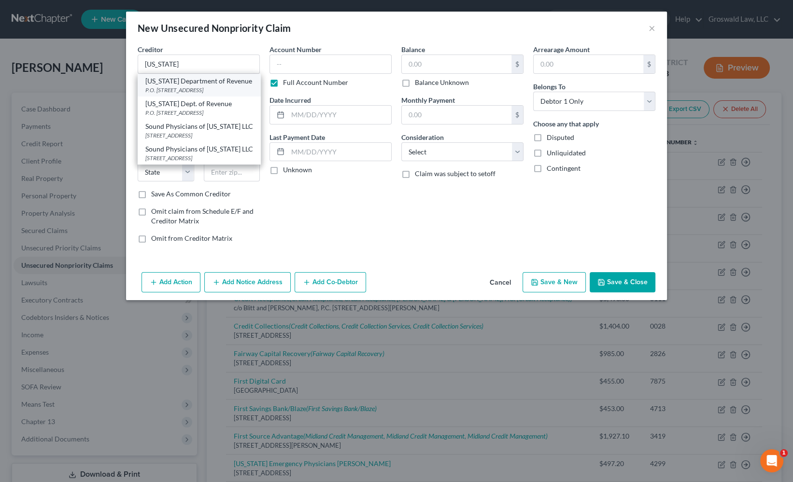
click at [198, 93] on div "P.O. [STREET_ADDRESS]" at bounding box center [199, 90] width 108 height 8
type input "[US_STATE] Department of Revenue"
type input "P.O. Box 19035"
type input "Bankruptcy Unit"
type input "[GEOGRAPHIC_DATA]"
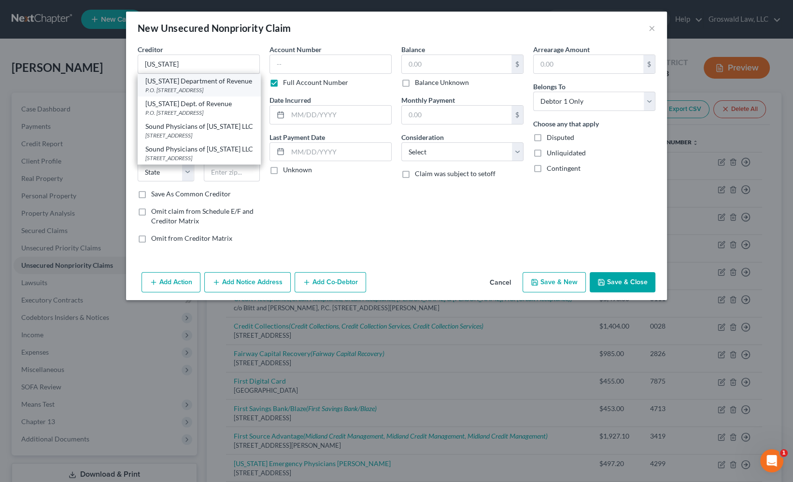
select select "14"
type input "62794"
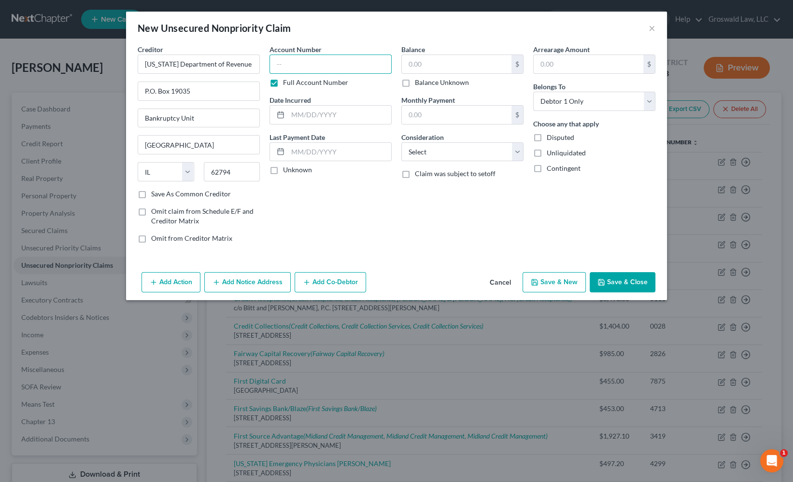
click at [291, 64] on input "text" at bounding box center [330, 64] width 122 height 19
type input "0000"
click at [415, 145] on select "Select Cable / Satellite Services Collection Agency Credit Card Debt Debt Couns…" at bounding box center [462, 151] width 122 height 19
select select "14"
click at [401, 142] on select "Select Cable / Satellite Services Collection Agency Credit Card Debt Debt Couns…" at bounding box center [462, 151] width 122 height 19
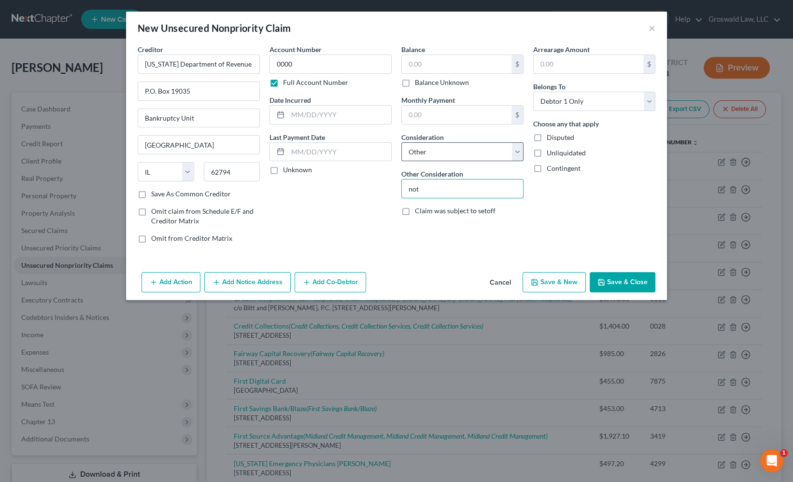
type input "notice only"
click at [567, 288] on button "Save & New" at bounding box center [554, 282] width 63 height 20
select select "0"
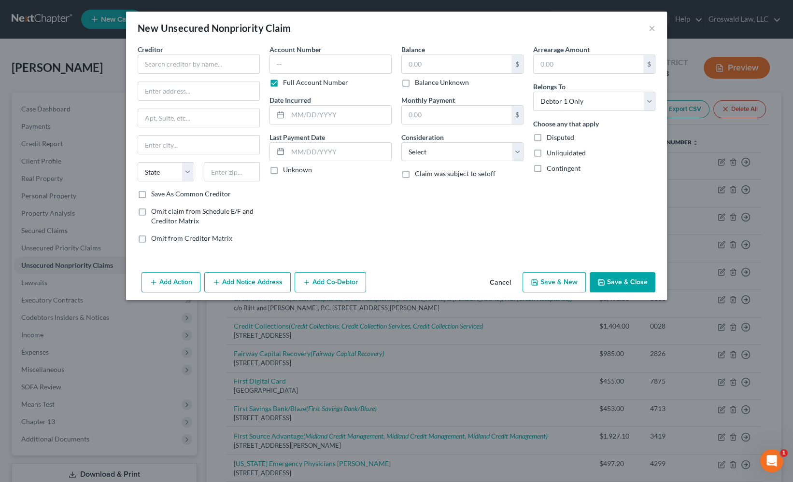
type input "0.00"
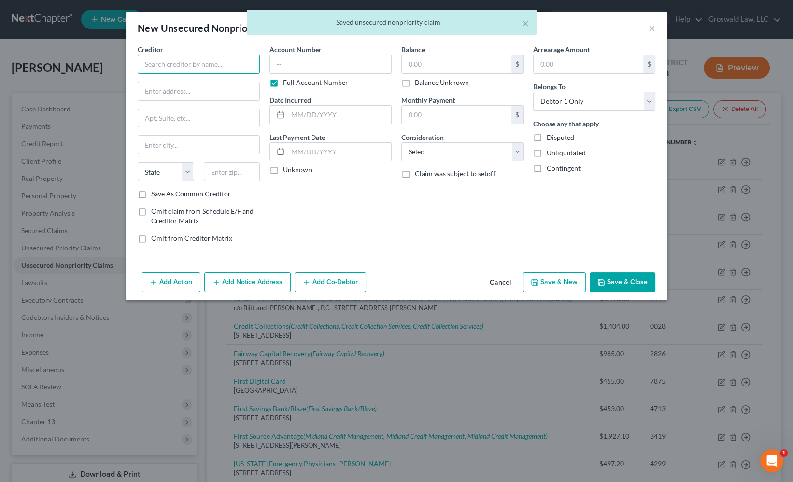
click at [188, 59] on input "text" at bounding box center [199, 64] width 122 height 19
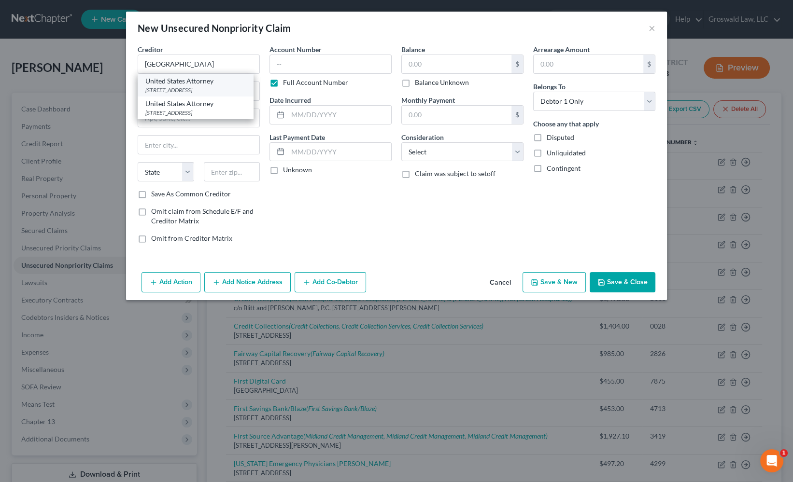
click at [195, 86] on div "[STREET_ADDRESS]" at bounding box center [195, 90] width 100 height 8
type input "United States Attorney"
type input "[STREET_ADDRESS]"
type input "[GEOGRAPHIC_DATA]"
select select "14"
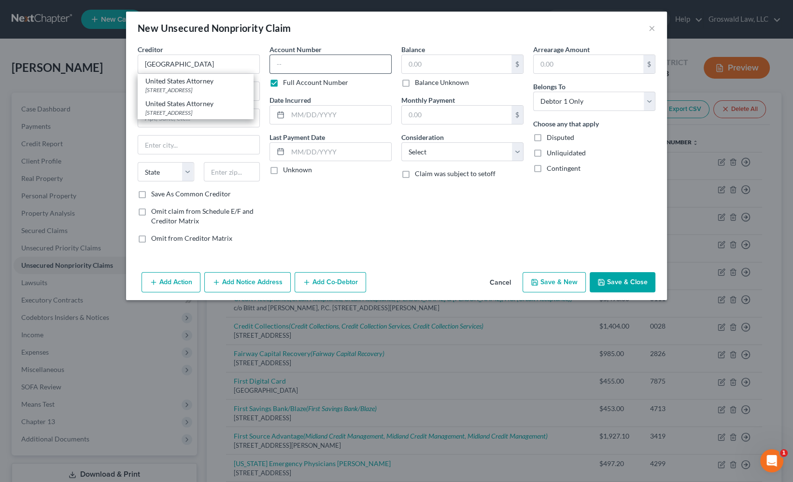
type input "62208"
click at [292, 63] on input "text" at bounding box center [330, 64] width 122 height 19
type input "0000"
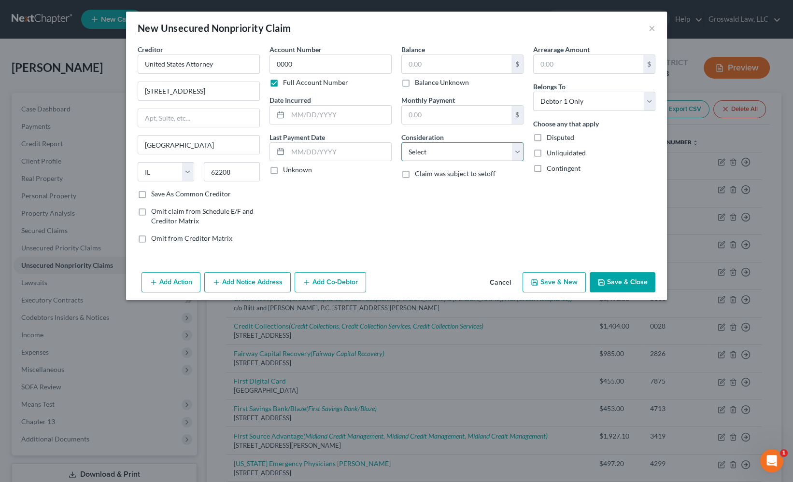
click at [475, 155] on select "Select Cable / Satellite Services Collection Agency Credit Card Debt Debt Couns…" at bounding box center [462, 151] width 122 height 19
select select "14"
click at [401, 142] on select "Select Cable / Satellite Services Collection Agency Credit Card Debt Debt Couns…" at bounding box center [462, 151] width 122 height 19
type input "notice only"
click at [642, 283] on button "Save & Close" at bounding box center [623, 282] width 66 height 20
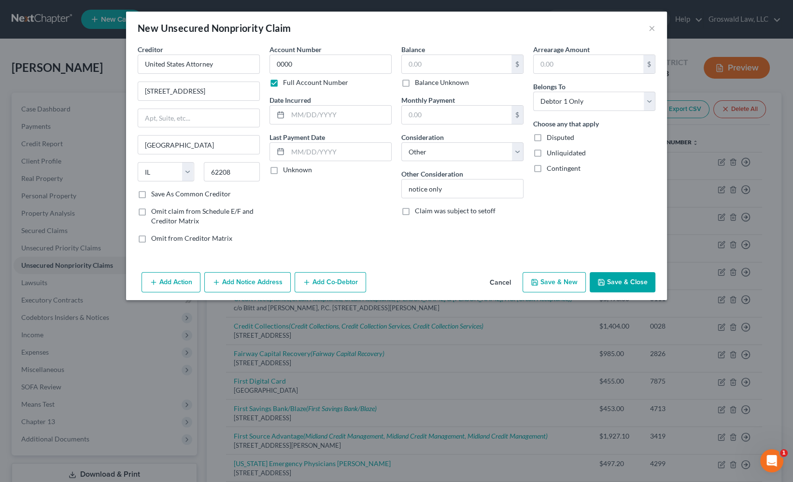
type input "0.00"
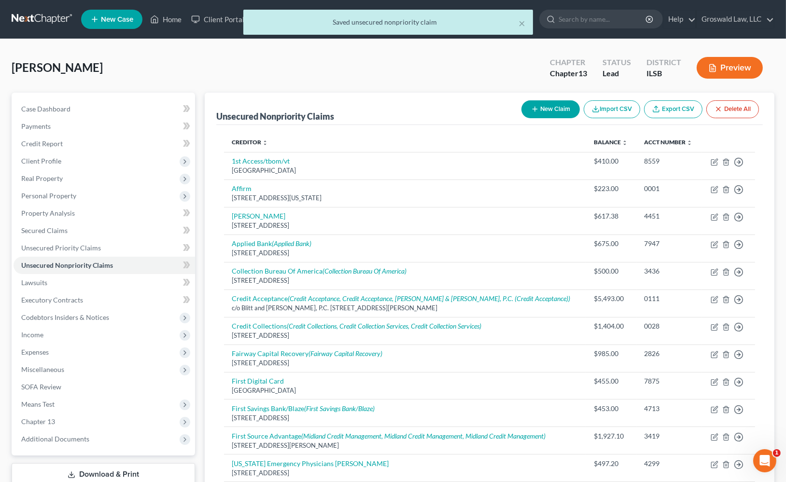
click at [49, 67] on span "[PERSON_NAME]" at bounding box center [57, 67] width 91 height 14
copy span "[PERSON_NAME]"
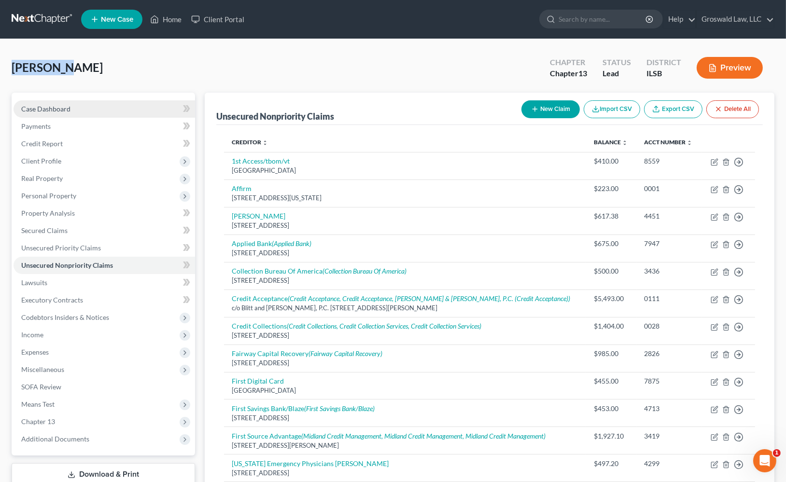
click at [54, 101] on link "Case Dashboard" at bounding box center [105, 108] width 182 height 17
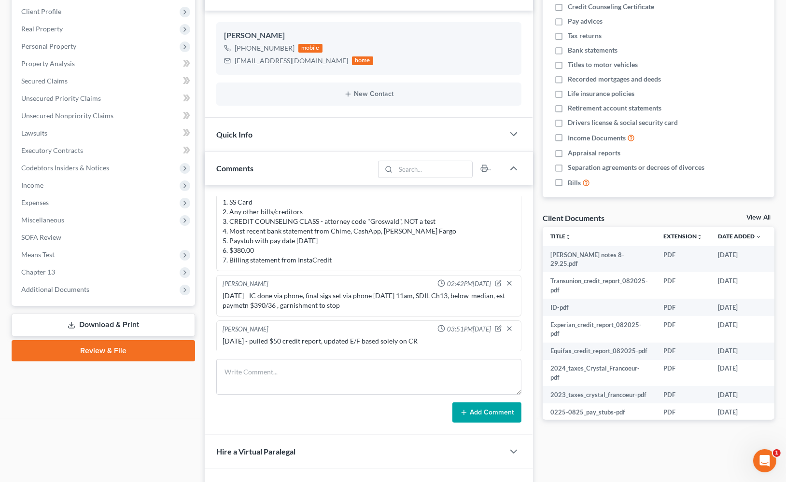
scroll to position [240, 0]
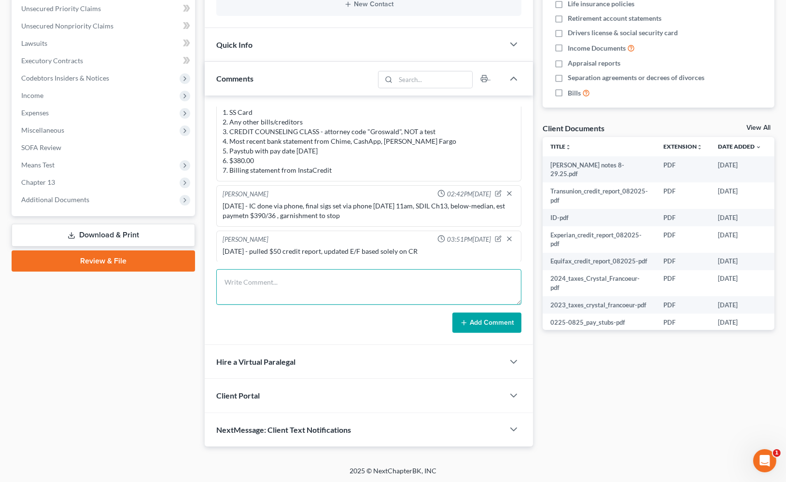
drag, startPoint x: 307, startPoint y: 292, endPoint x: 309, endPoint y: 283, distance: 10.0
click at [307, 292] on textarea at bounding box center [368, 287] width 305 height 36
type textarea "[DATE]- D/E/F done, means test and schedule I done"
click at [474, 325] on button "Add Comment" at bounding box center [486, 323] width 69 height 20
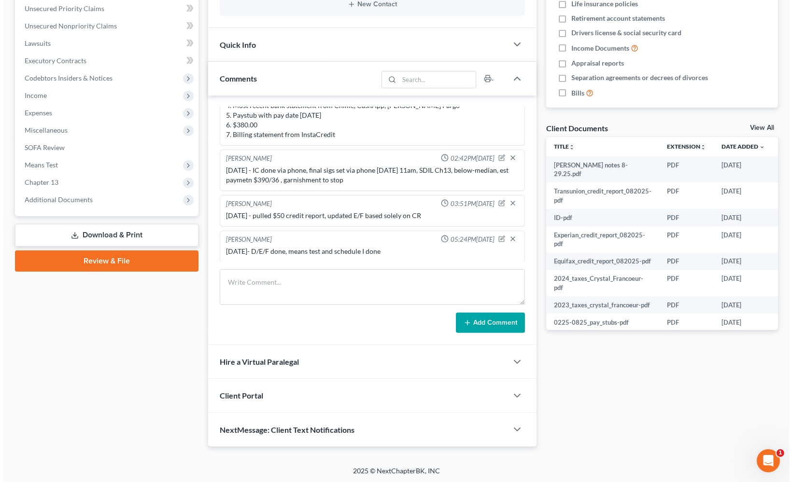
scroll to position [0, 24]
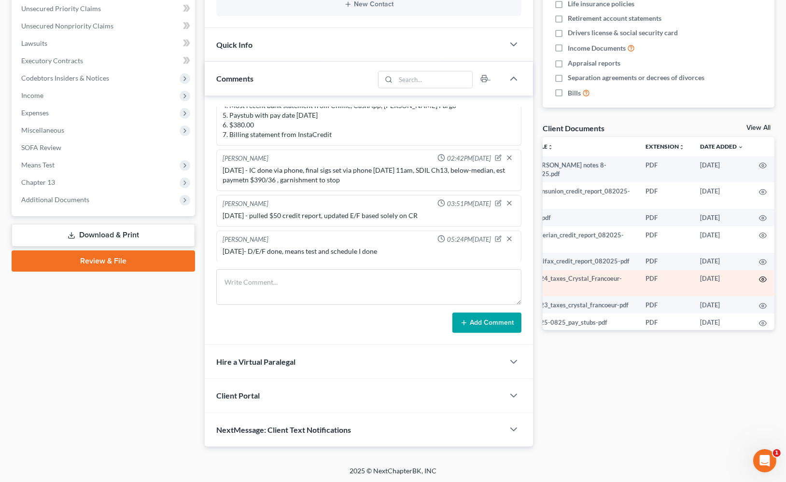
click at [760, 280] on icon "button" at bounding box center [763, 279] width 7 height 5
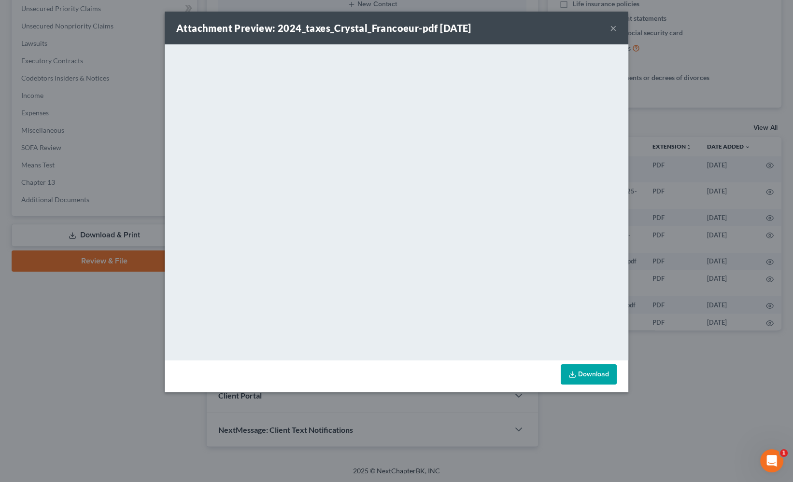
click at [612, 29] on button "×" at bounding box center [613, 28] width 7 height 12
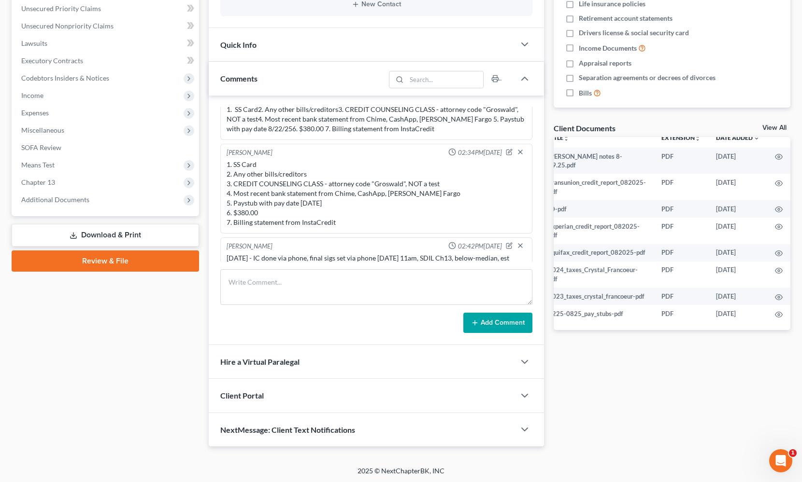
scroll to position [15, 19]
click at [45, 149] on span "SOFA Review" at bounding box center [41, 147] width 40 height 8
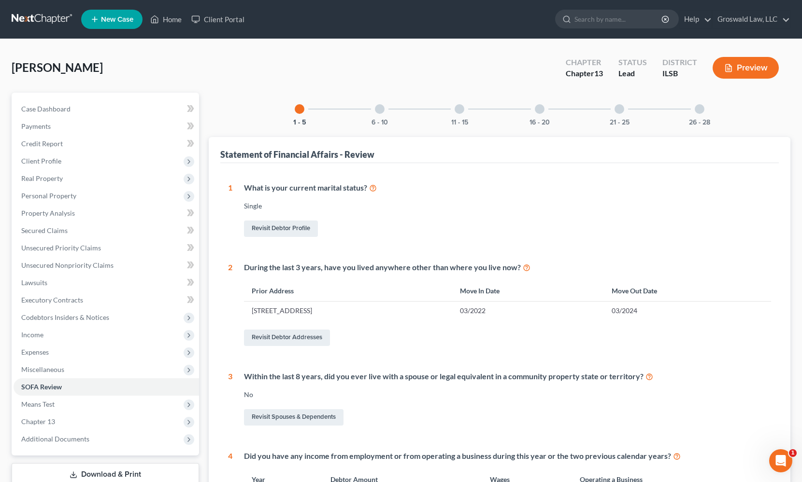
click at [544, 111] on div "16 - 20" at bounding box center [539, 109] width 33 height 33
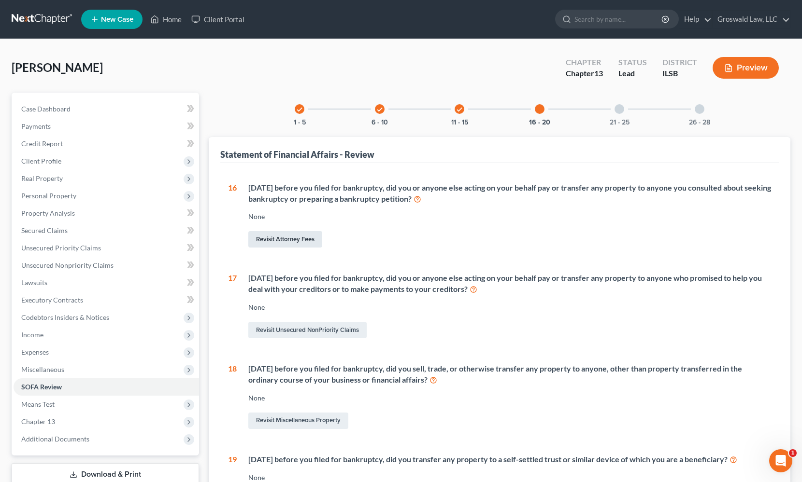
click at [273, 241] on link "Revisit Attorney Fees" at bounding box center [285, 239] width 74 height 16
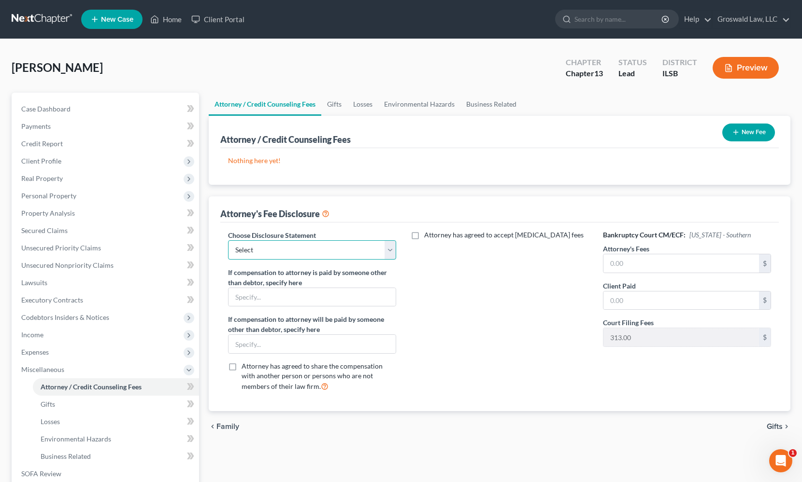
drag, startPoint x: 275, startPoint y: 248, endPoint x: 275, endPoint y: 256, distance: 7.7
click at [275, 248] on select "Select Chapter 13 Fee Disclosure Chapter 7 Fee Disclosure" at bounding box center [312, 249] width 168 height 19
select select "0"
click at [228, 240] on select "Select Chapter 13 Fee Disclosure Chapter 7 Fee Disclosure" at bounding box center [312, 249] width 168 height 19
click at [618, 265] on input "text" at bounding box center [680, 263] width 155 height 18
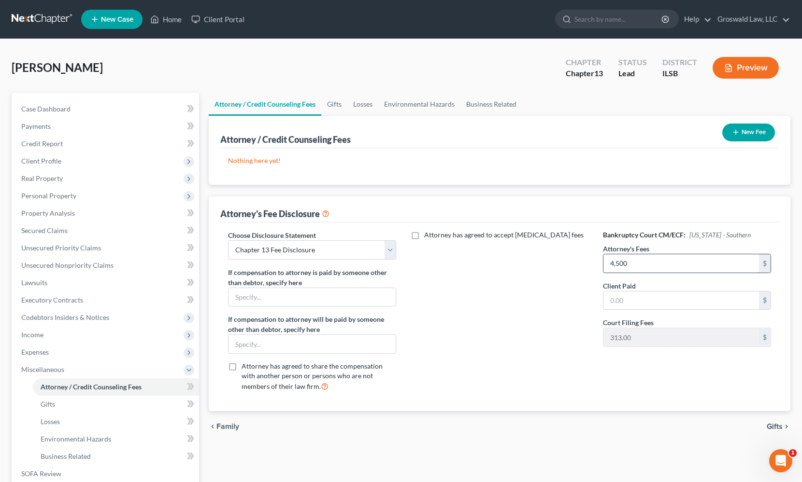
type input "4,500"
type input "22"
click at [550, 338] on div "Attorney has agreed to accept [MEDICAL_DATA] fees" at bounding box center [499, 315] width 187 height 170
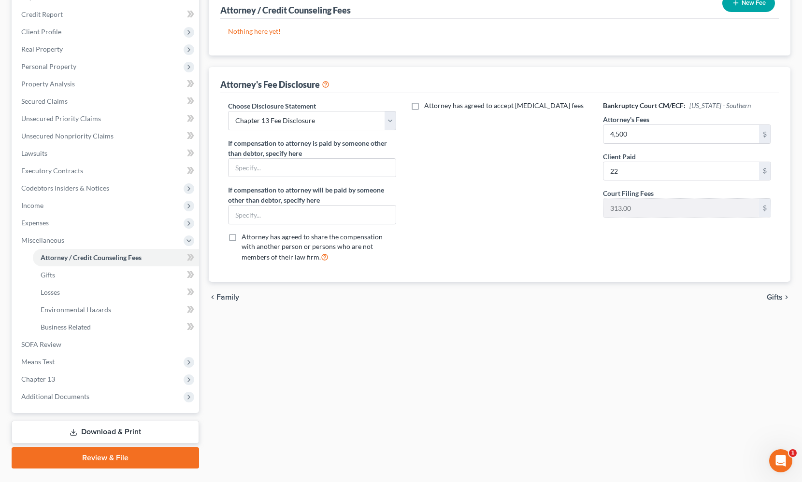
scroll to position [131, 0]
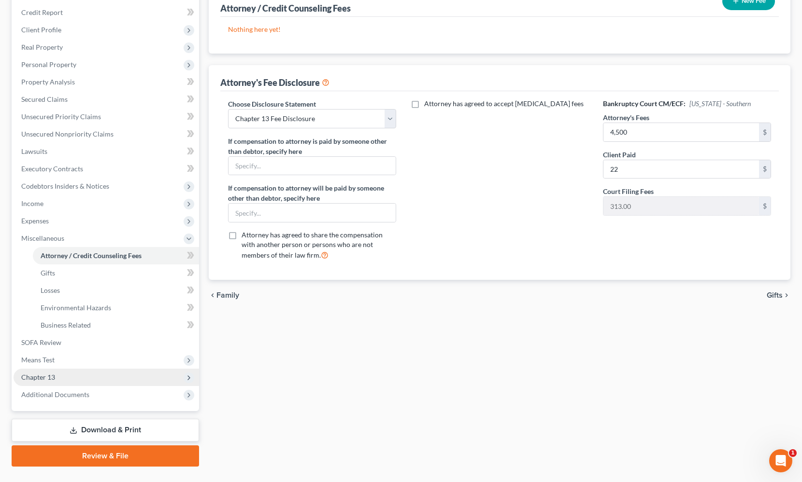
click at [49, 380] on span "Chapter 13" at bounding box center [38, 377] width 34 height 8
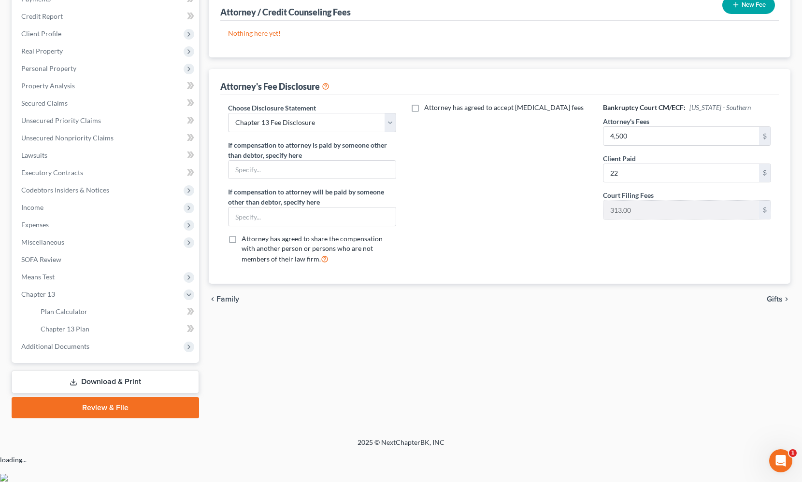
scroll to position [99, 0]
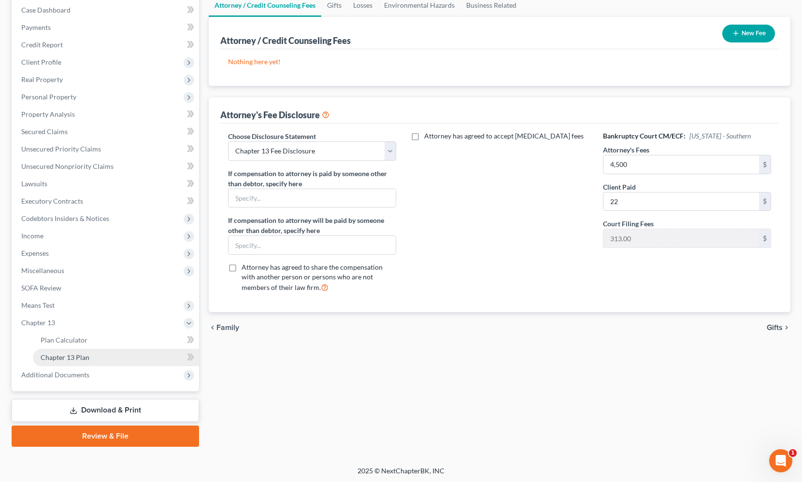
click at [87, 358] on span "Chapter 13 Plan" at bounding box center [65, 357] width 49 height 8
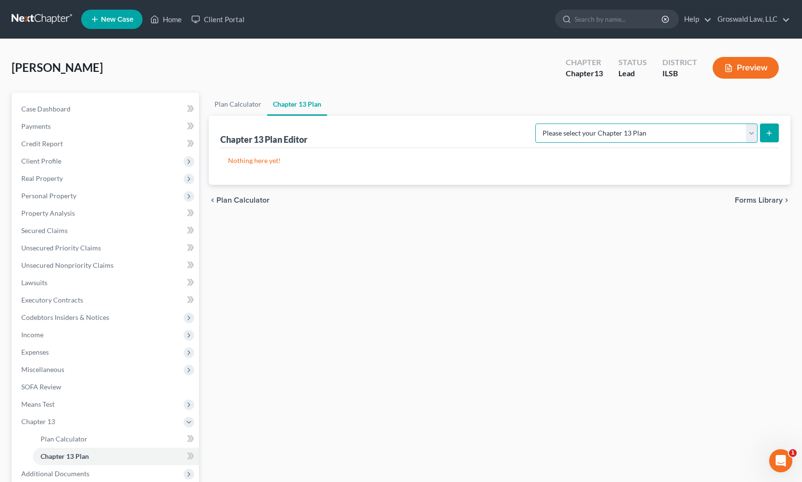
drag, startPoint x: 684, startPoint y: 135, endPoint x: 671, endPoint y: 141, distance: 13.8
click at [682, 135] on select "Please select your Chapter 13 Plan National Form Plan - Official Form 113 South…" at bounding box center [646, 133] width 222 height 19
select select "1"
click at [545, 124] on select "Please select your Chapter 13 Plan National Form Plan - Official Form 113 South…" at bounding box center [646, 133] width 222 height 19
click at [760, 133] on icon "submit" at bounding box center [769, 133] width 8 height 8
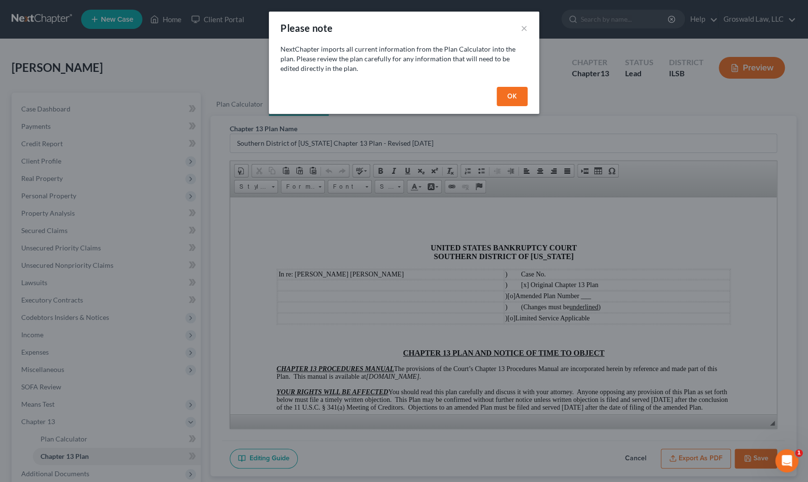
click at [521, 99] on button "OK" at bounding box center [512, 96] width 31 height 19
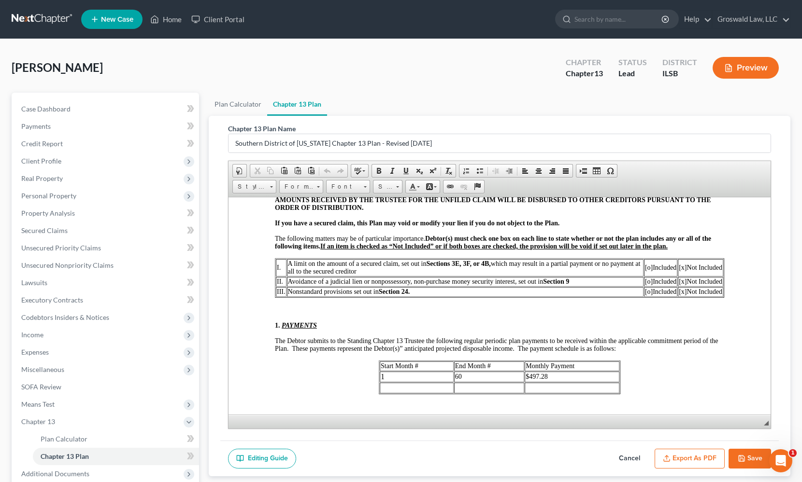
scroll to position [307, 0]
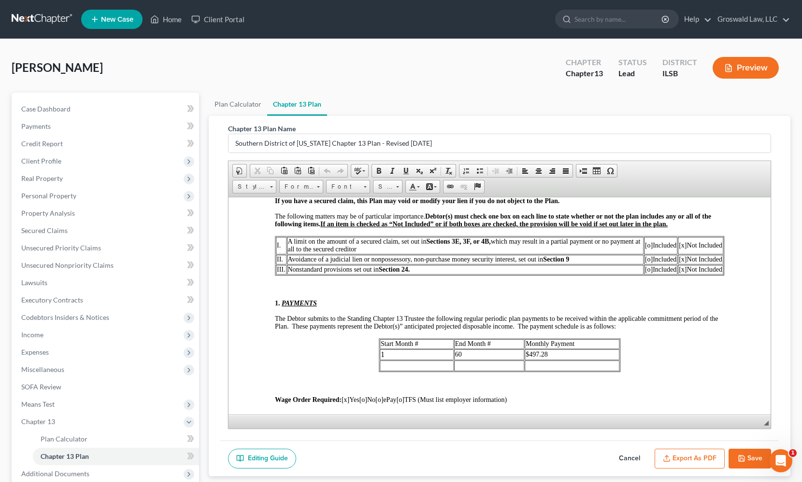
click at [562, 371] on td at bounding box center [571, 365] width 95 height 11
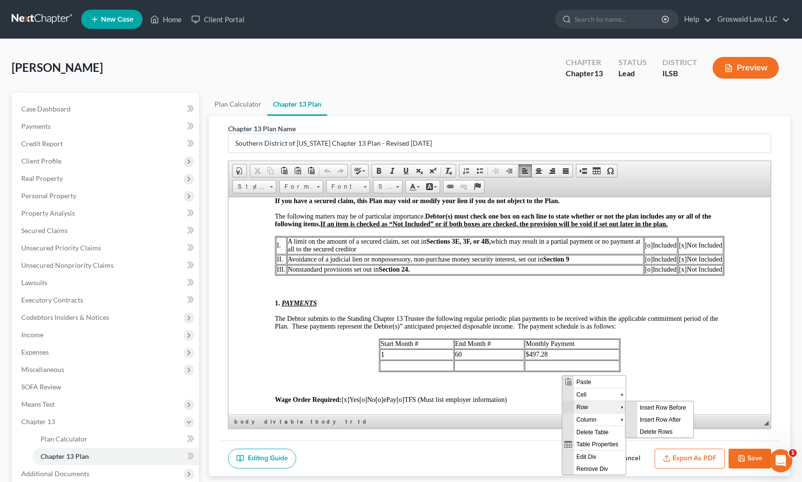
scroll to position [0, 0]
click at [656, 430] on span "Delete Rows" at bounding box center [664, 432] width 56 height 12
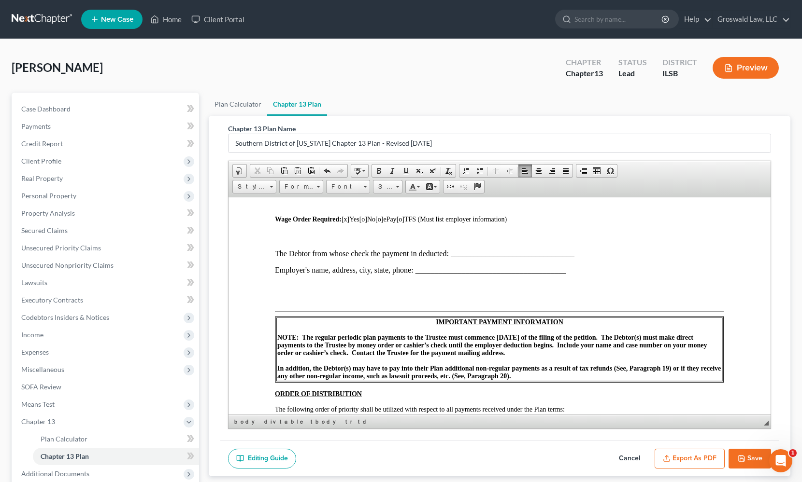
scroll to position [483, 0]
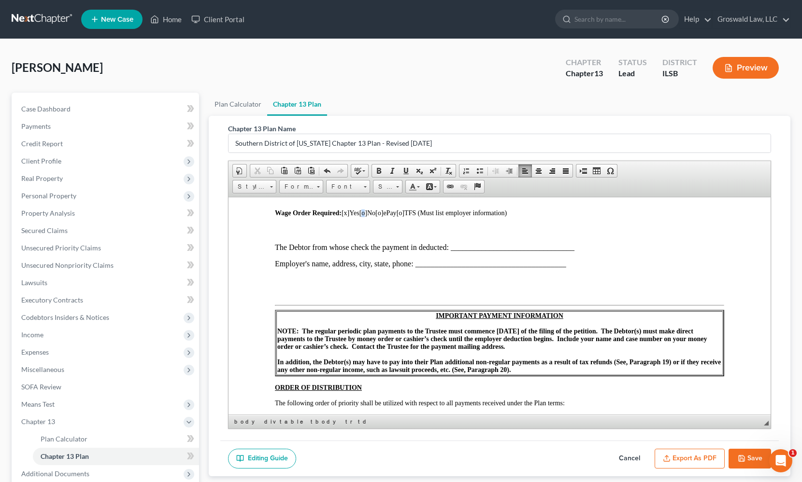
click at [367, 216] on span "[o]" at bounding box center [363, 212] width 8 height 7
click at [381, 216] on span "[o]" at bounding box center [378, 212] width 8 height 7
click at [401, 216] on span "[o]" at bounding box center [397, 212] width 8 height 7
drag, startPoint x: 579, startPoint y: 255, endPoint x: 451, endPoint y: 251, distance: 128.0
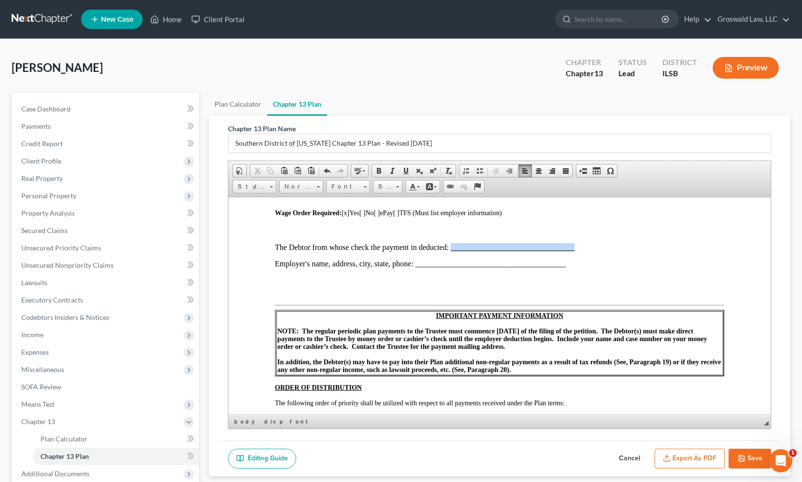
click at [451, 252] on p "The Debtor from whose check the payment in deducted: __________________________…" at bounding box center [499, 247] width 449 height 9
drag, startPoint x: 581, startPoint y: 250, endPoint x: 585, endPoint y: 256, distance: 6.7
drag, startPoint x: 575, startPoint y: 274, endPoint x: 415, endPoint y: 274, distance: 159.8
click at [415, 268] on p "Employer's name, address, city, state, phone: _________________________________…" at bounding box center [499, 263] width 449 height 9
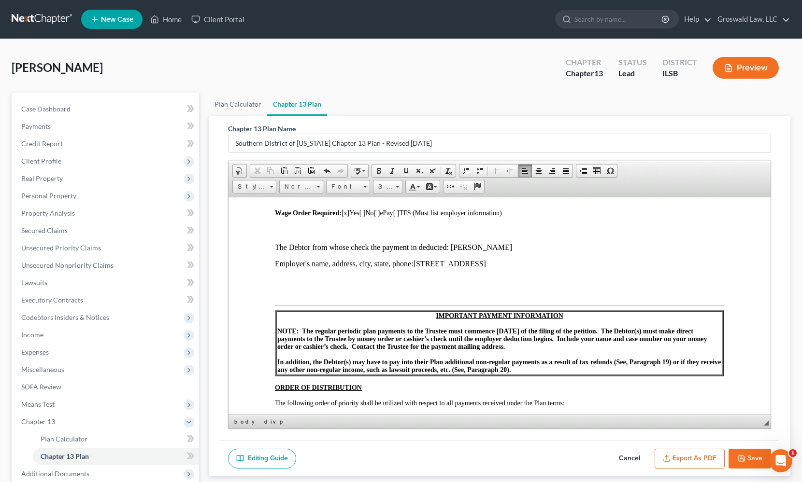
click at [415, 268] on p "Employer's name, address, [GEOGRAPHIC_DATA], phone: [STREET_ADDRESS] ​" at bounding box center [499, 263] width 449 height 9
drag, startPoint x: 617, startPoint y: 265, endPoint x: 690, endPoint y: 265, distance: 73.4
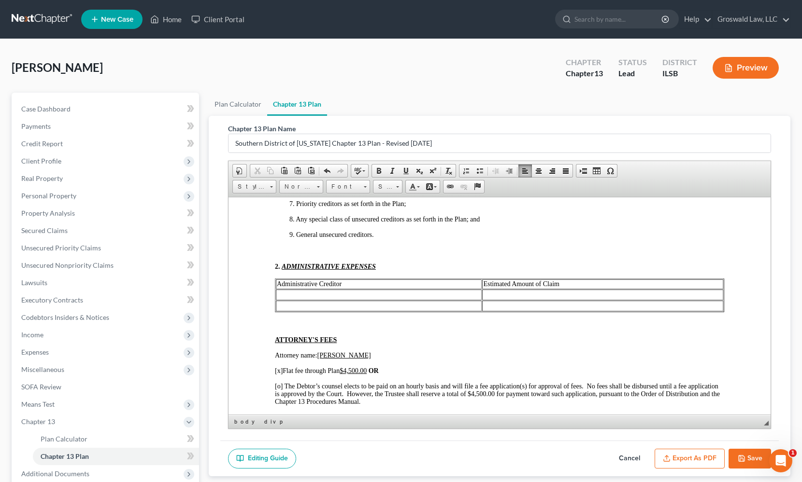
scroll to position [878, 0]
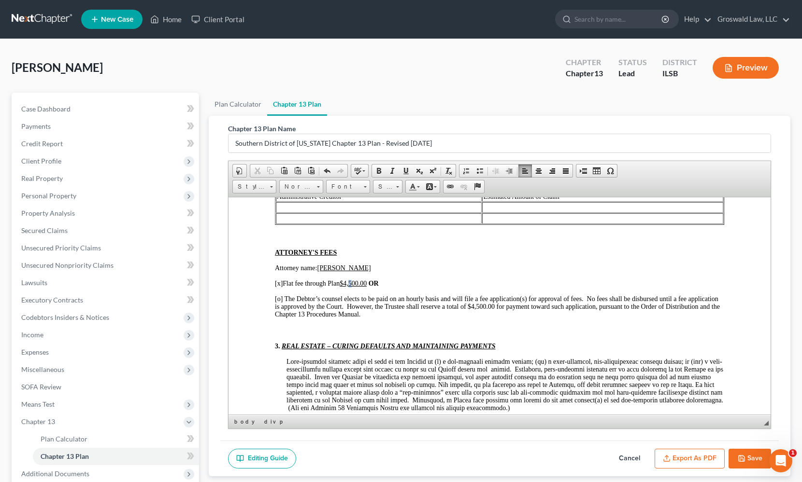
click at [352, 287] on u "$4,500.00" at bounding box center [352, 283] width 27 height 7
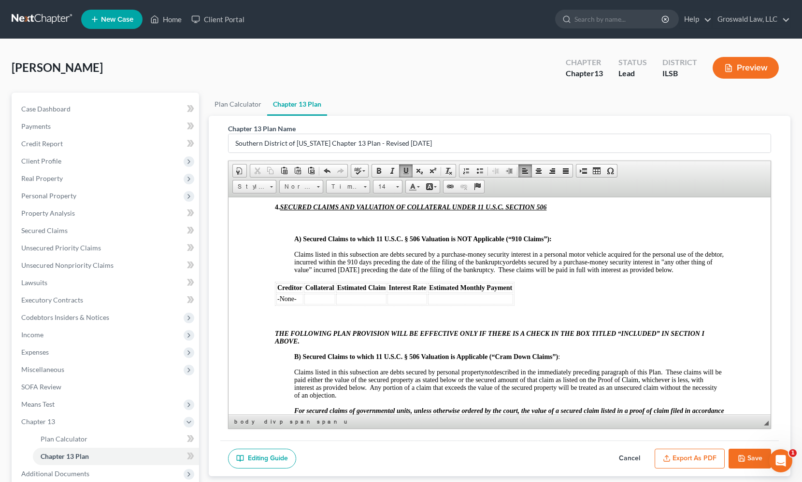
scroll to position [1800, 0]
drag, startPoint x: 297, startPoint y: 338, endPoint x: 281, endPoint y: 332, distance: 17.0
click at [277, 304] on td "-None-" at bounding box center [289, 298] width 27 height 11
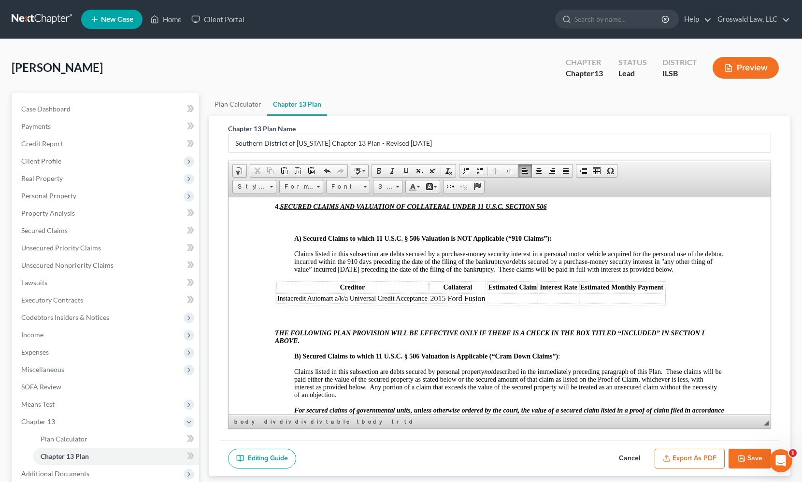
drag, startPoint x: 549, startPoint y: 333, endPoint x: 472, endPoint y: 333, distance: 77.3
click at [548, 304] on td at bounding box center [558, 298] width 40 height 11
click at [484, 304] on td "2015 Ford Fusion" at bounding box center [457, 298] width 57 height 11
click at [480, 304] on td "2015 Ford Fusion" at bounding box center [457, 298] width 57 height 11
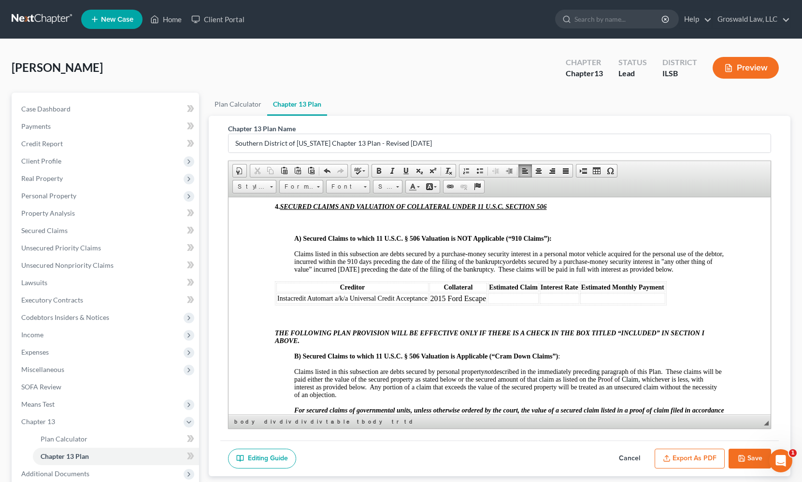
click at [628, 273] on span "Claims listed in this subsection are debts secured by a purchase-money security…" at bounding box center [508, 261] width 429 height 23
drag, startPoint x: 631, startPoint y: 311, endPoint x: 612, endPoint y: 319, distance: 19.9
click at [631, 273] on p "Claims listed in this subsection are debts secured by a purchase-money security…" at bounding box center [509, 261] width 430 height 23
click at [496, 304] on td at bounding box center [513, 298] width 51 height 11
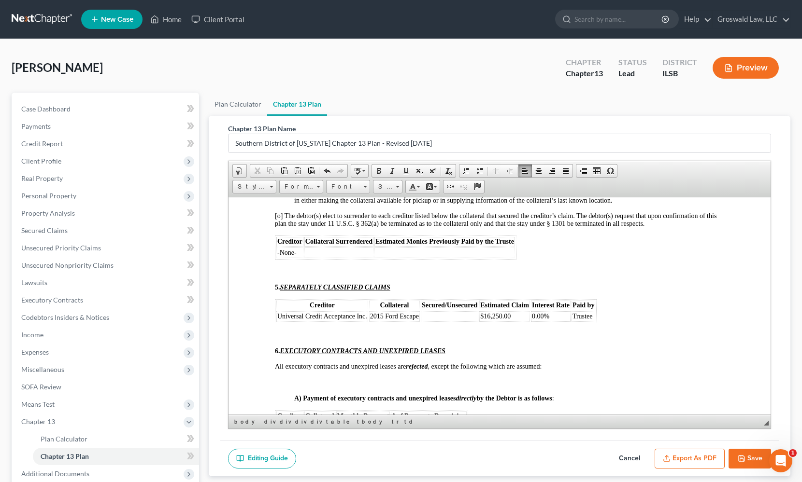
scroll to position [2195, 0]
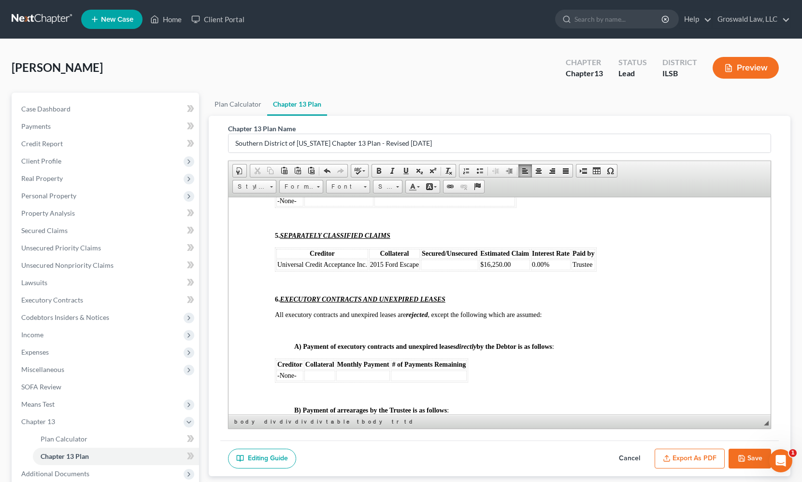
click at [338, 268] on span "Universal Credit Acceptance Inc." at bounding box center [322, 264] width 90 height 7
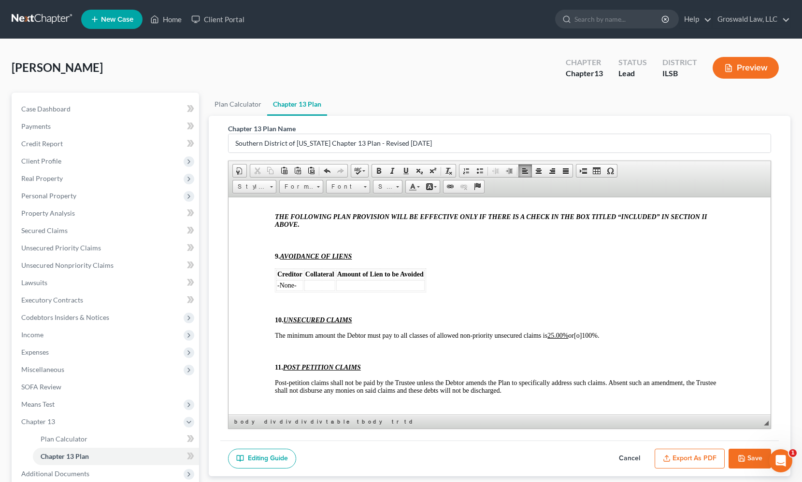
scroll to position [2897, 0]
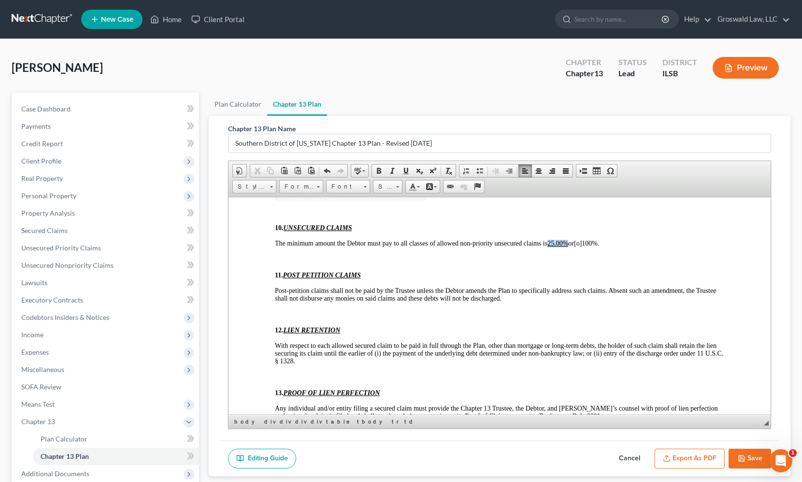
drag, startPoint x: 569, startPoint y: 307, endPoint x: 551, endPoint y: 306, distance: 18.9
click at [549, 247] on u "25.00%" at bounding box center [557, 243] width 21 height 7
click at [756, 456] on button "Save" at bounding box center [749, 459] width 42 height 20
select select "1"
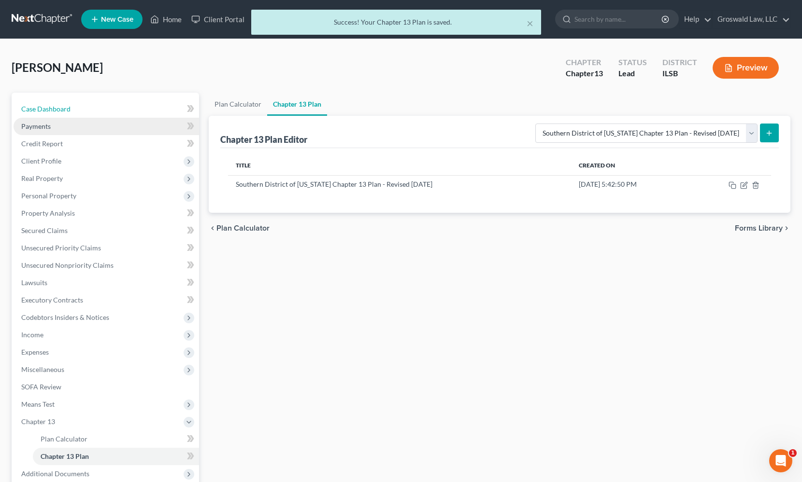
drag, startPoint x: 53, startPoint y: 108, endPoint x: 70, endPoint y: 123, distance: 22.6
click at [53, 108] on span "Case Dashboard" at bounding box center [45, 109] width 49 height 8
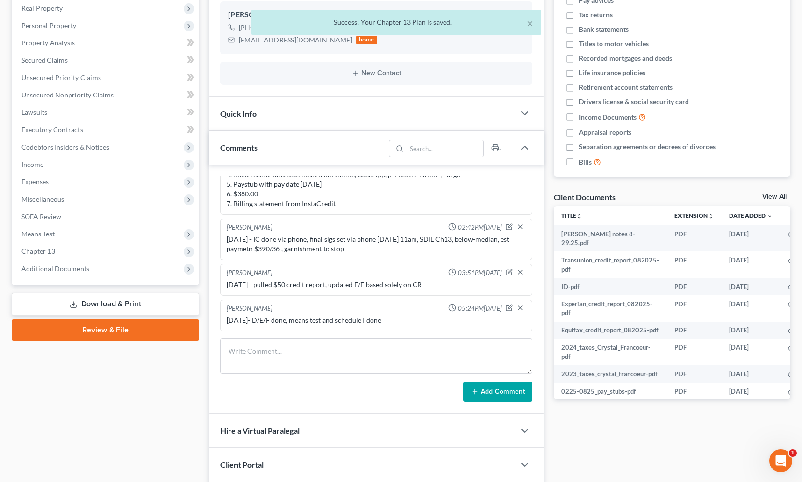
scroll to position [240, 0]
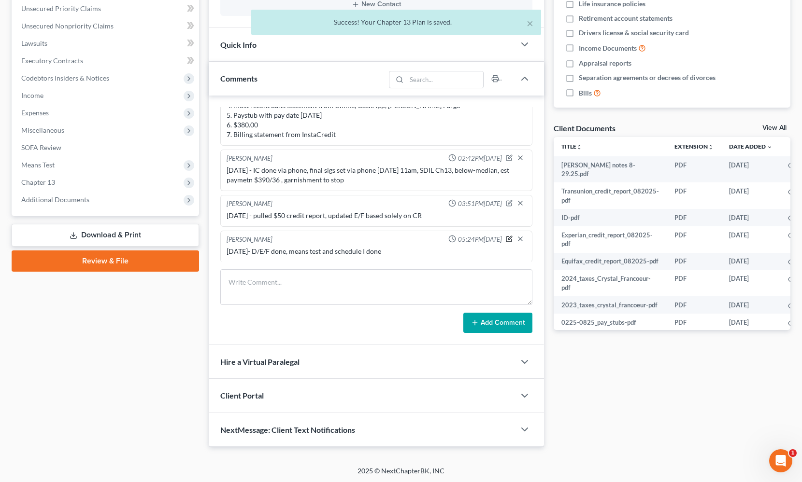
drag, startPoint x: 502, startPoint y: 235, endPoint x: 457, endPoint y: 254, distance: 49.5
click at [506, 237] on icon "button" at bounding box center [508, 239] width 5 height 5
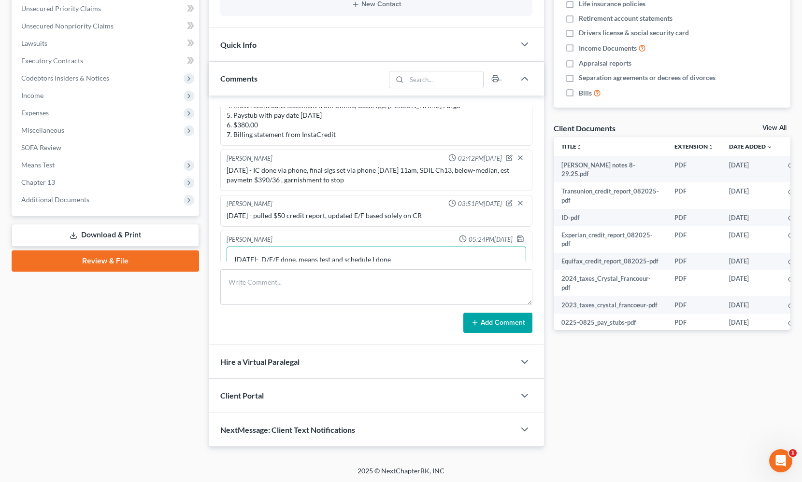
click at [452, 254] on textarea "[DATE]- D/E/F done, means test and schedule I done" at bounding box center [375, 265] width 299 height 36
type textarea "[DATE]- D/E/F done, means test and schedule I done + ch13 plan"
click at [519, 235] on polyline "button" at bounding box center [520, 235] width 2 height 1
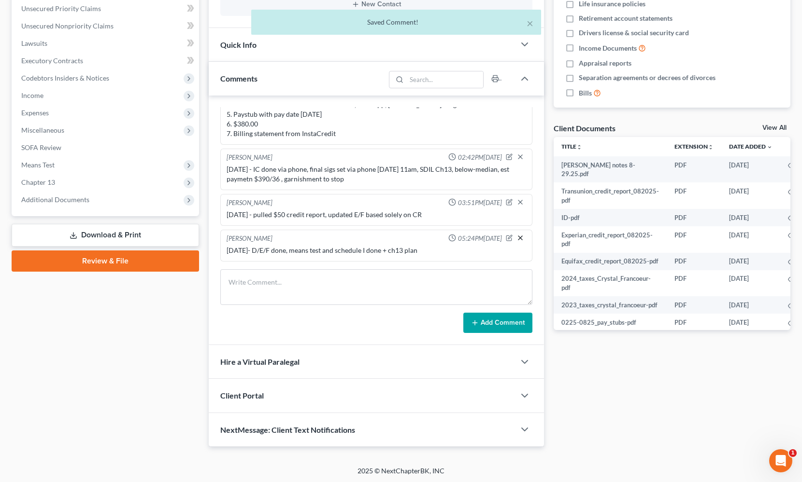
scroll to position [190, 0]
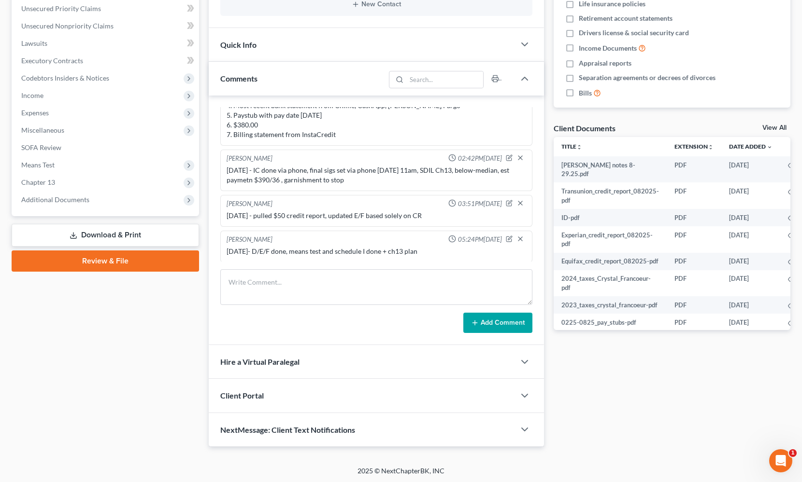
drag, startPoint x: 649, startPoint y: 420, endPoint x: 631, endPoint y: 381, distance: 42.4
click at [648, 420] on div "Docs Tasks Events Fees Timer 0% Completed Nothing here yet! Credit Counseling C…" at bounding box center [672, 150] width 246 height 594
